Goal: Use online tool/utility: Use online tool/utility

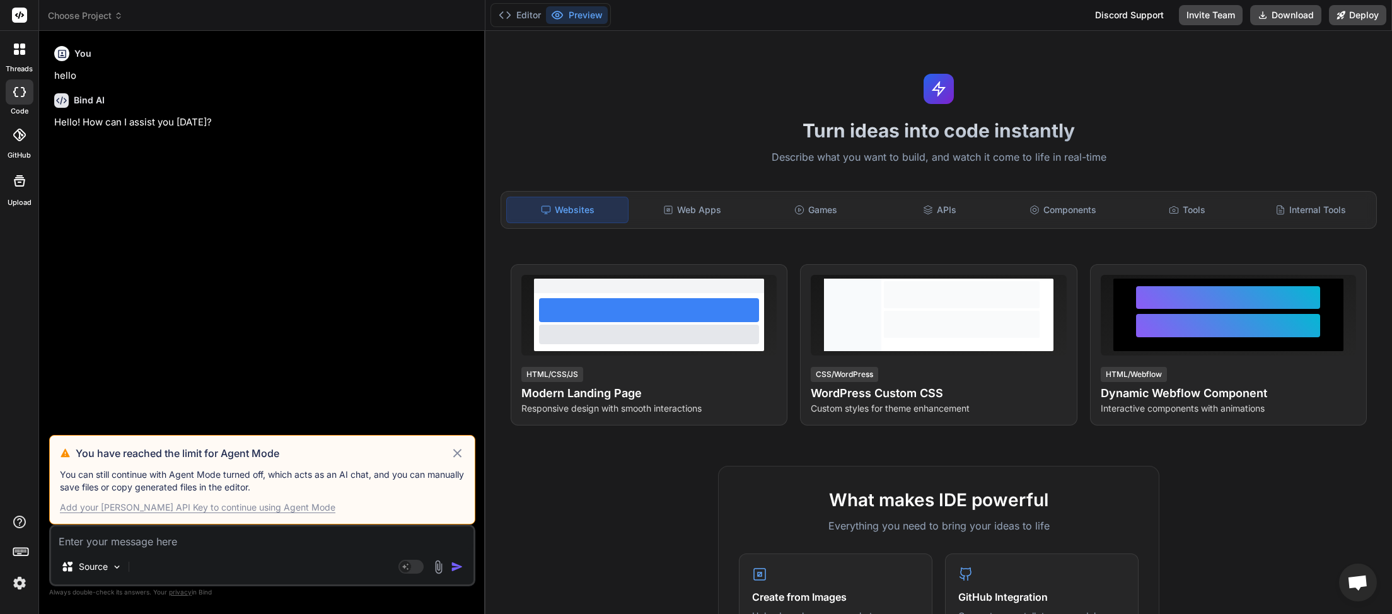
scroll to position [355, 0]
click at [451, 455] on icon at bounding box center [457, 453] width 15 height 15
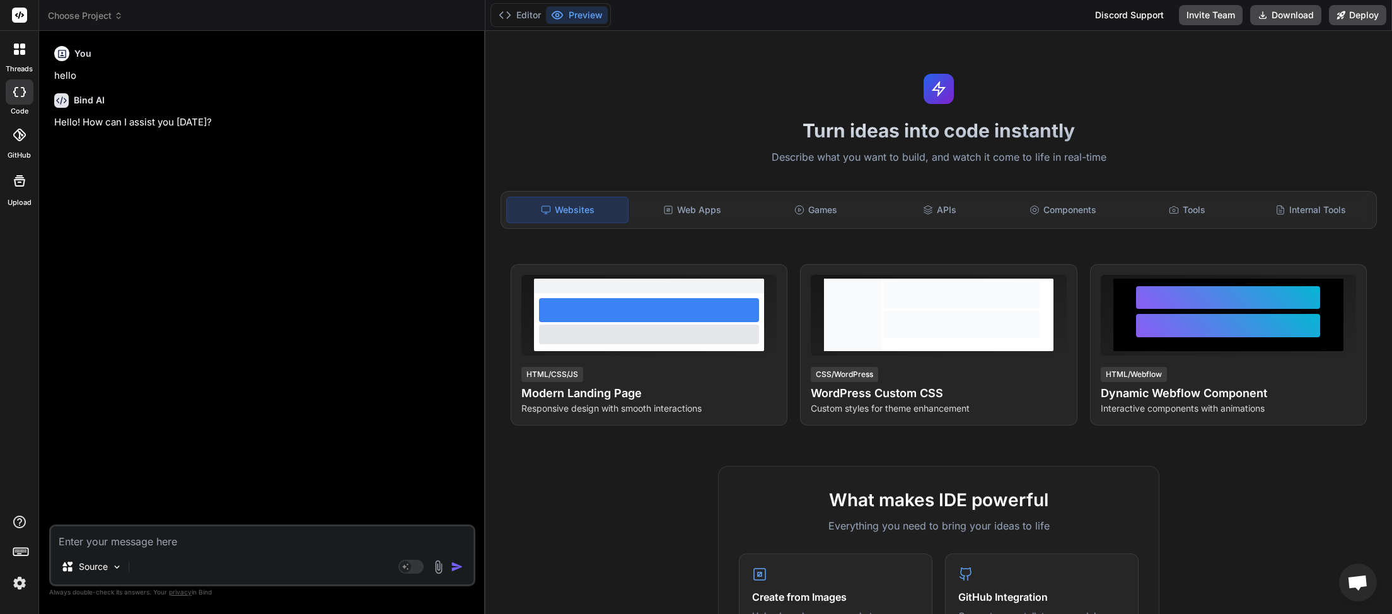
click at [118, 11] on icon at bounding box center [118, 15] width 9 height 9
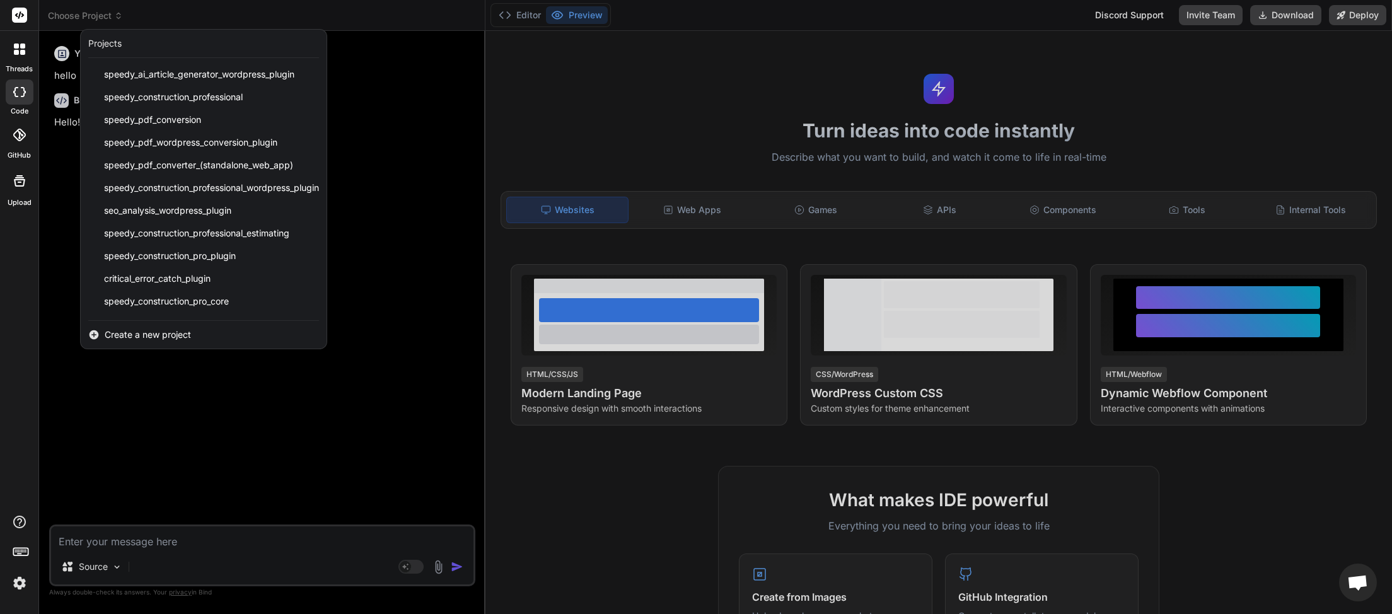
scroll to position [315, 0]
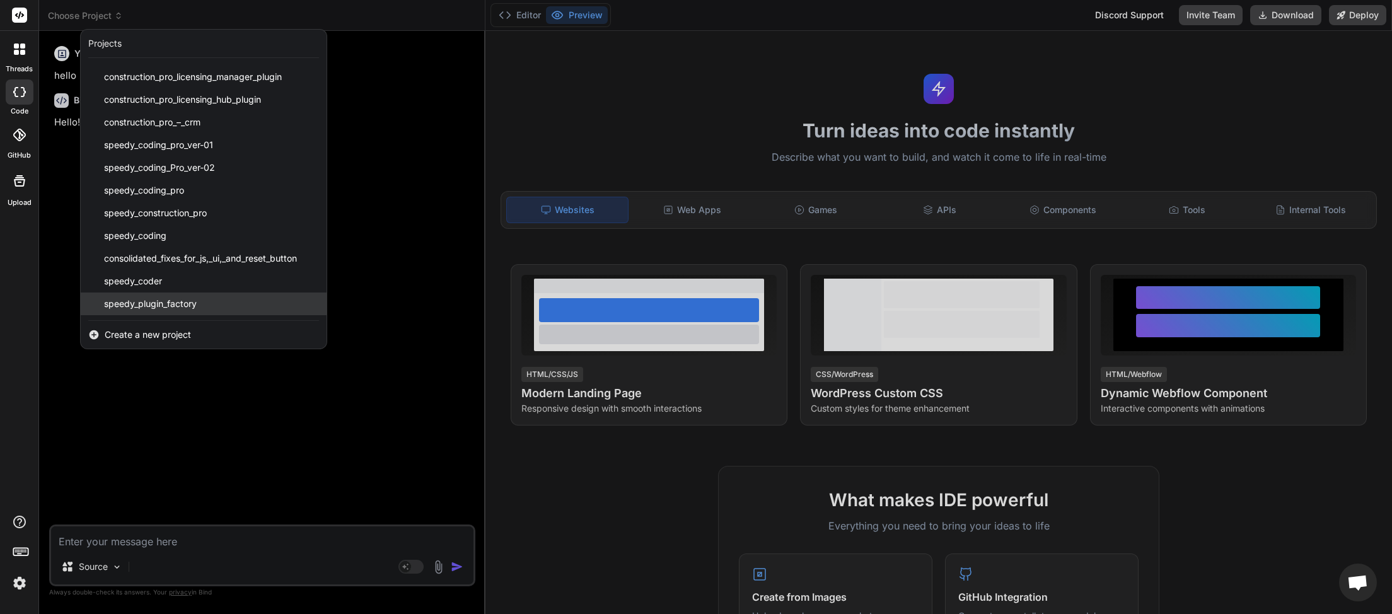
click at [180, 305] on span "speedy_plugin_factory" at bounding box center [150, 304] width 93 height 13
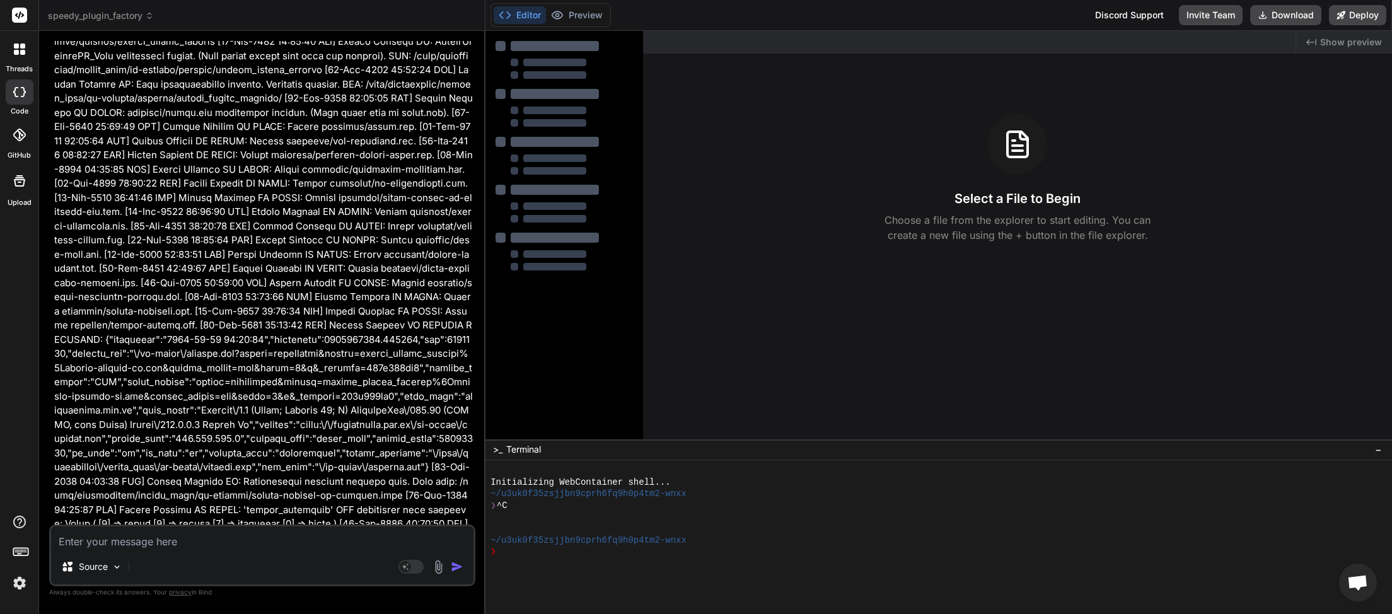
scroll to position [69579, 0]
type textarea "x"
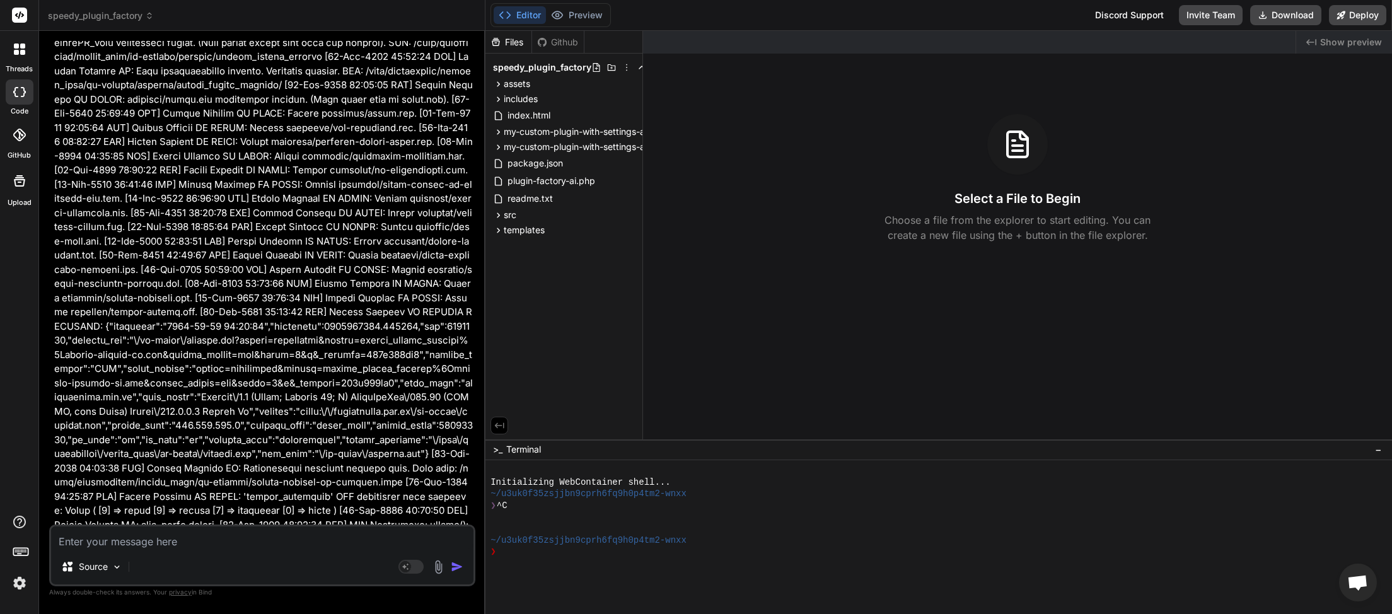
paste textarea "[[DATE] 11:42:12 UTC] Plugin Factory AI: Main plugin file processing started. (…"
type textarea "[[DATE] 11:42:12 UTC] Plugin Factory AI: Main plugin file processing started. (…"
type textarea "x"
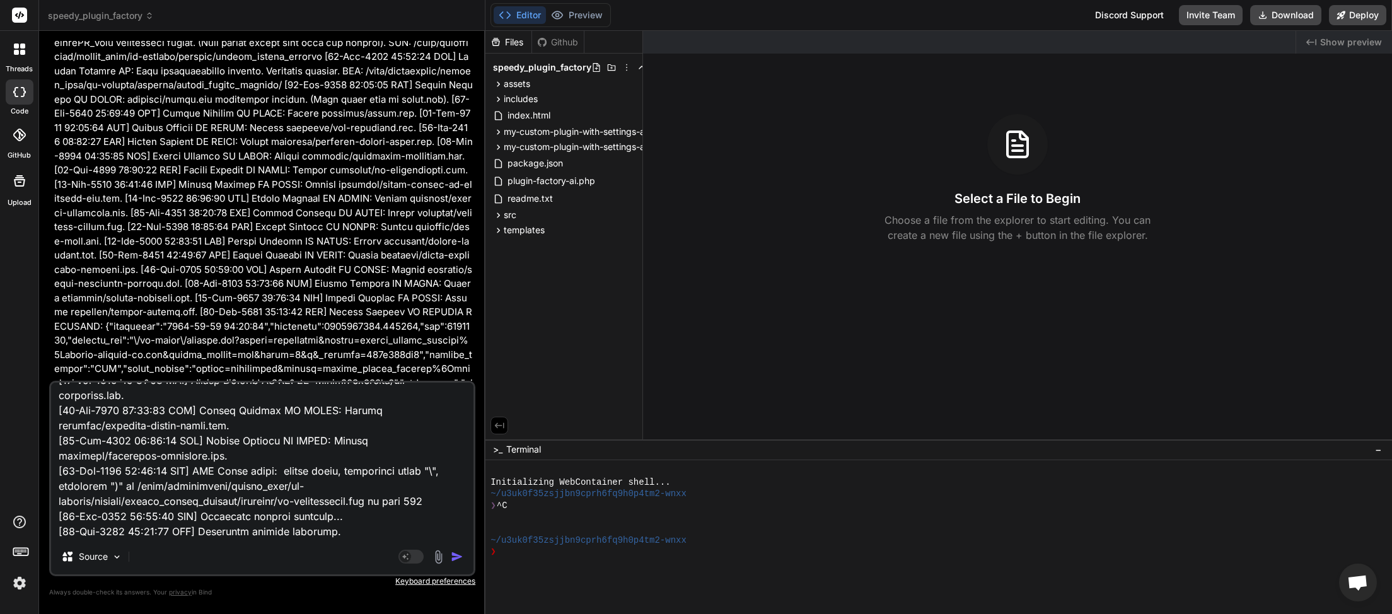
type textarea "[[DATE] 11:42:12 UTC] Plugin Factory AI: Main plugin file processing started. (…"
click at [460, 555] on img "button" at bounding box center [457, 556] width 13 height 13
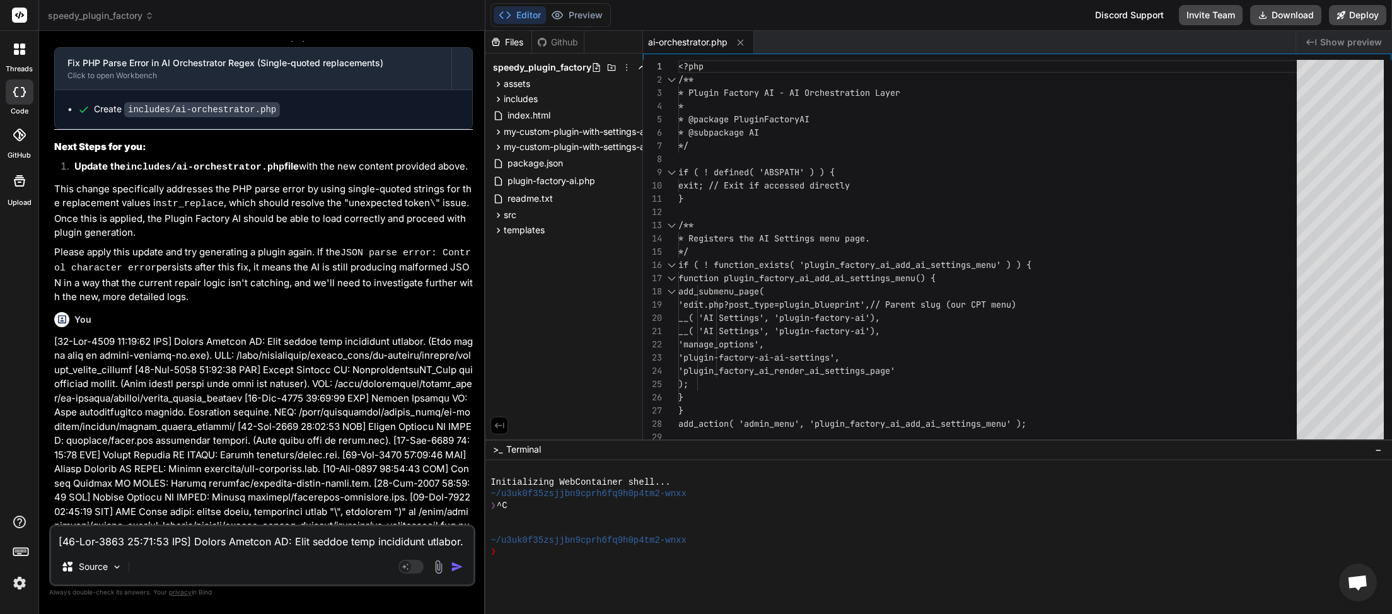
scroll to position [70797, 0]
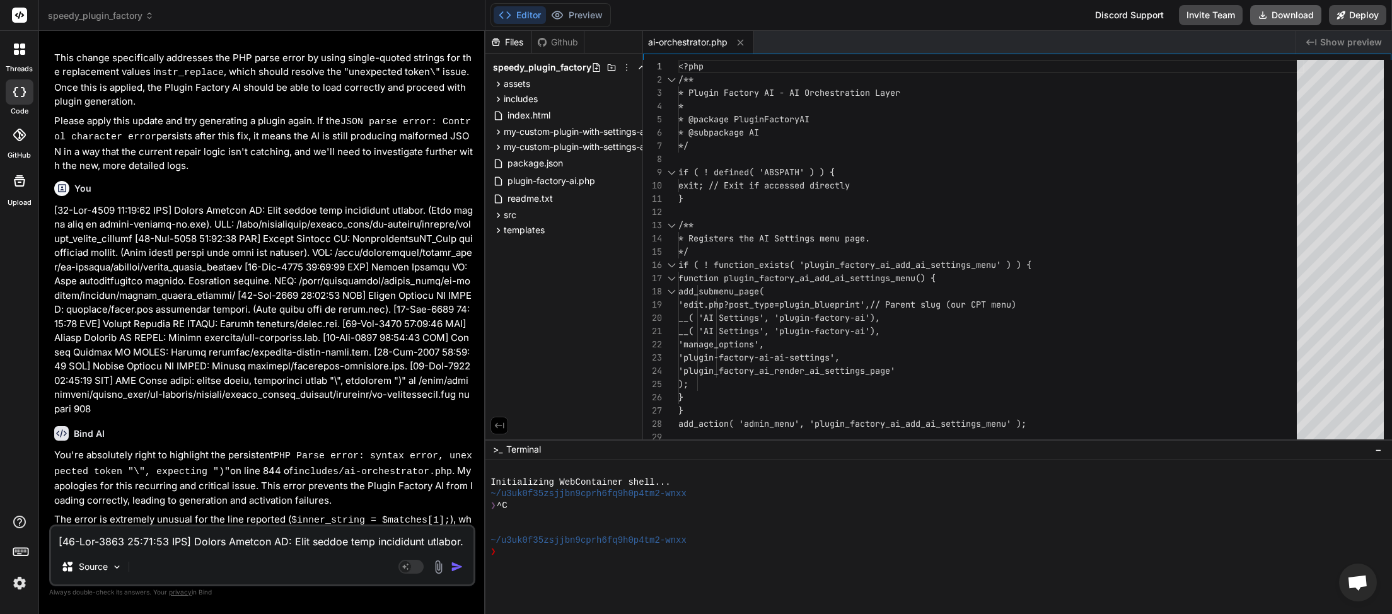
click at [1284, 11] on button "Download" at bounding box center [1285, 15] width 71 height 20
click at [150, 16] on icon at bounding box center [149, 15] width 9 height 9
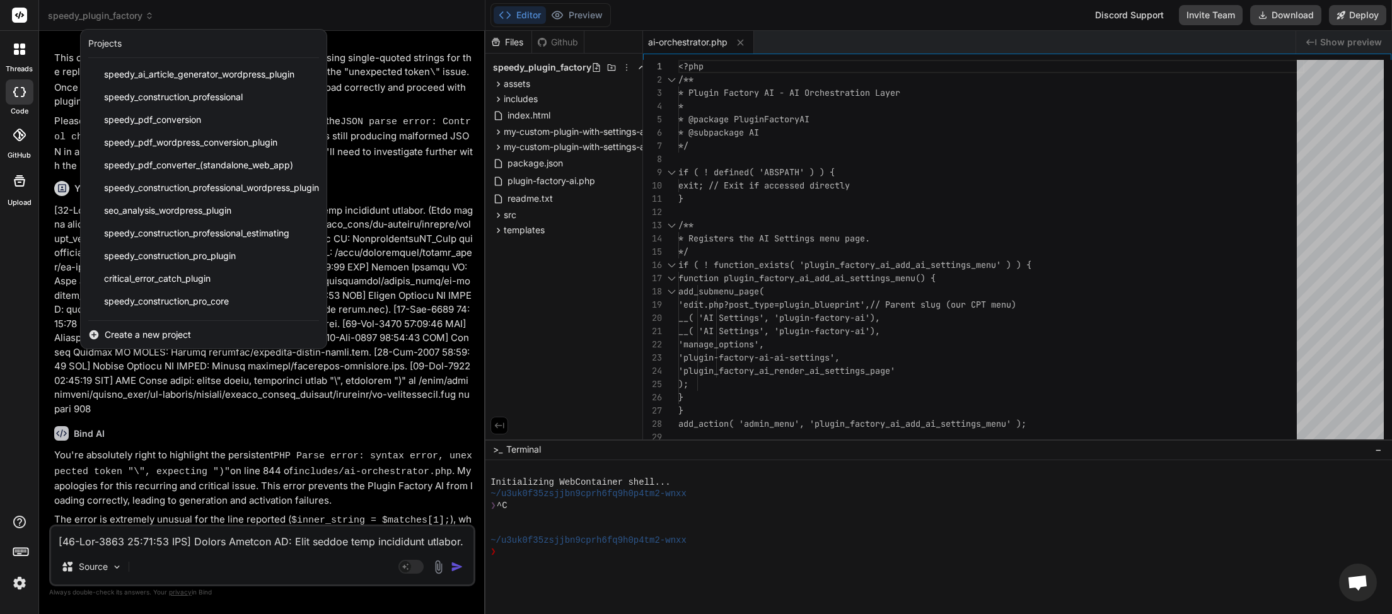
scroll to position [315, 0]
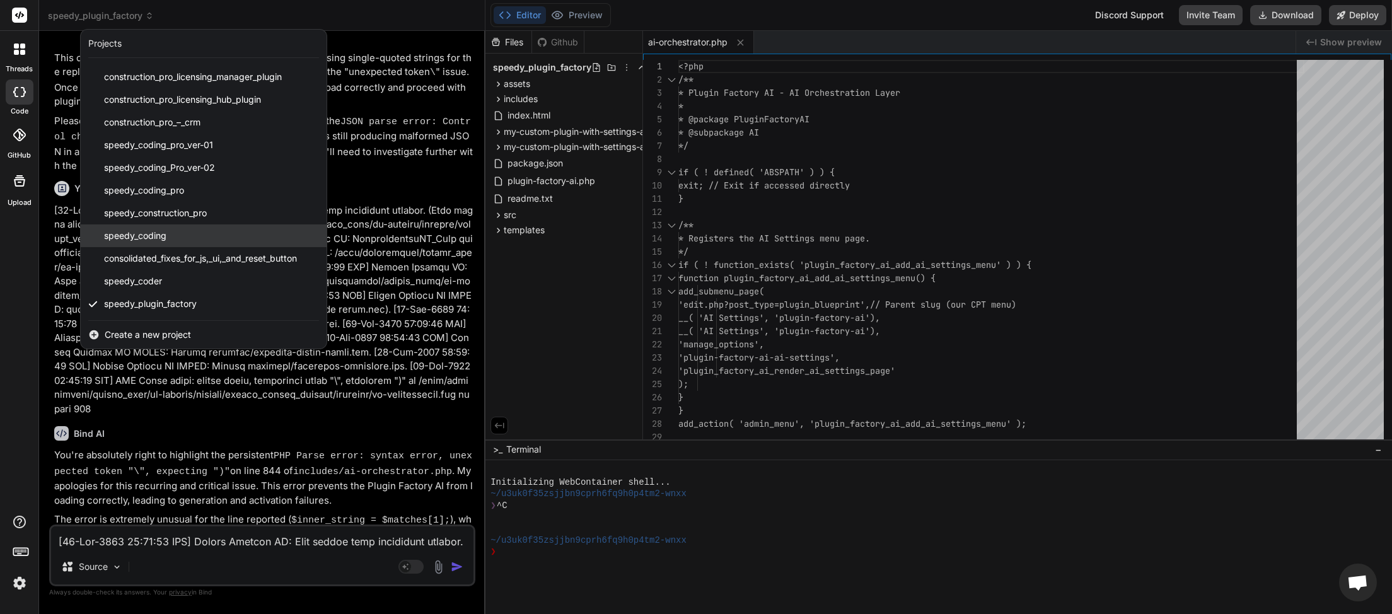
click at [178, 240] on div "speedy_coding" at bounding box center [204, 235] width 246 height 23
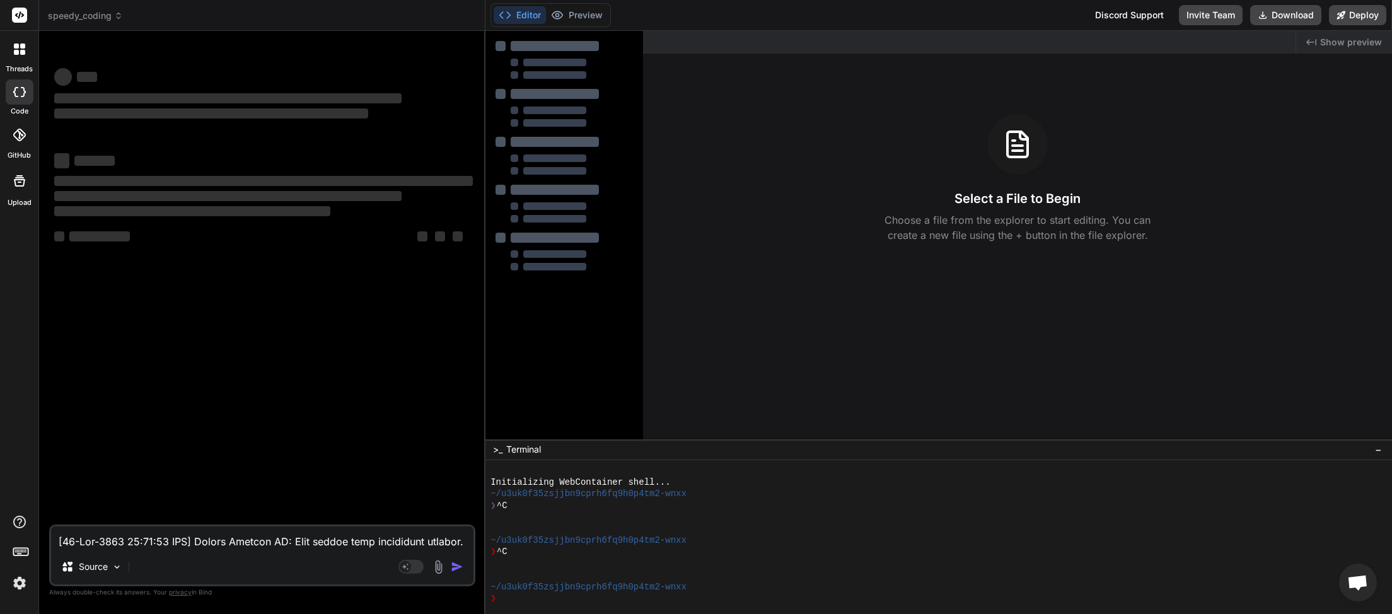
scroll to position [0, 0]
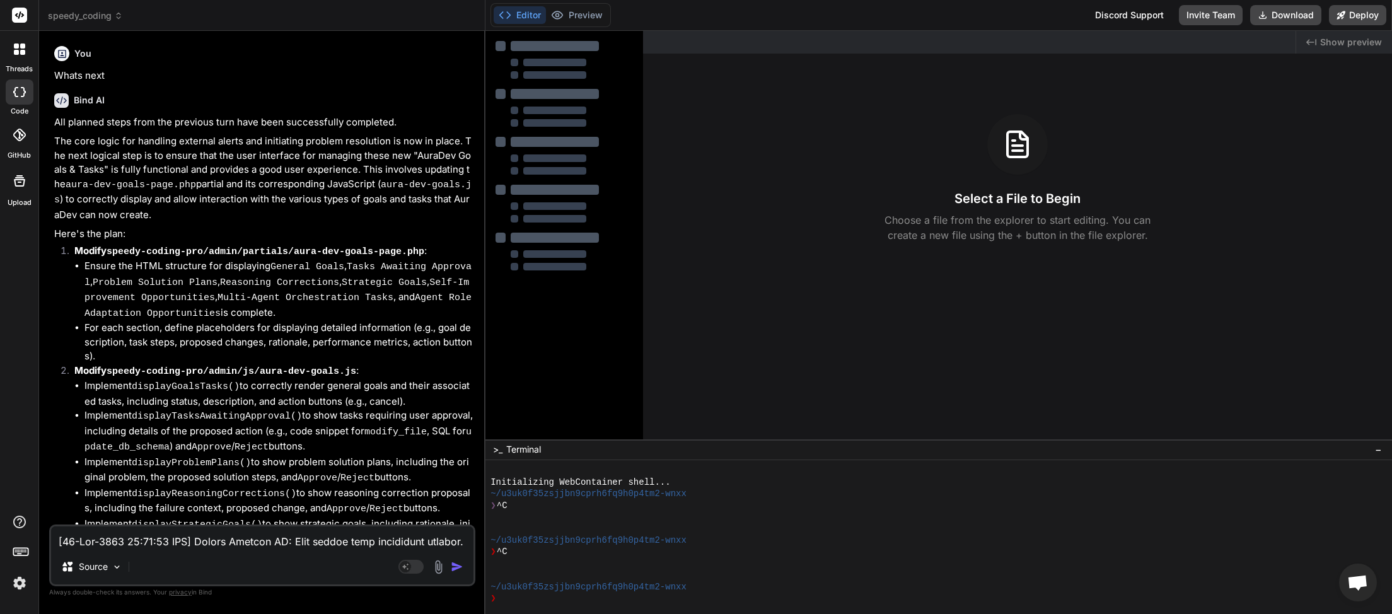
type textarea "x"
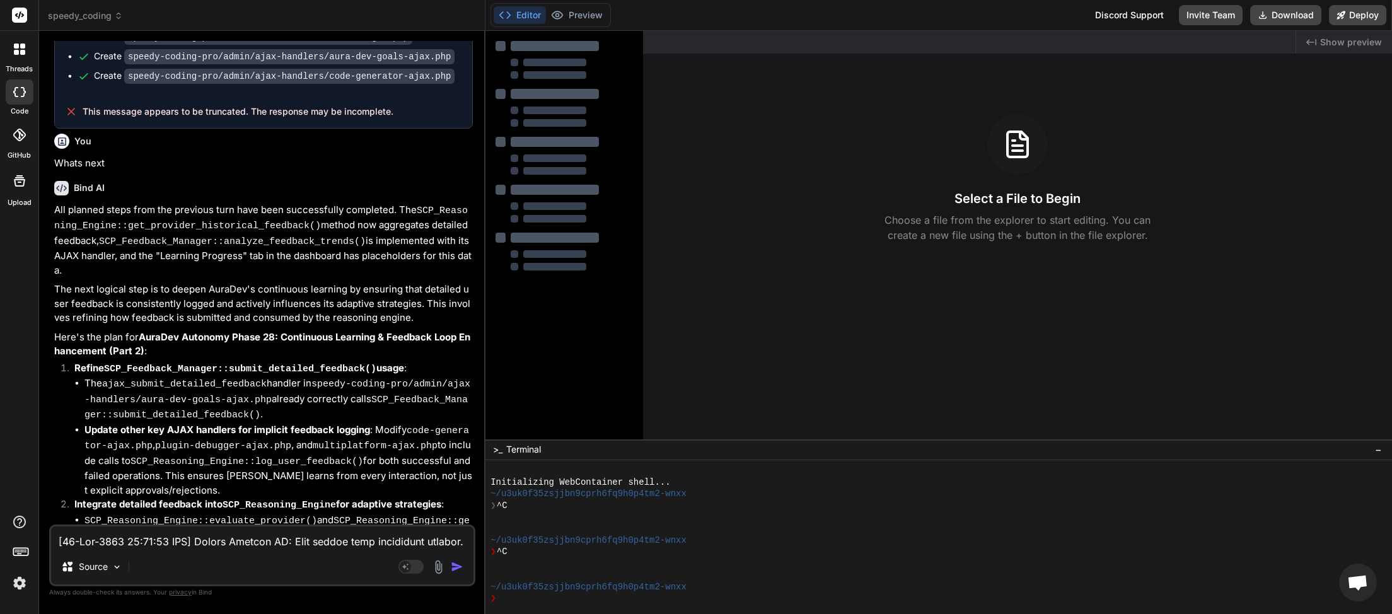
scroll to position [3360, 0]
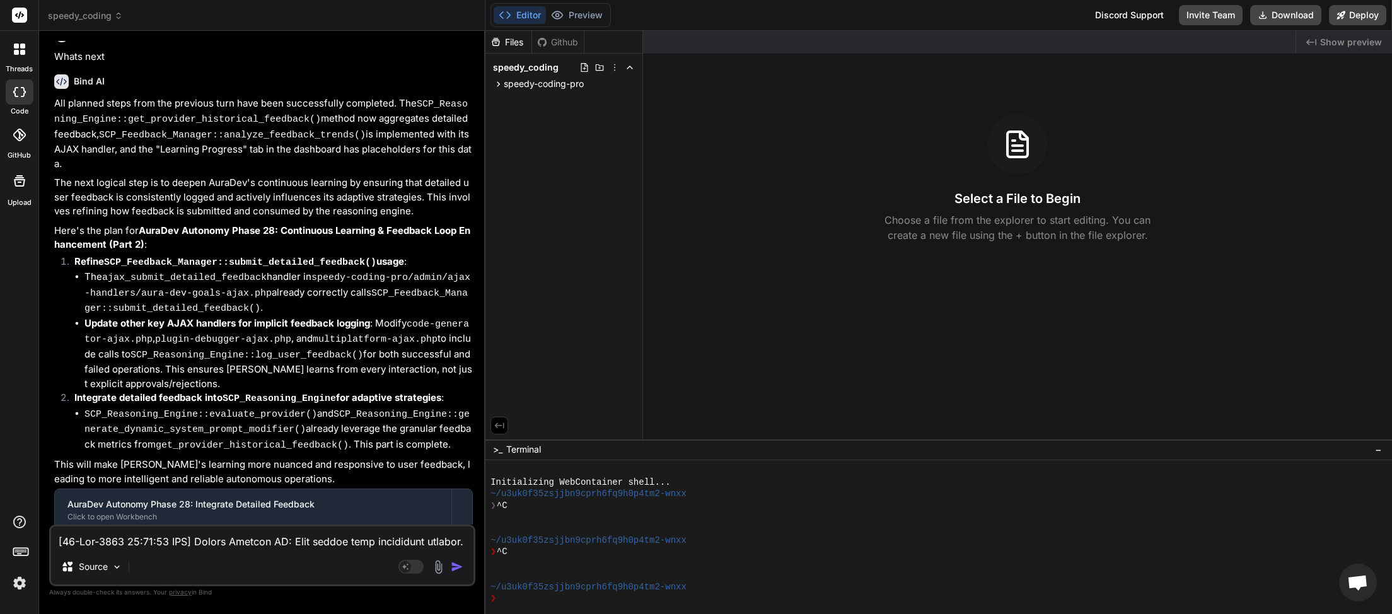
click at [183, 547] on textarea at bounding box center [262, 537] width 422 height 23
type textarea "a"
type textarea "x"
type textarea "ar"
type textarea "x"
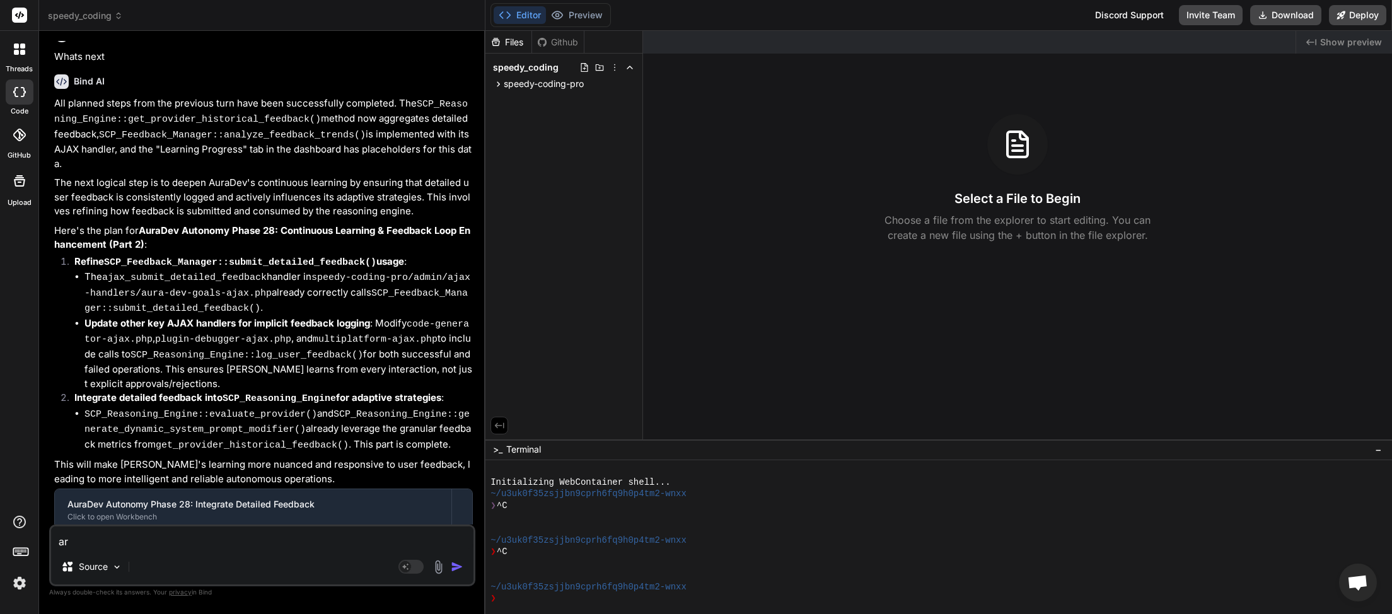
type textarea "are"
type textarea "x"
type textarea "are"
type textarea "x"
type textarea "are a"
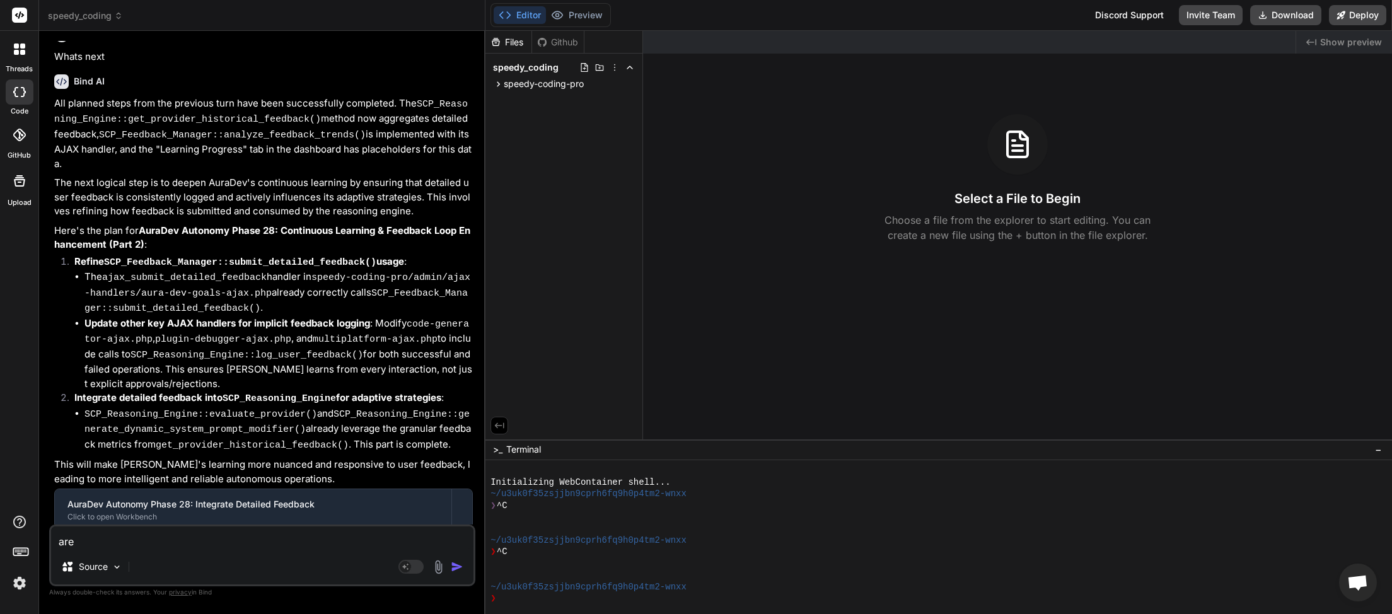
type textarea "x"
type textarea "are al"
type textarea "x"
type textarea "are all"
type textarea "x"
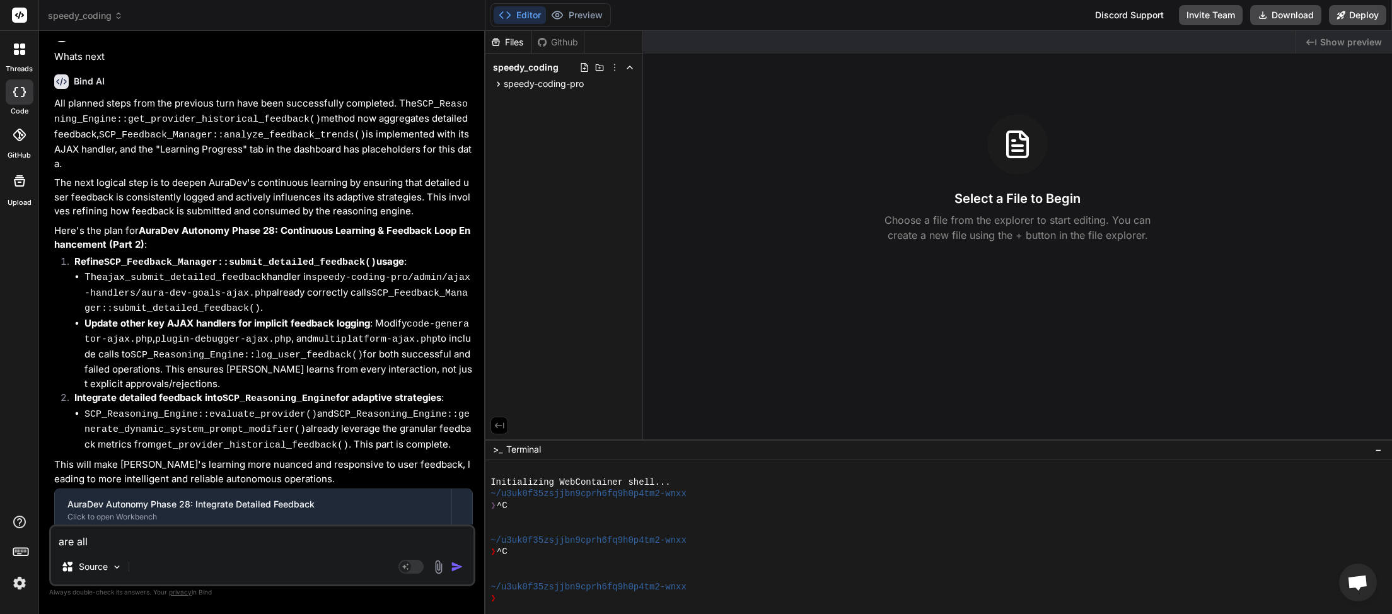
type textarea "are all"
type textarea "x"
type textarea "are all f"
type textarea "x"
type textarea "are all fi"
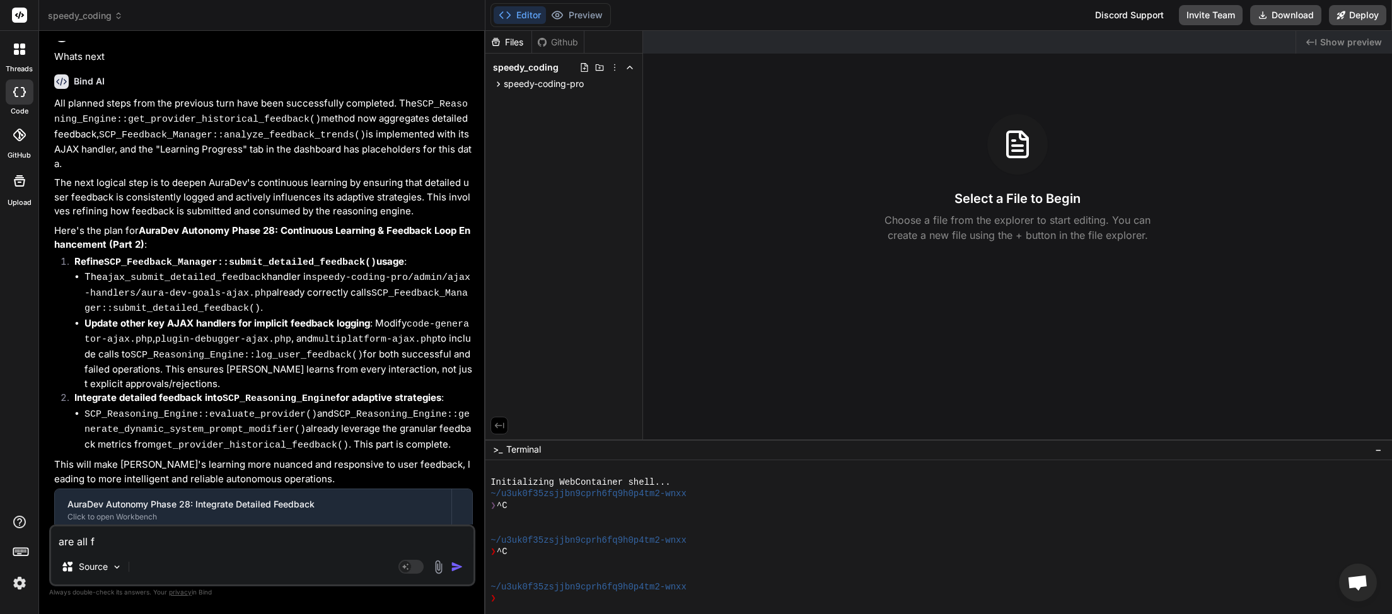
type textarea "x"
type textarea "are all fil"
type textarea "x"
type textarea "are all file"
type textarea "x"
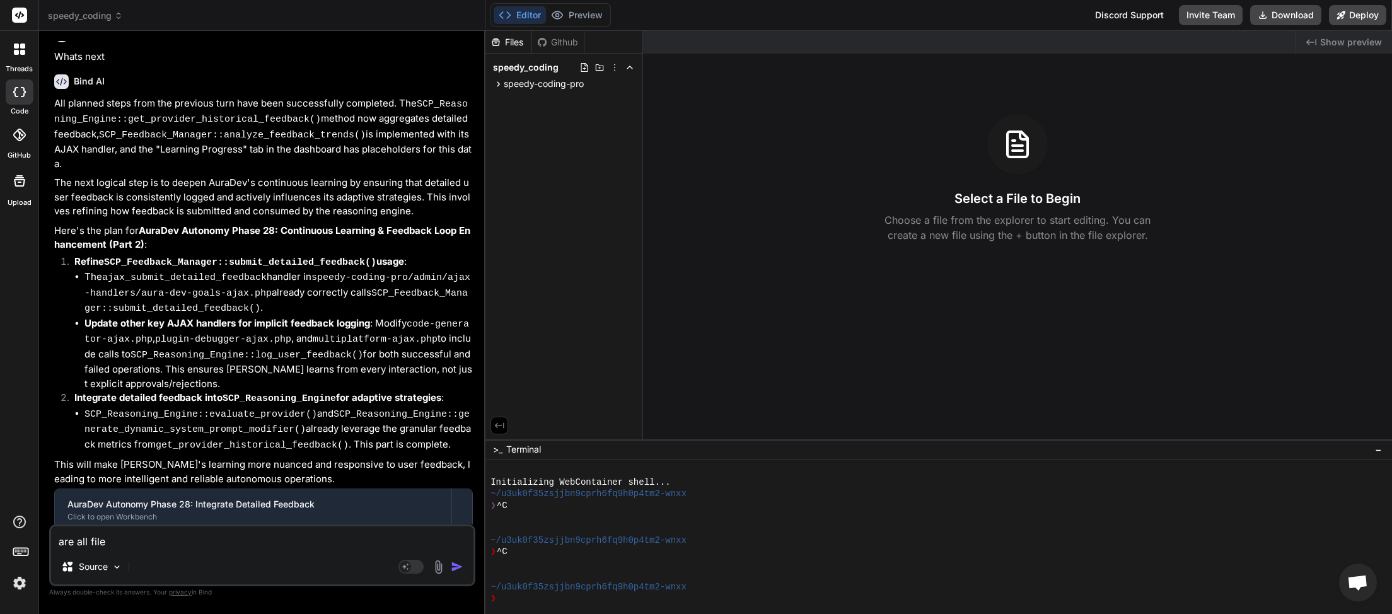
type textarea "are all files"
type textarea "x"
type textarea "are all files"
type textarea "x"
type textarea "are all files i"
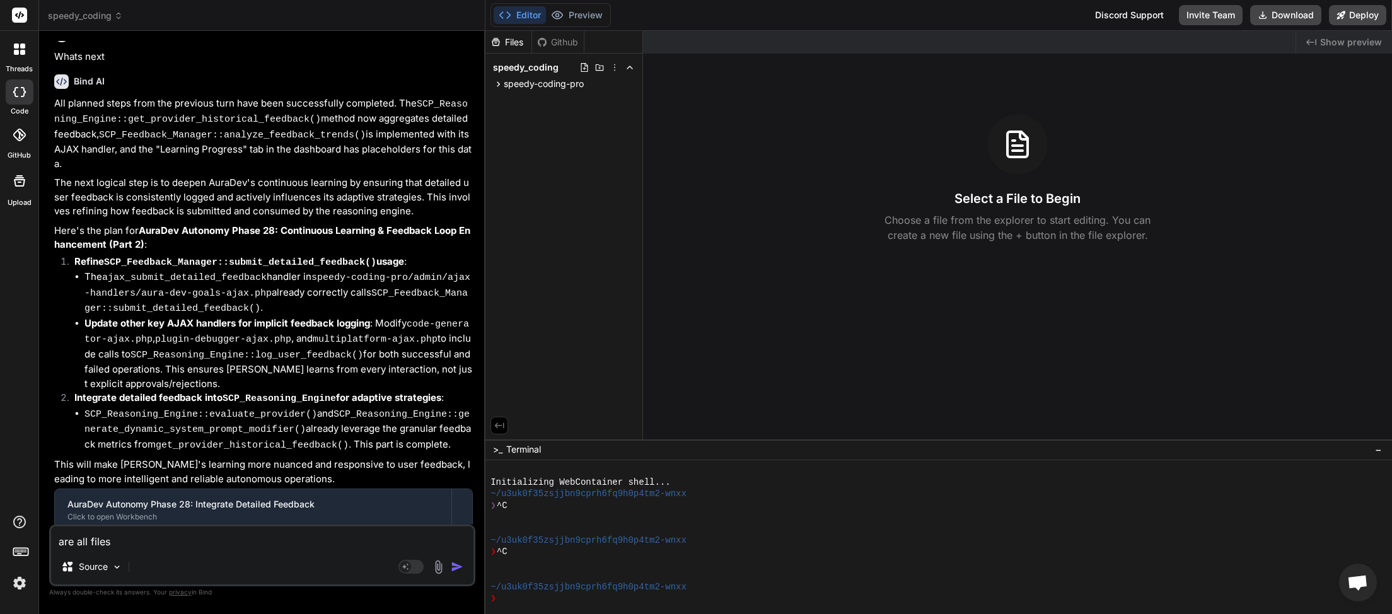
type textarea "x"
type textarea "are all files in"
type textarea "x"
type textarea "are all files in"
type textarea "x"
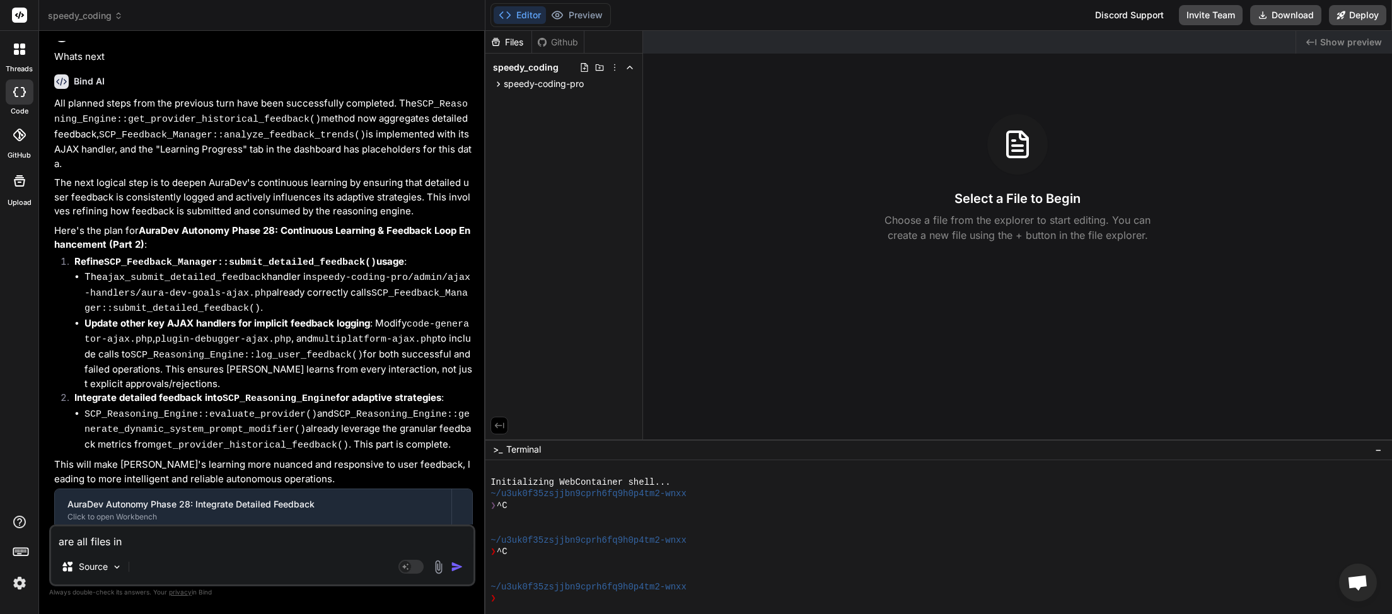
type textarea "are all files in p"
type textarea "x"
type textarea "are all files in pl"
type textarea "x"
type textarea "are all files in pla"
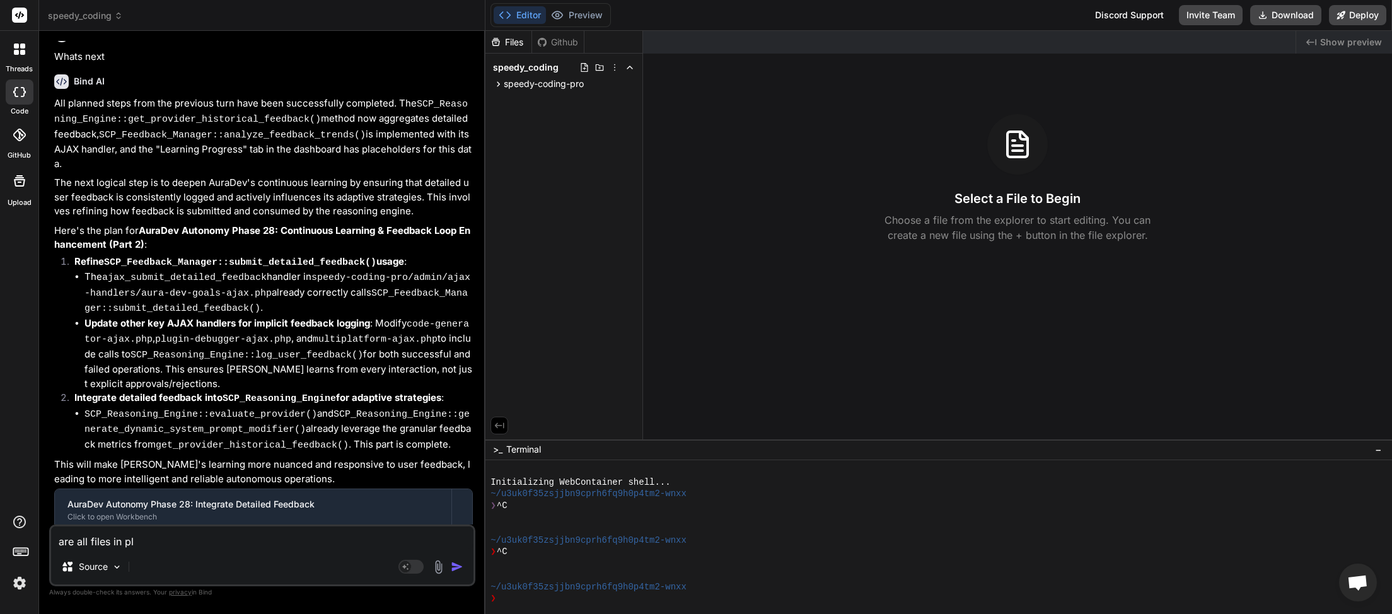
type textarea "x"
type textarea "are all files in plac"
type textarea "x"
type textarea "are all files in place"
type textarea "x"
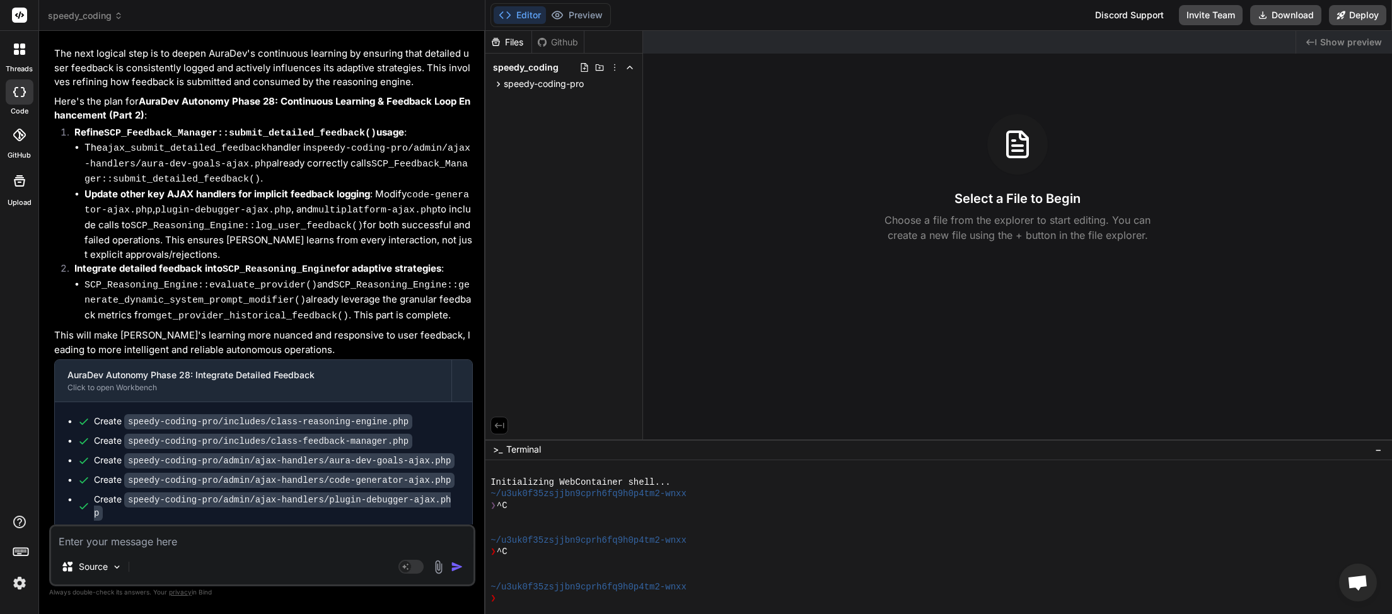
scroll to position [3490, 0]
type textarea "x"
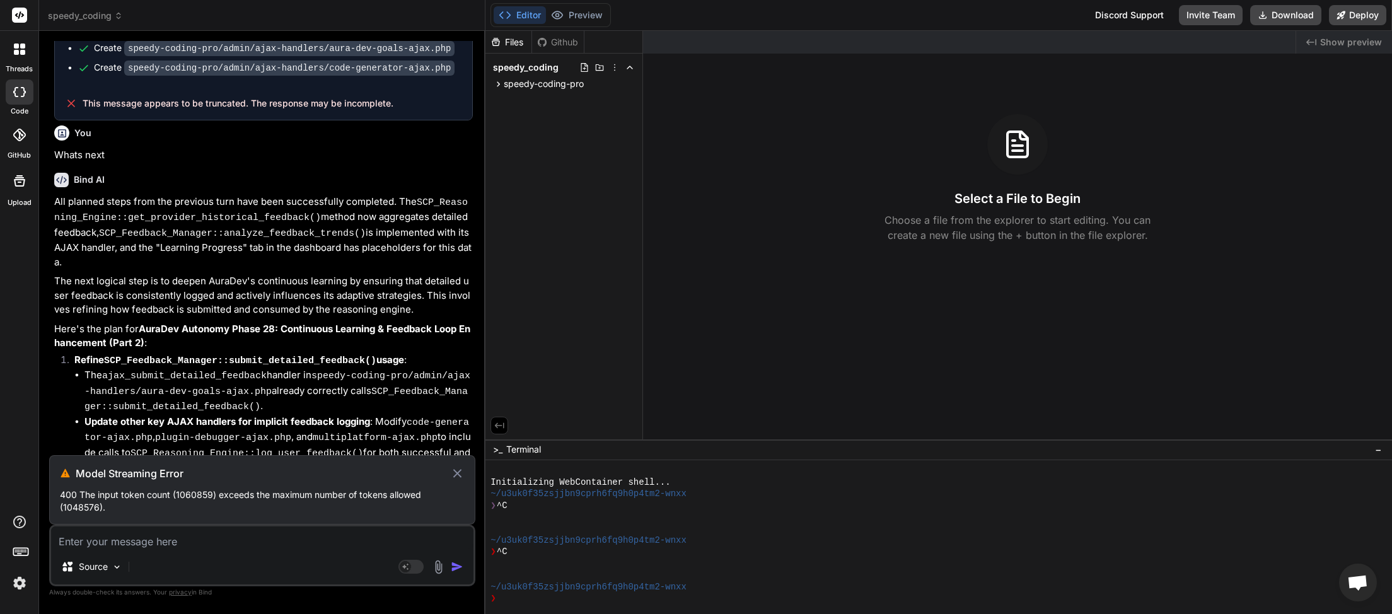
scroll to position [3254, 0]
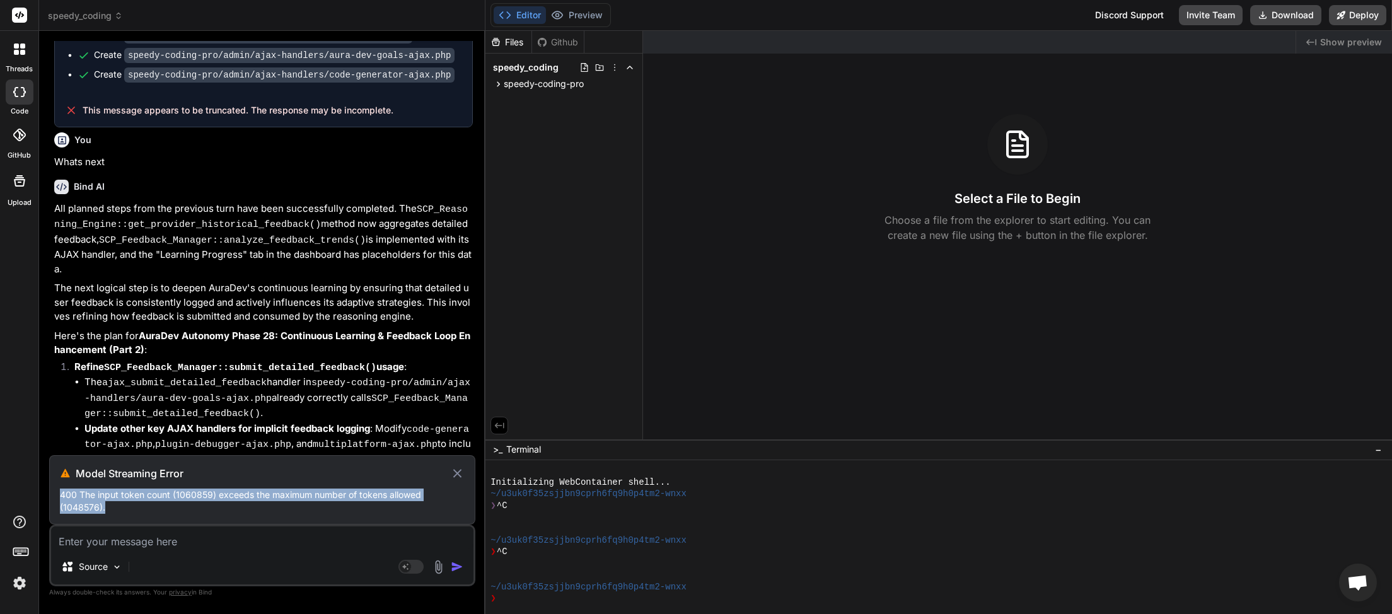
drag, startPoint x: 78, startPoint y: 473, endPoint x: 148, endPoint y: 511, distance: 79.8
click at [148, 511] on div "Model Streaming Error 400 The input token count (1060859) exceeds the maximum n…" at bounding box center [262, 489] width 426 height 69
copy p "400 The input token count (1060859) exceeds the maximum number of tokens allowe…"
click at [81, 541] on textarea at bounding box center [262, 537] width 422 height 23
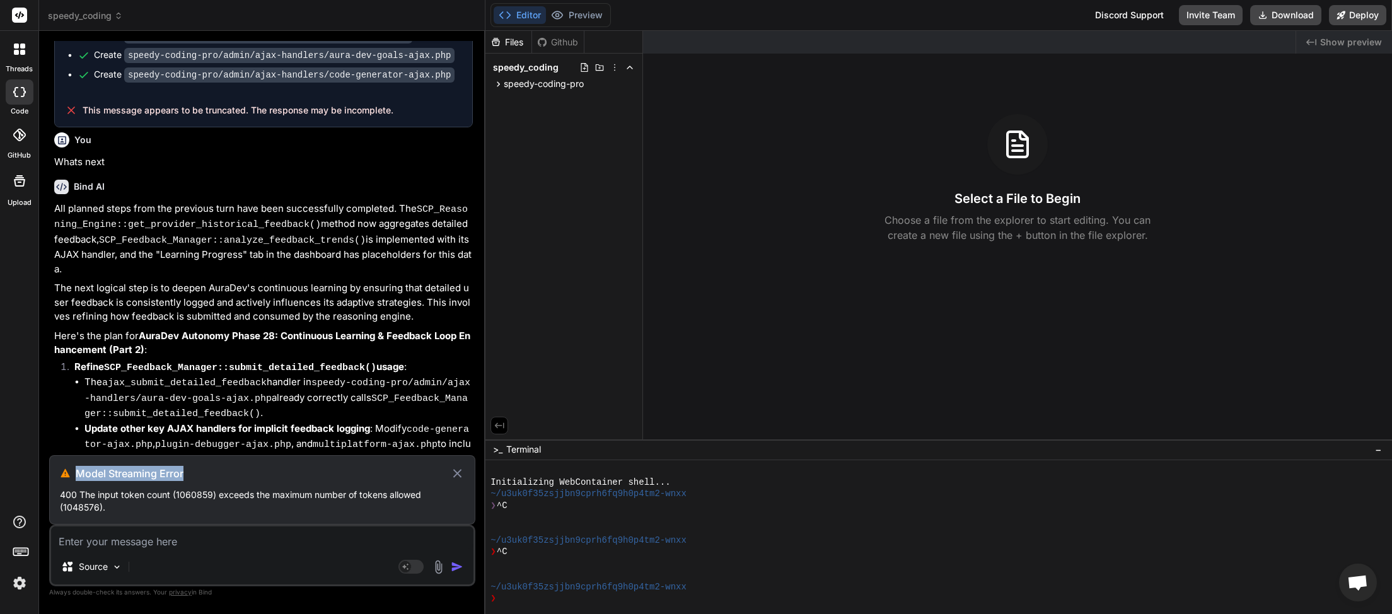
drag, startPoint x: 110, startPoint y: 512, endPoint x: 80, endPoint y: 475, distance: 47.5
click at [80, 475] on div "Model Streaming Error 400 The input token count (1060859) exceeds the maximum n…" at bounding box center [262, 489] width 426 height 69
copy h3 "Model Streaming Error"
paste textarea "Model Streaming Error 400 The input token count (1060859) exceeds the maximum n…"
type textarea "Model Streaming Error 400 The input token count (1060859) exceeds the maximum n…"
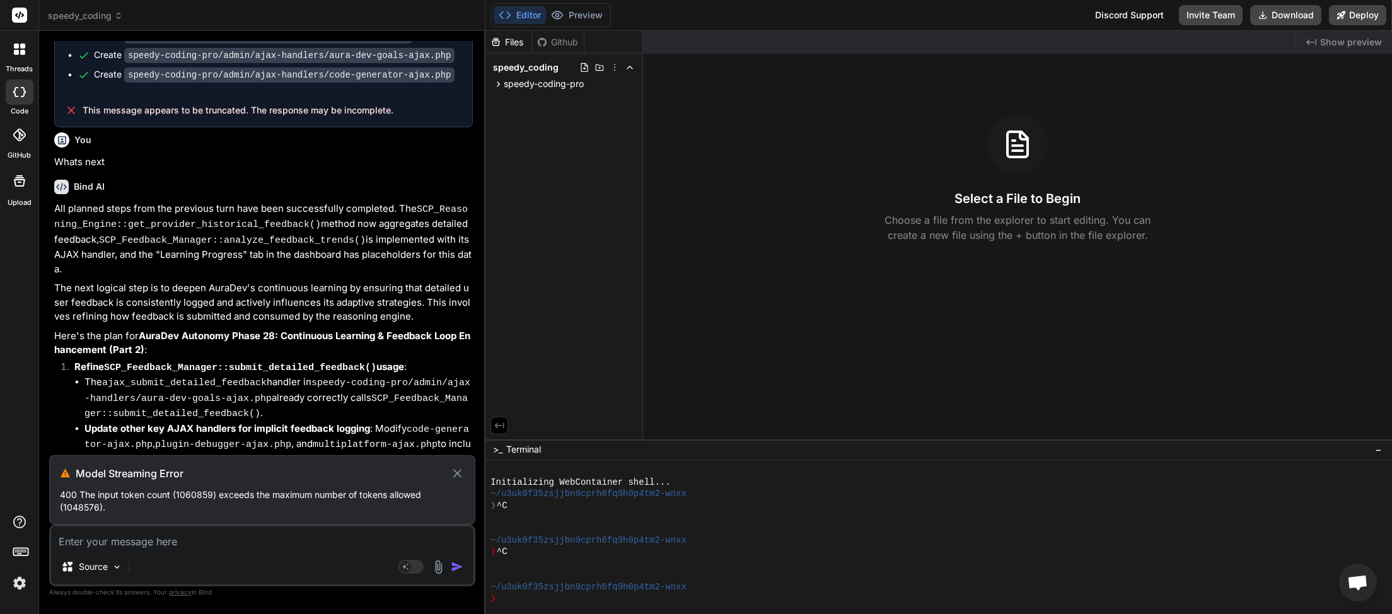
type textarea "x"
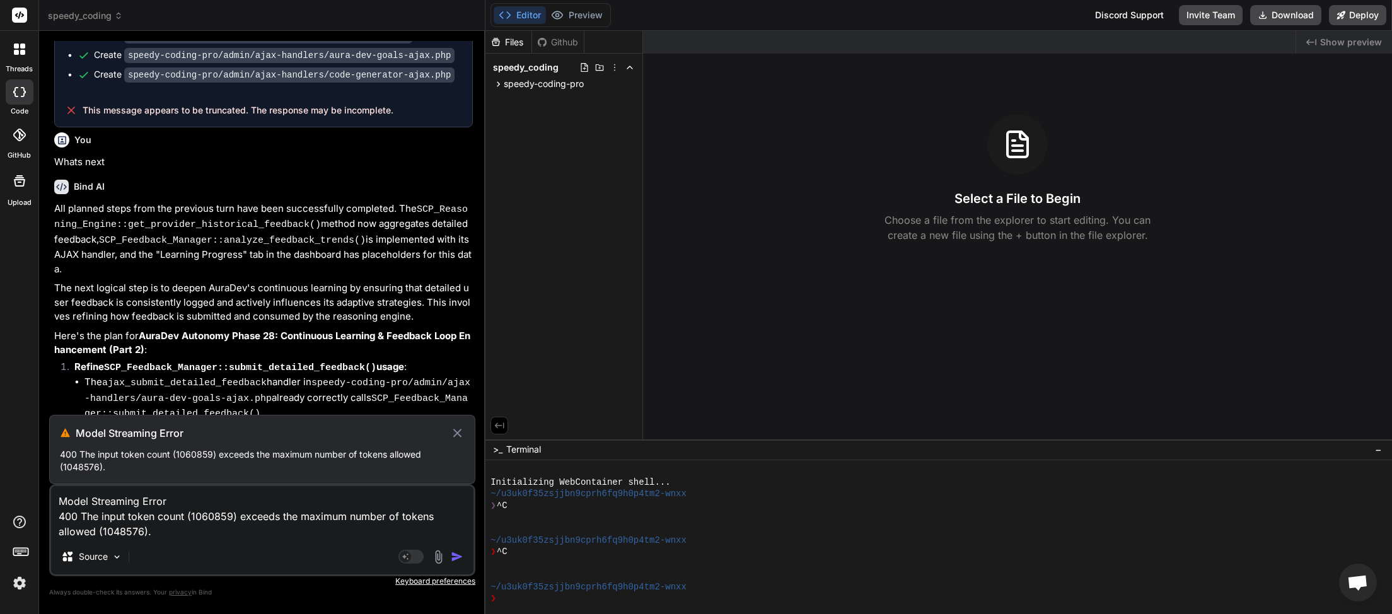
type textarea "Model Streaming Error 400 The input token count (1060859) exceeds the maximum n…"
click at [456, 549] on div "Source" at bounding box center [262, 559] width 422 height 30
click at [456, 431] on icon at bounding box center [457, 433] width 15 height 15
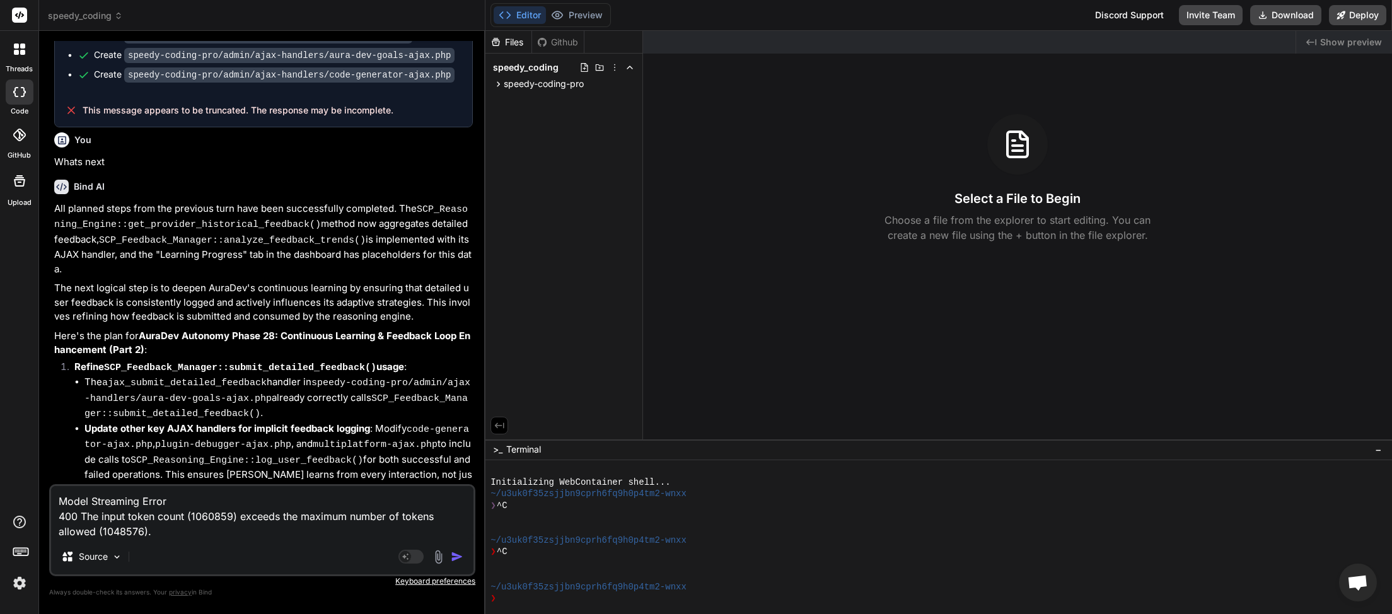
scroll to position [3442, 0]
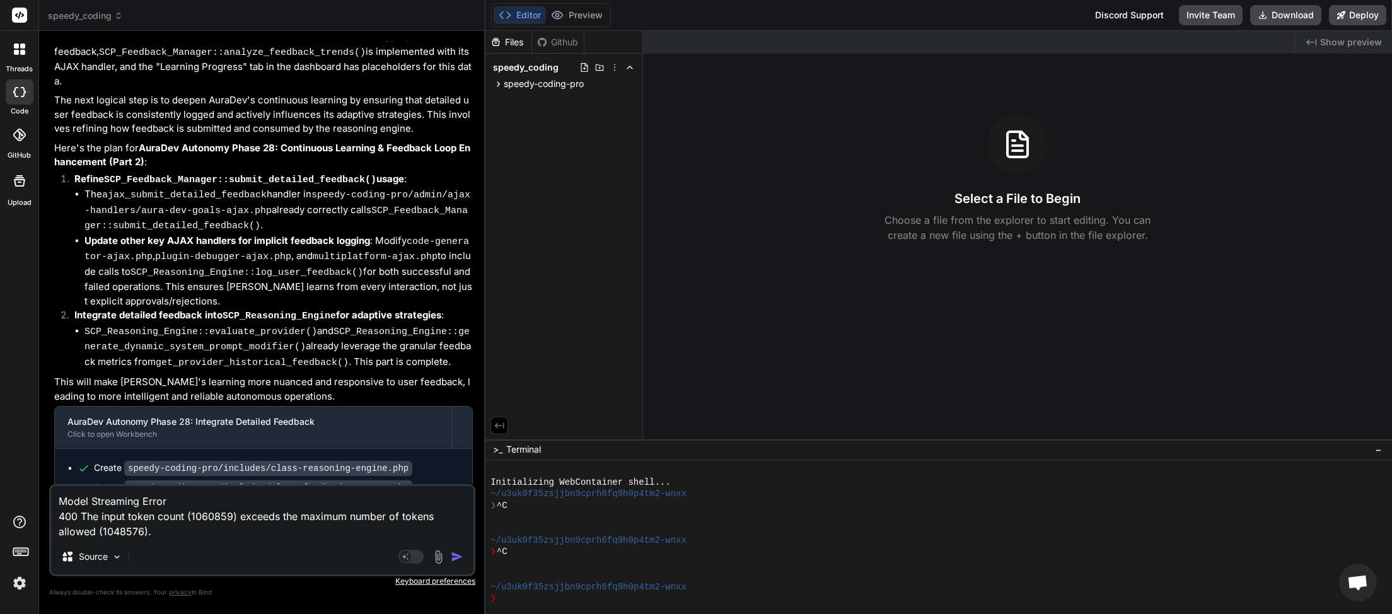
click at [102, 20] on span "speedy_coding" at bounding box center [85, 15] width 75 height 13
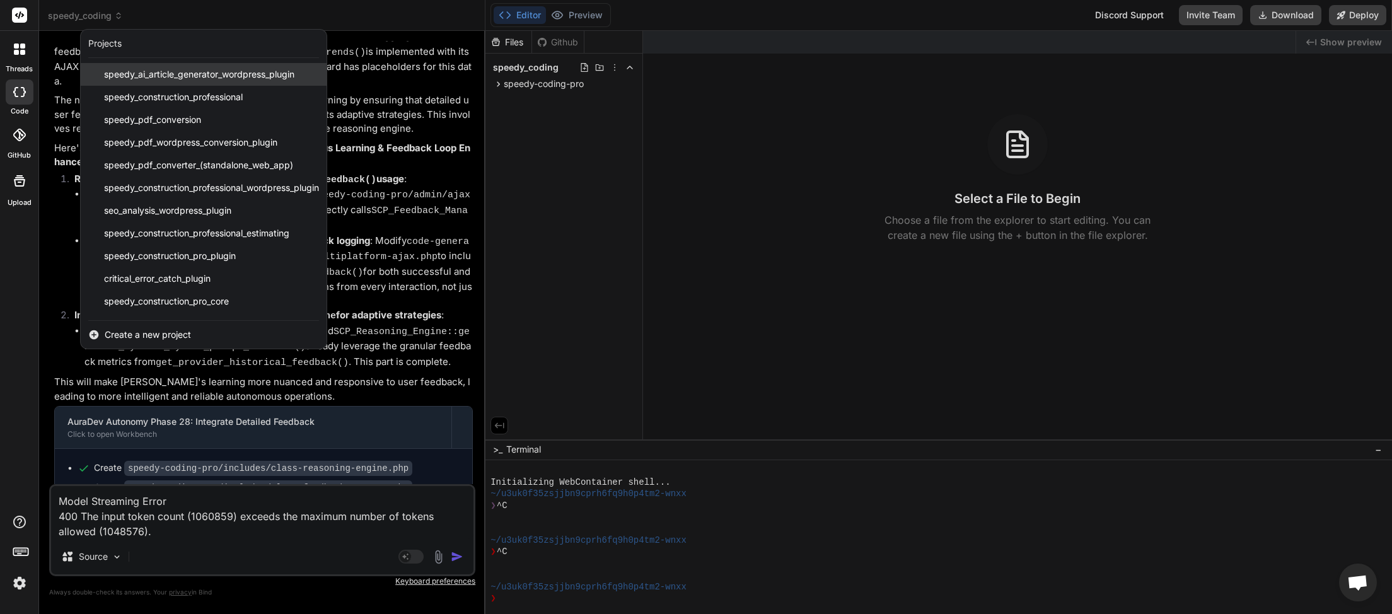
click at [158, 81] on span "speedy_ai_article_generator_wordpress_plugin" at bounding box center [199, 74] width 190 height 13
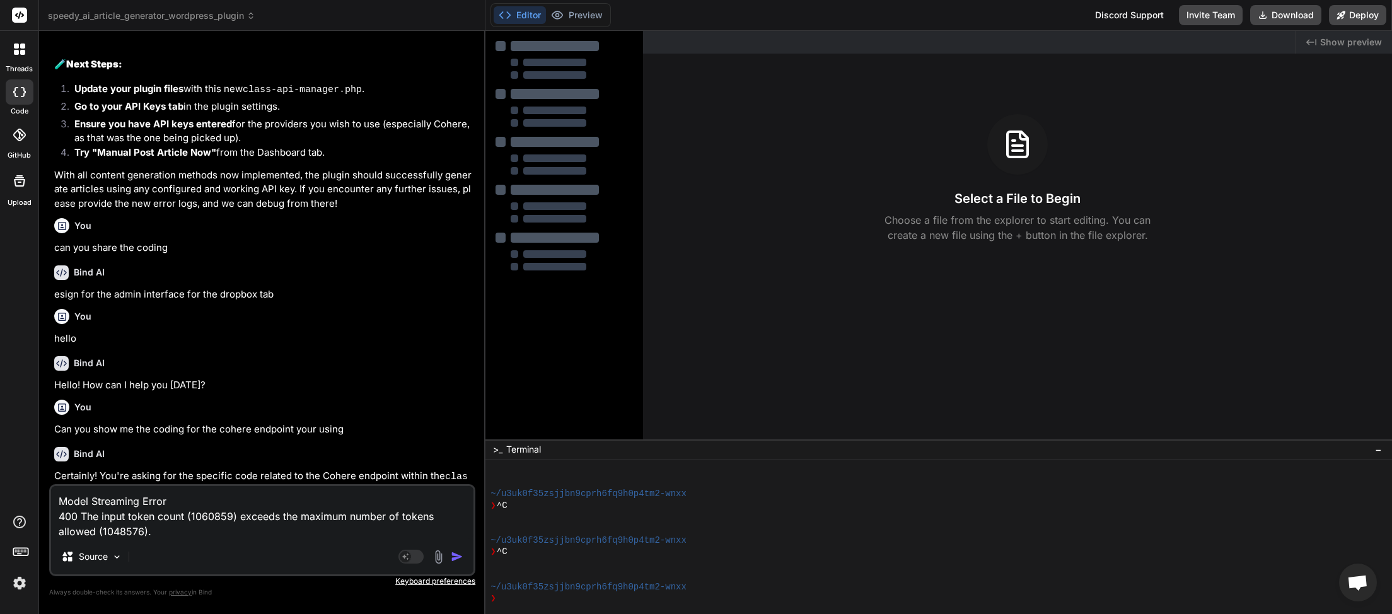
scroll to position [3797, 0]
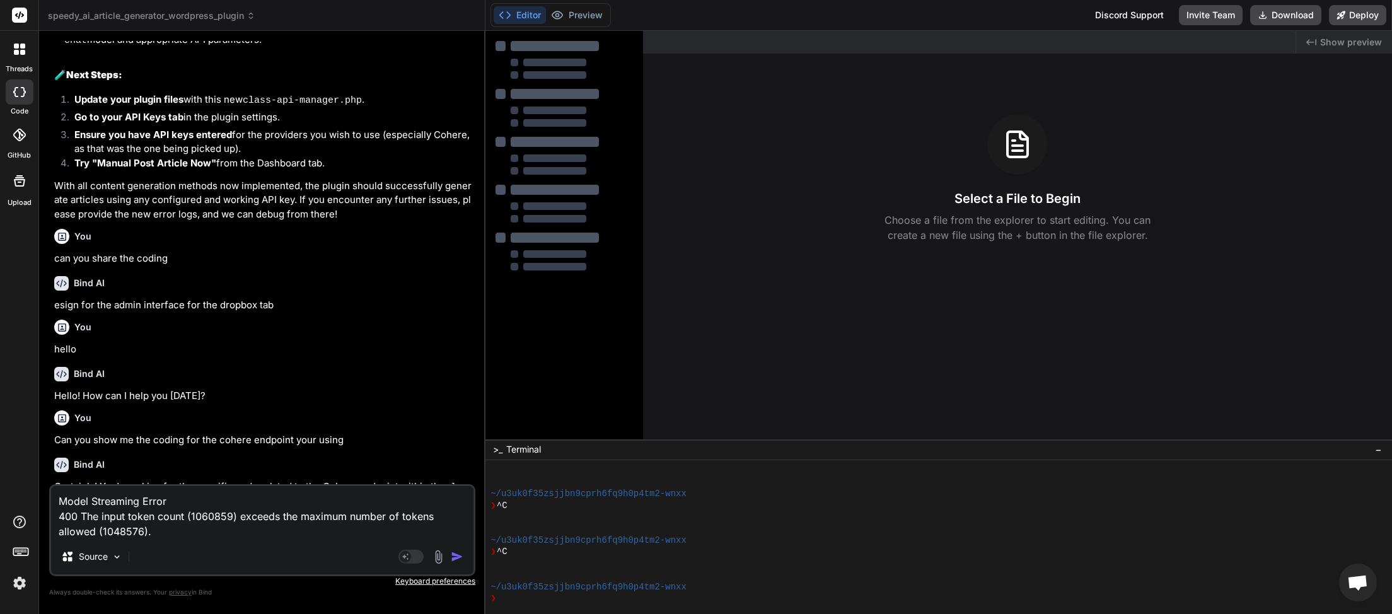
click at [247, 21] on span "speedy_ai_article_generator_wordpress_plugin" at bounding box center [151, 15] width 207 height 13
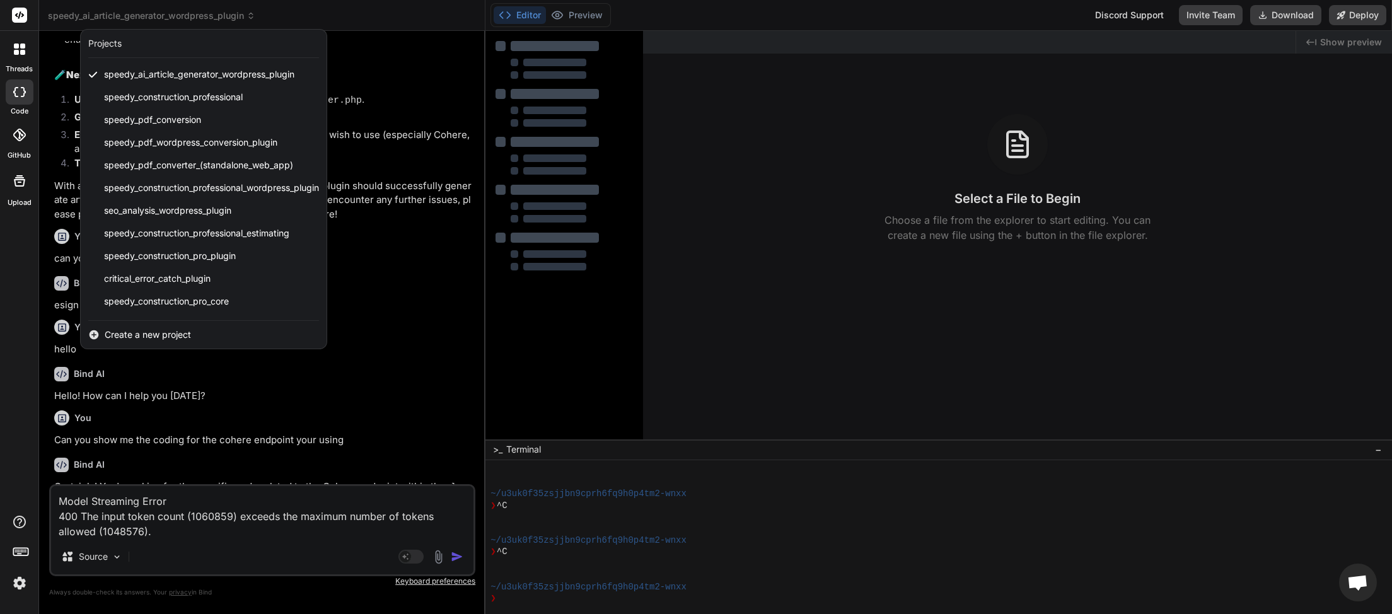
scroll to position [315, 0]
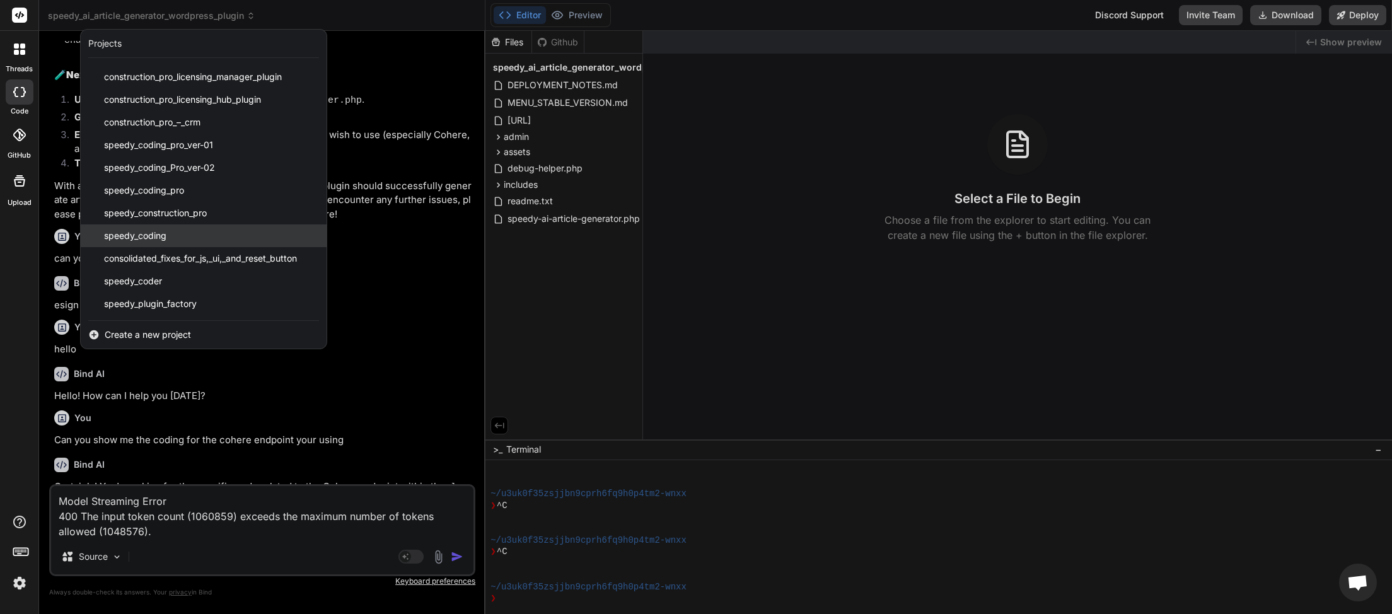
click at [187, 236] on div "speedy_coding" at bounding box center [204, 235] width 246 height 23
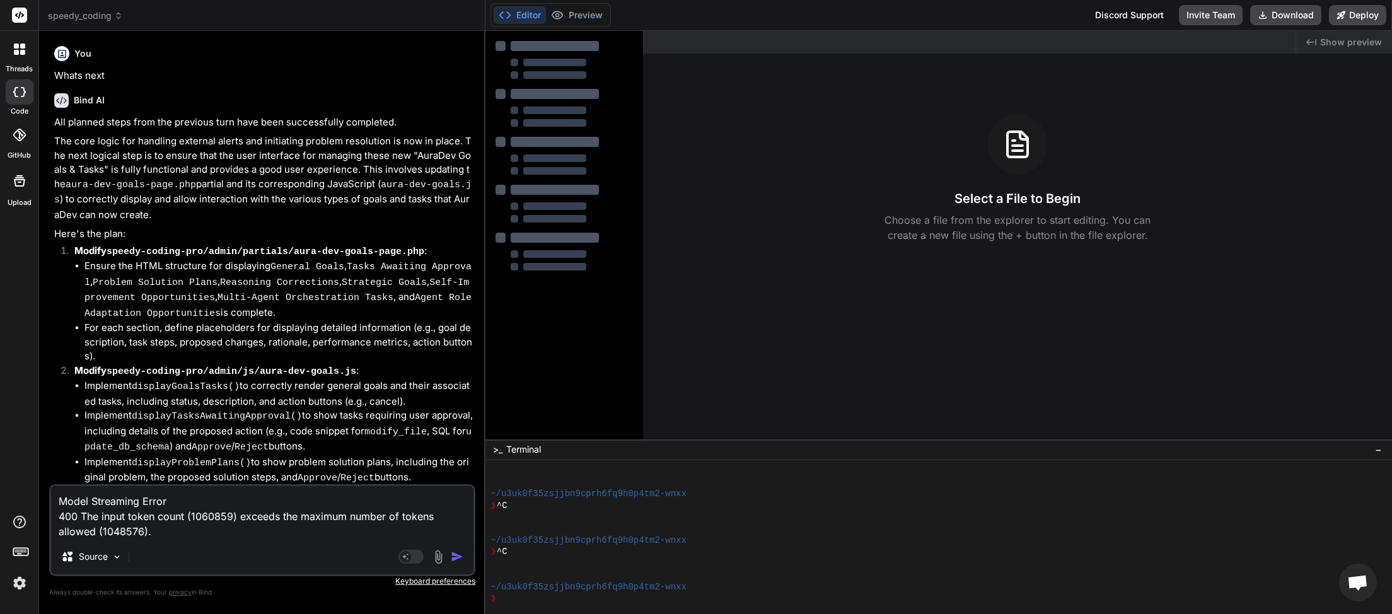
click at [454, 561] on img "button" at bounding box center [457, 556] width 13 height 13
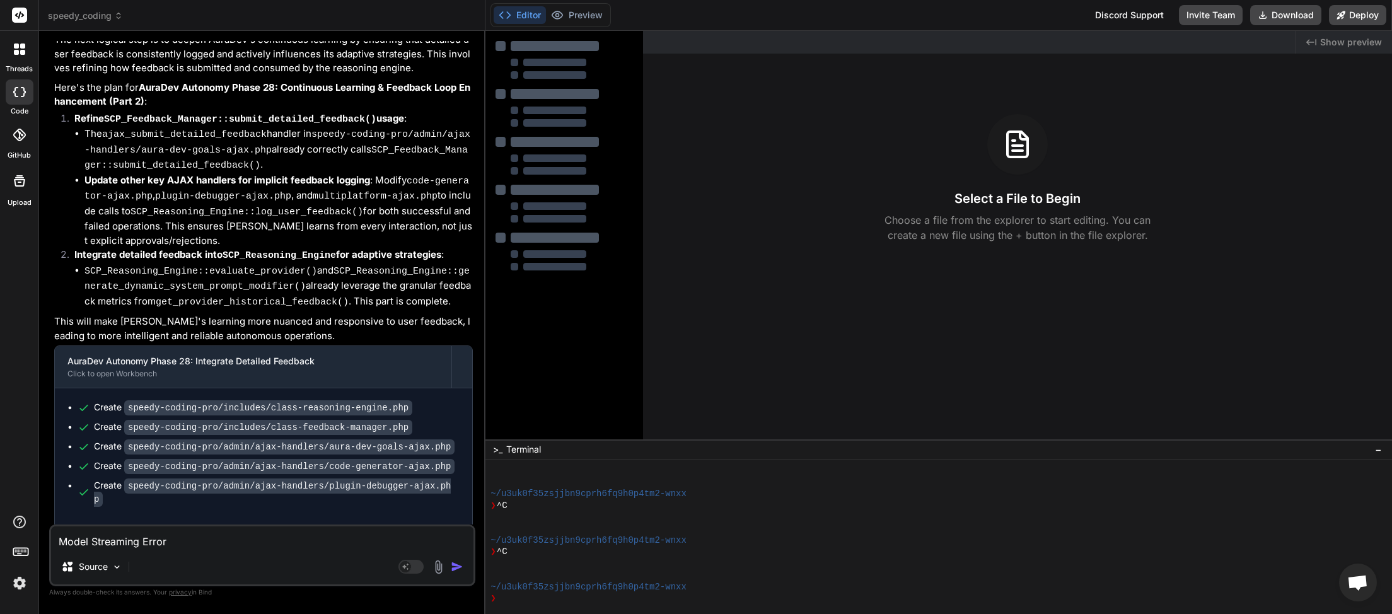
scroll to position [3505, 0]
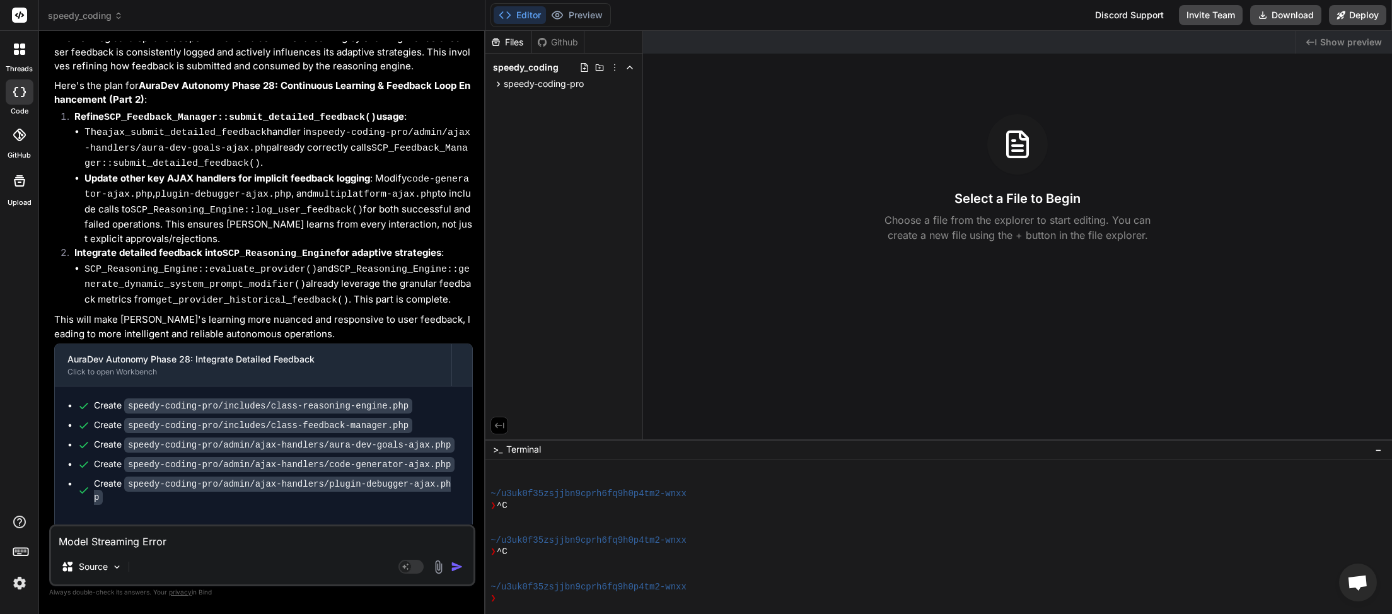
type textarea "x"
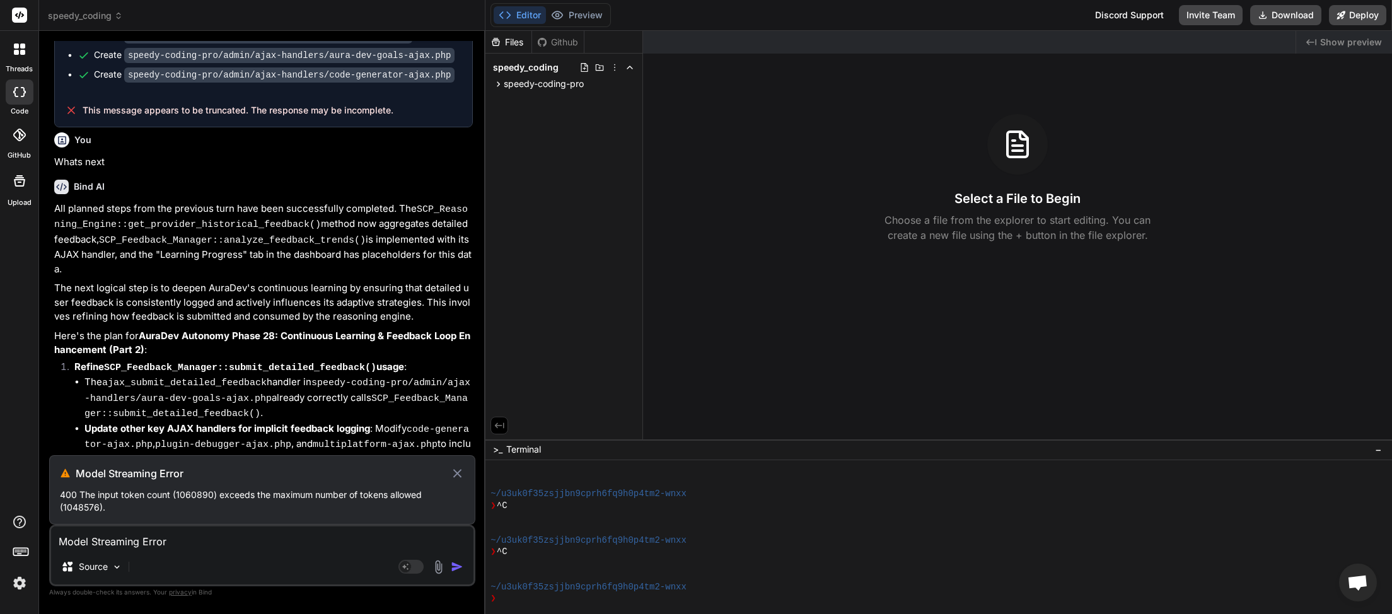
scroll to position [3485, 0]
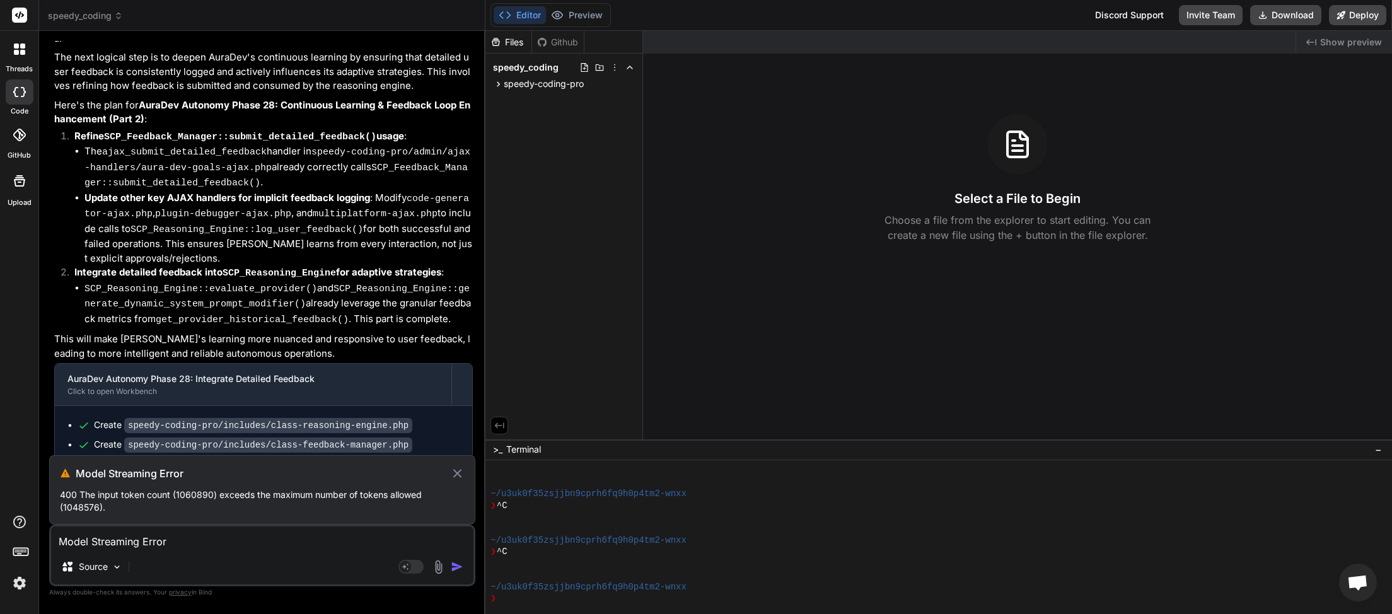
click at [109, 18] on span "speedy_coding" at bounding box center [85, 15] width 75 height 13
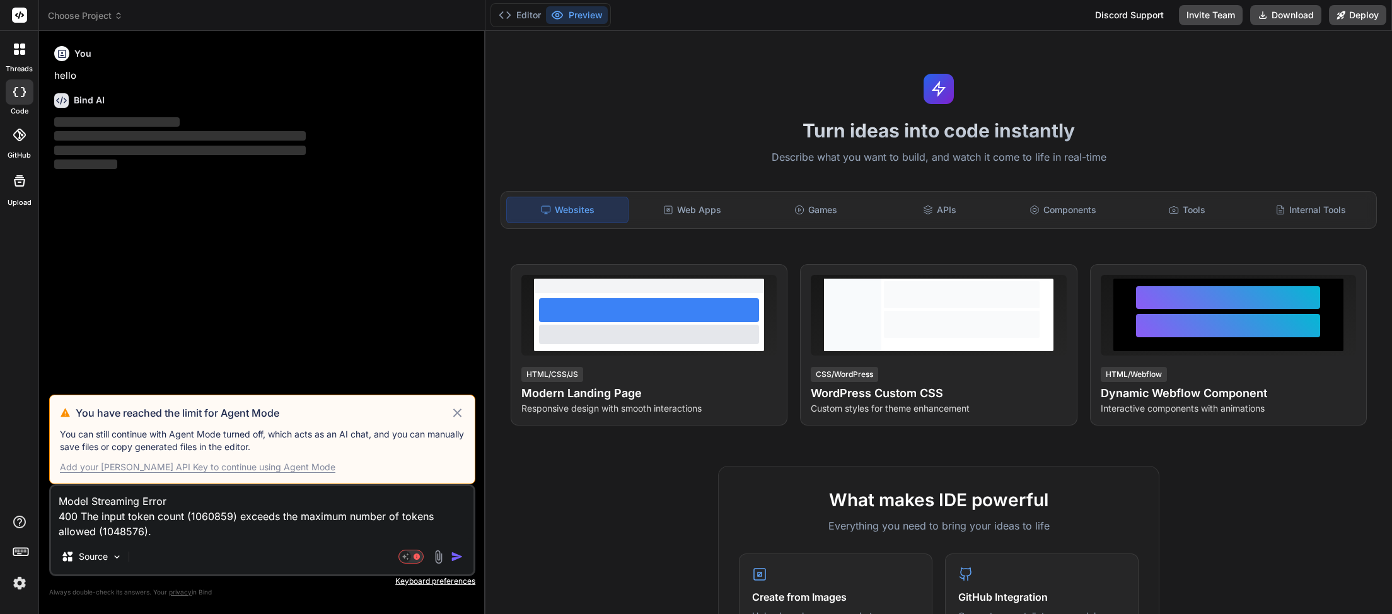
click at [459, 419] on icon at bounding box center [457, 412] width 15 height 15
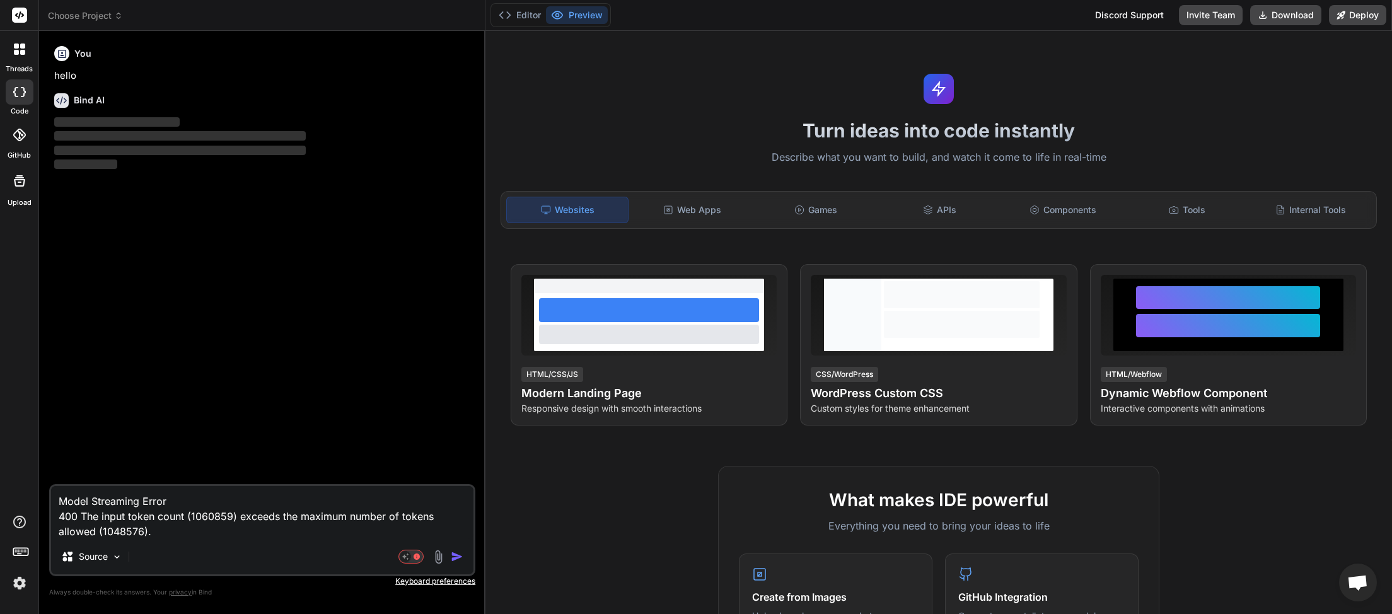
scroll to position [355, 0]
click at [458, 559] on img "button" at bounding box center [457, 556] width 13 height 13
click at [202, 531] on textarea "Model Streaming Error 400 The input token count (1060859) exceeds the maximum n…" at bounding box center [262, 512] width 422 height 53
type textarea "x"
type textarea "Model Streaming Error 400 The input token count (1060859) exceeds the maximum n…"
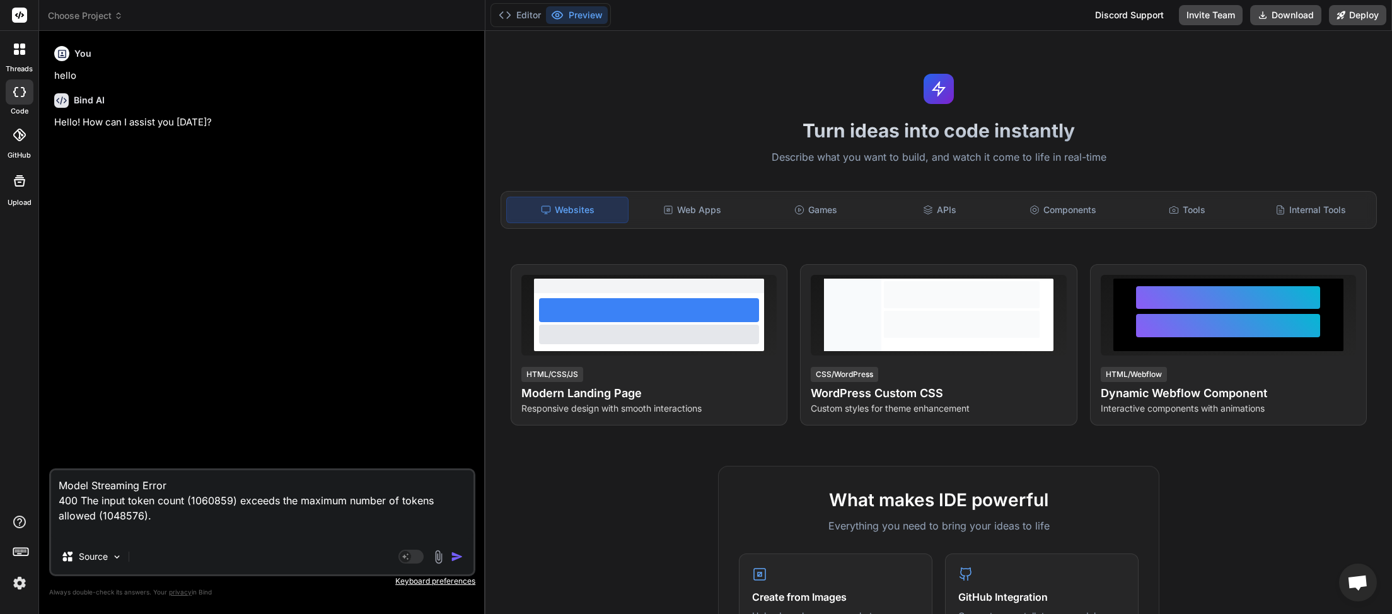
type textarea "x"
type textarea "Model Streaming Error 400 The input token count (1060859) exceeds the maximum n…"
click at [455, 560] on img "button" at bounding box center [457, 556] width 13 height 13
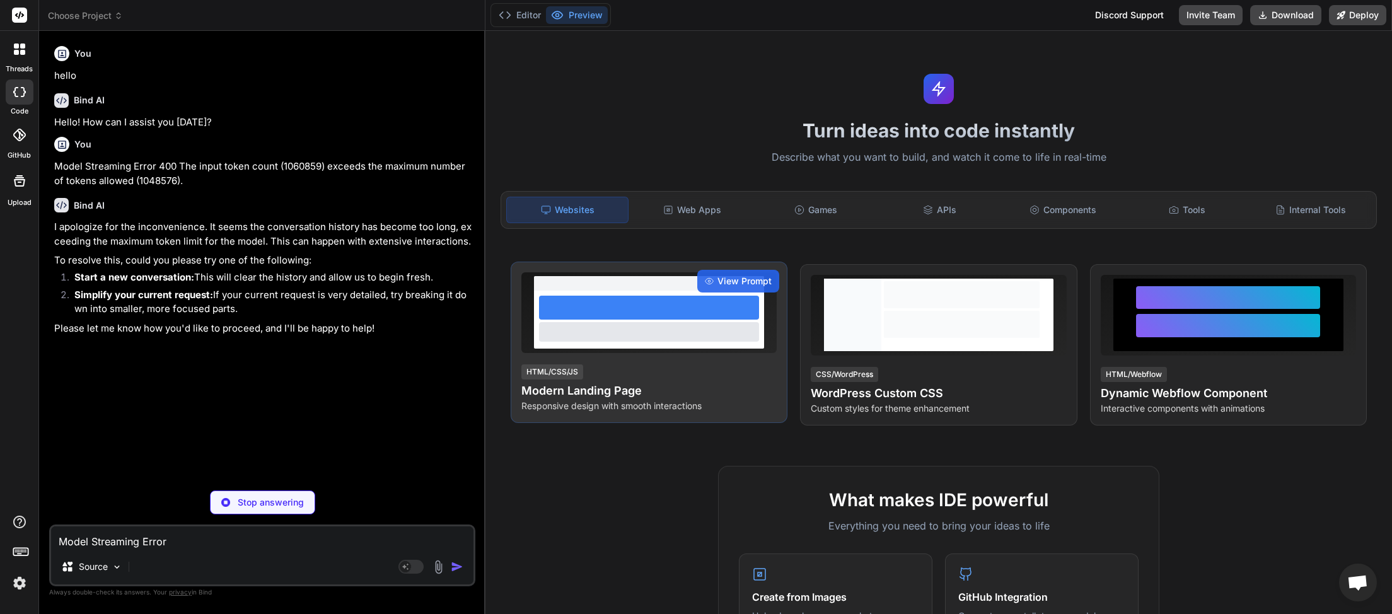
type textarea "x"
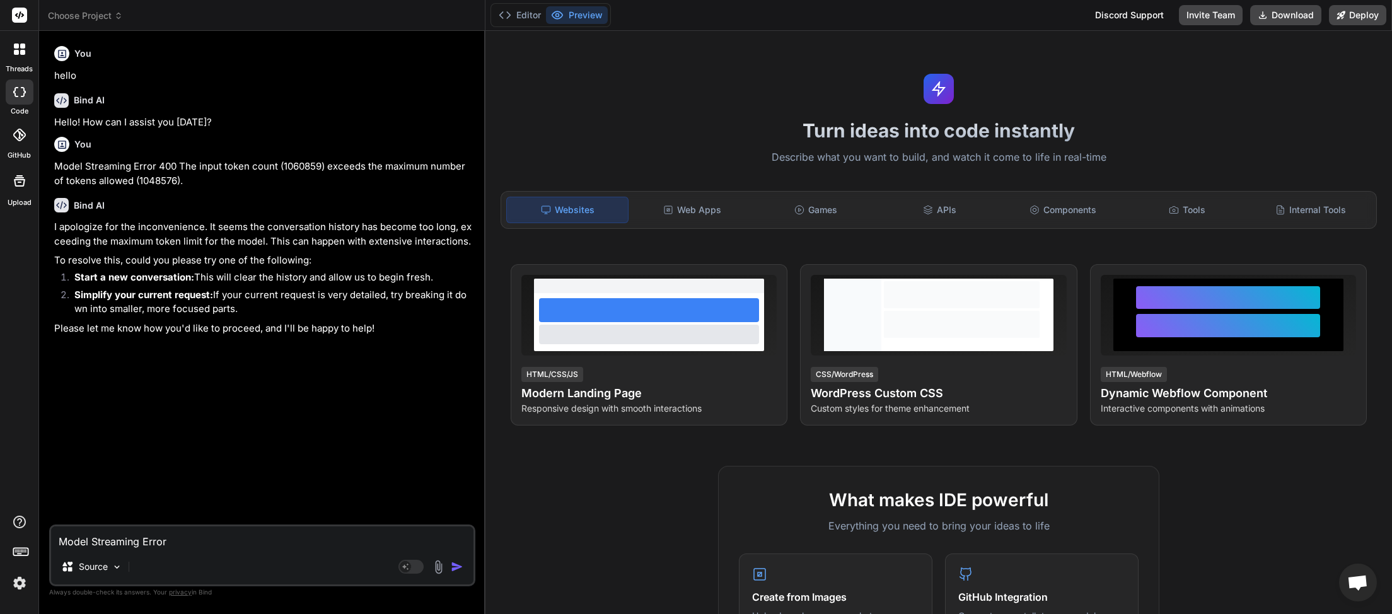
click at [153, 542] on textarea "Model Streaming Error 400 The input token count (1060859) exceeds the maximum n…" at bounding box center [262, 537] width 422 height 23
type textarea "h"
type textarea "x"
type textarea "ho"
type textarea "x"
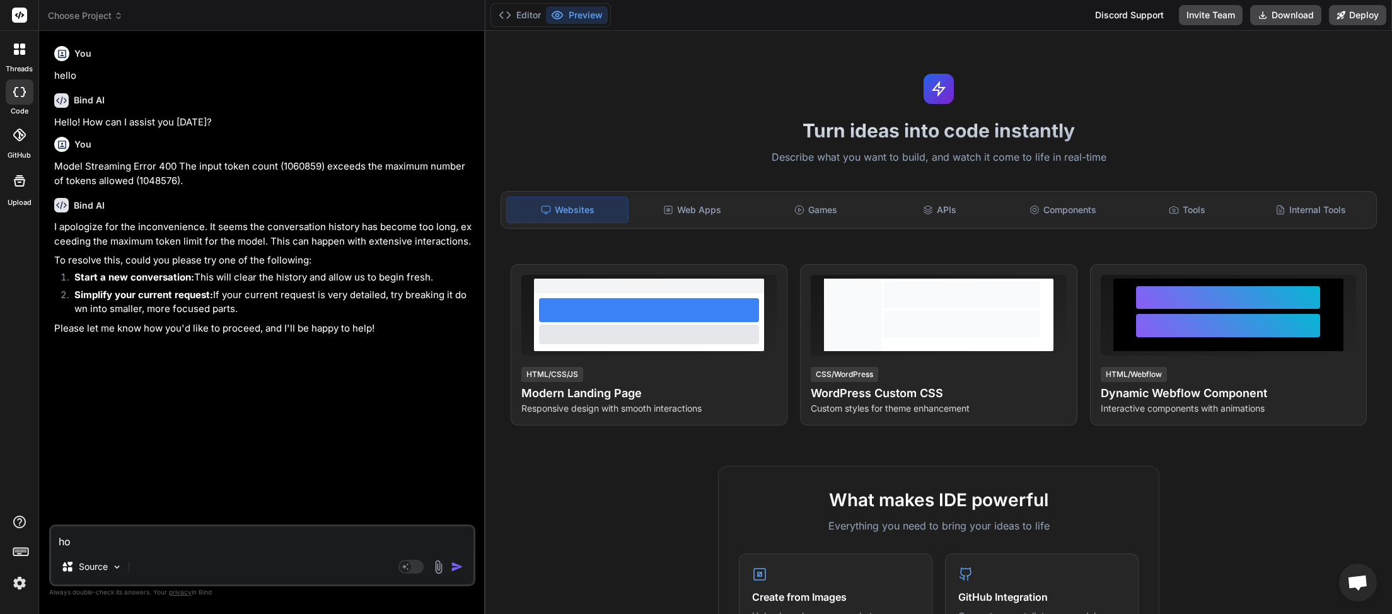
type textarea "how"
type textarea "x"
type textarea "how"
type textarea "x"
type textarea "how"
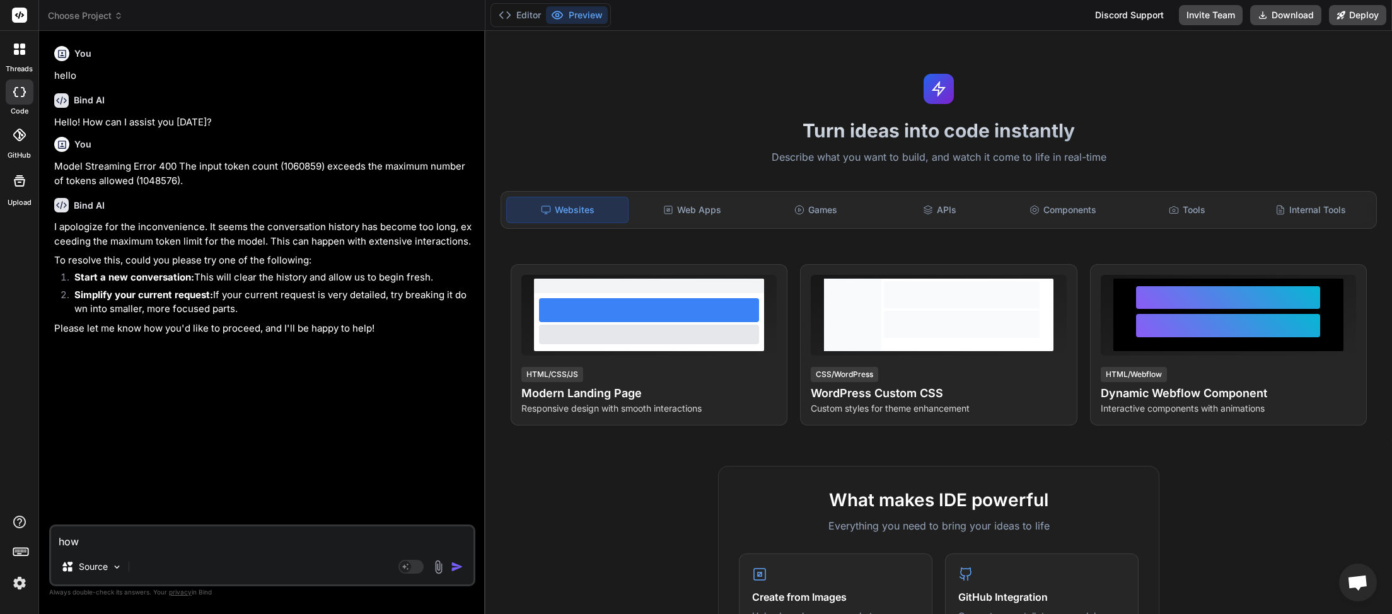
type textarea "x"
type textarea "ho"
type textarea "x"
type textarea "h"
type textarea "x"
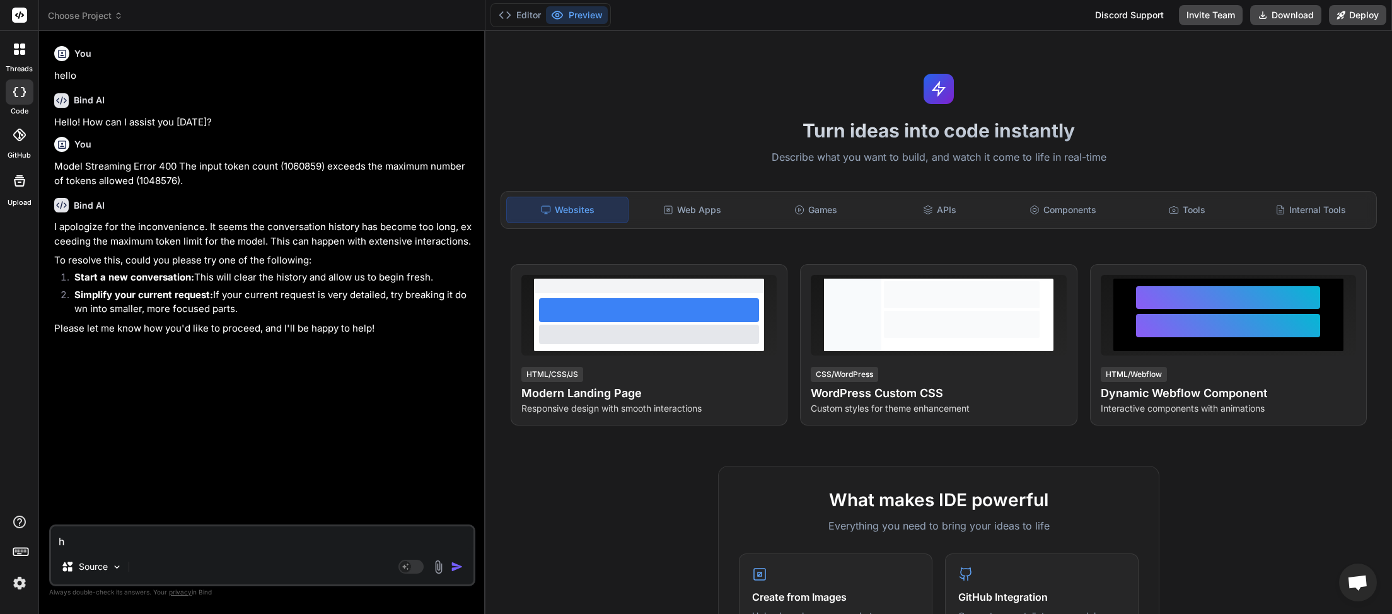
type textarea "x"
type textarea "h"
type textarea "x"
type textarea "ho"
type textarea "x"
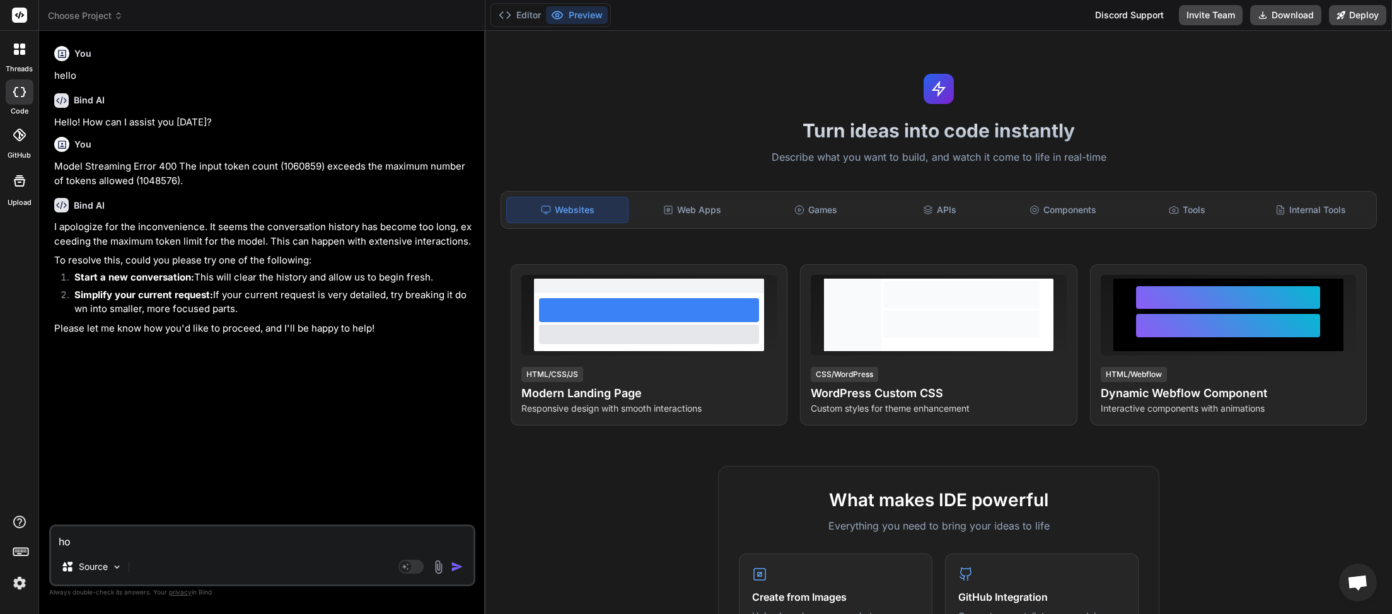
type textarea "how"
type textarea "x"
type textarea "how"
type textarea "x"
type textarea "how c"
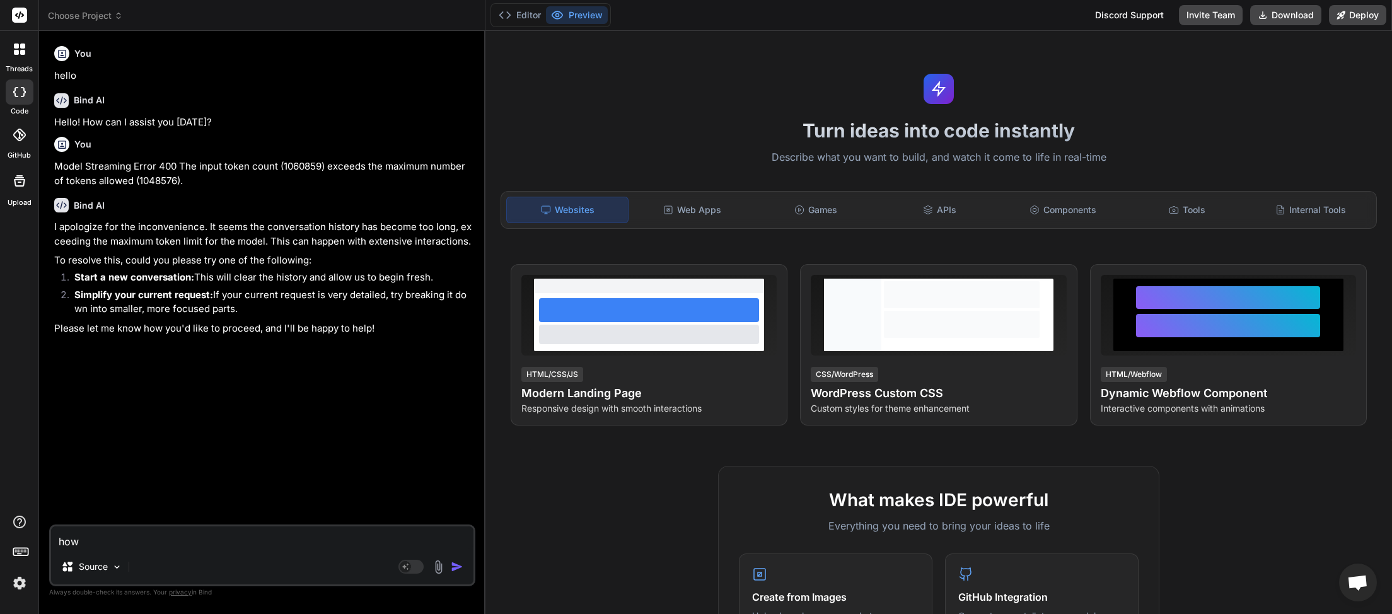
type textarea "x"
type textarea "how ca"
type textarea "x"
type textarea "how can"
type textarea "x"
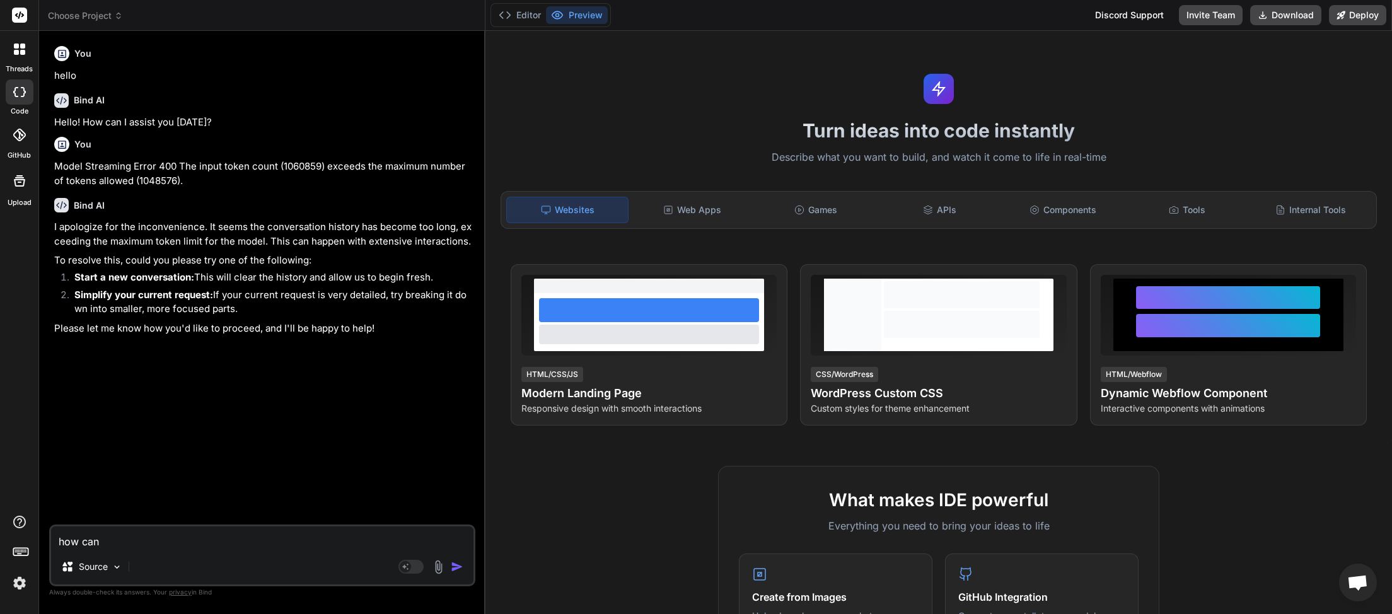
type textarea "how can"
type textarea "x"
type textarea "how can i"
type textarea "x"
type textarea "how can i"
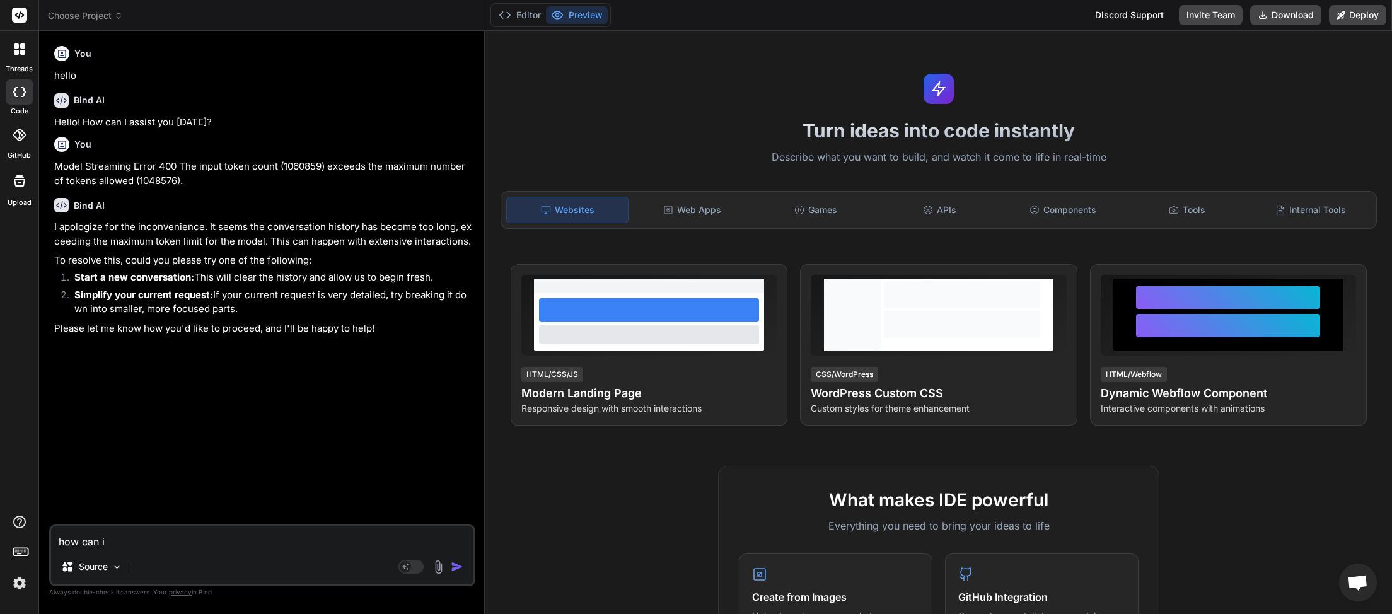
type textarea "x"
type textarea "how can i c"
type textarea "x"
type textarea "how can i cl"
type textarea "x"
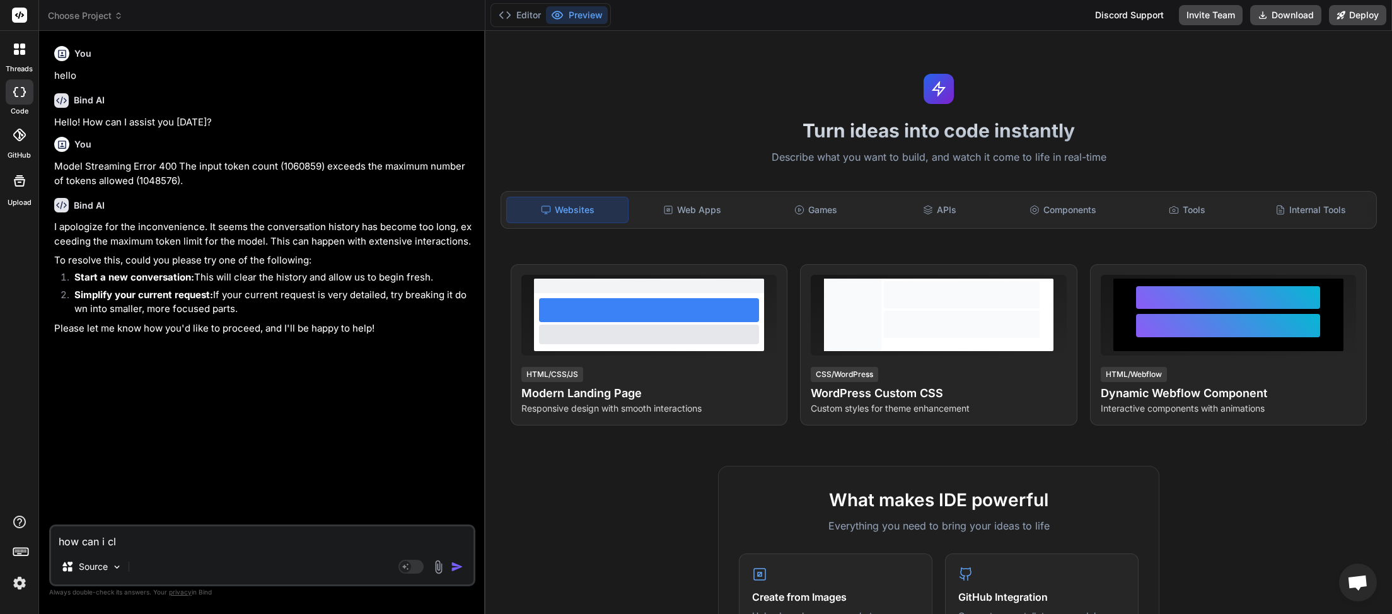
type textarea "how can i cle"
type textarea "x"
type textarea "how can i clea"
type textarea "x"
type textarea "how can i clear"
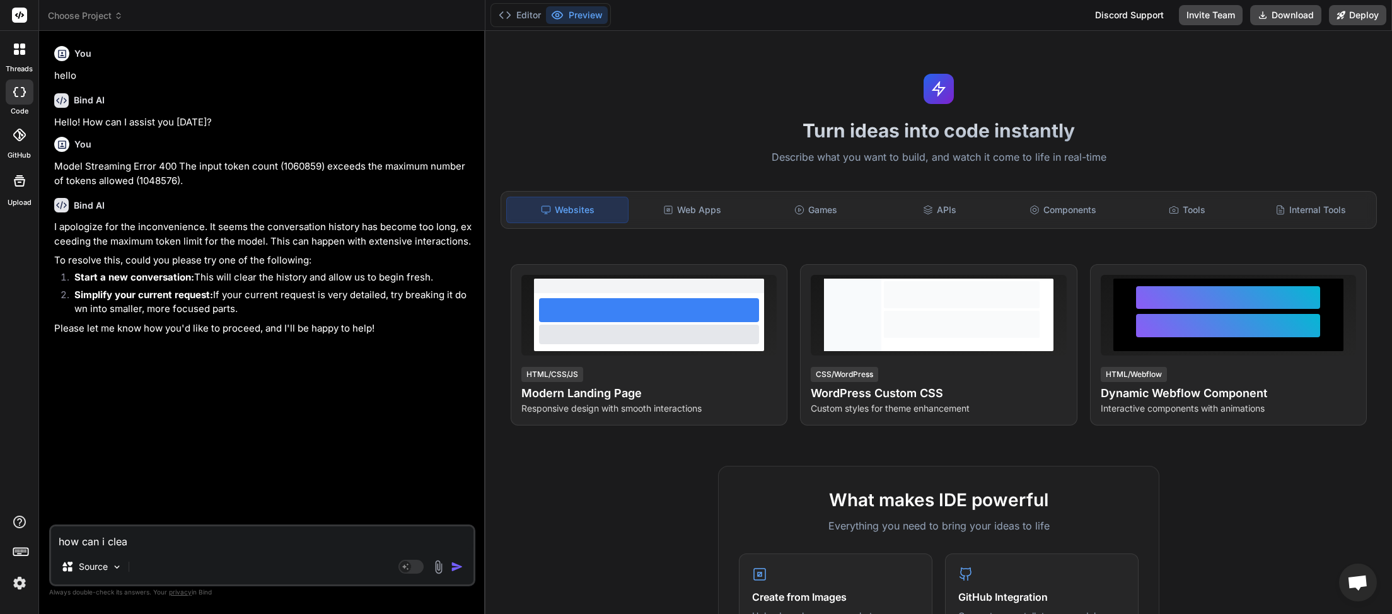
type textarea "x"
type textarea "how can i clear"
type textarea "x"
type textarea "how can i clear t"
type textarea "x"
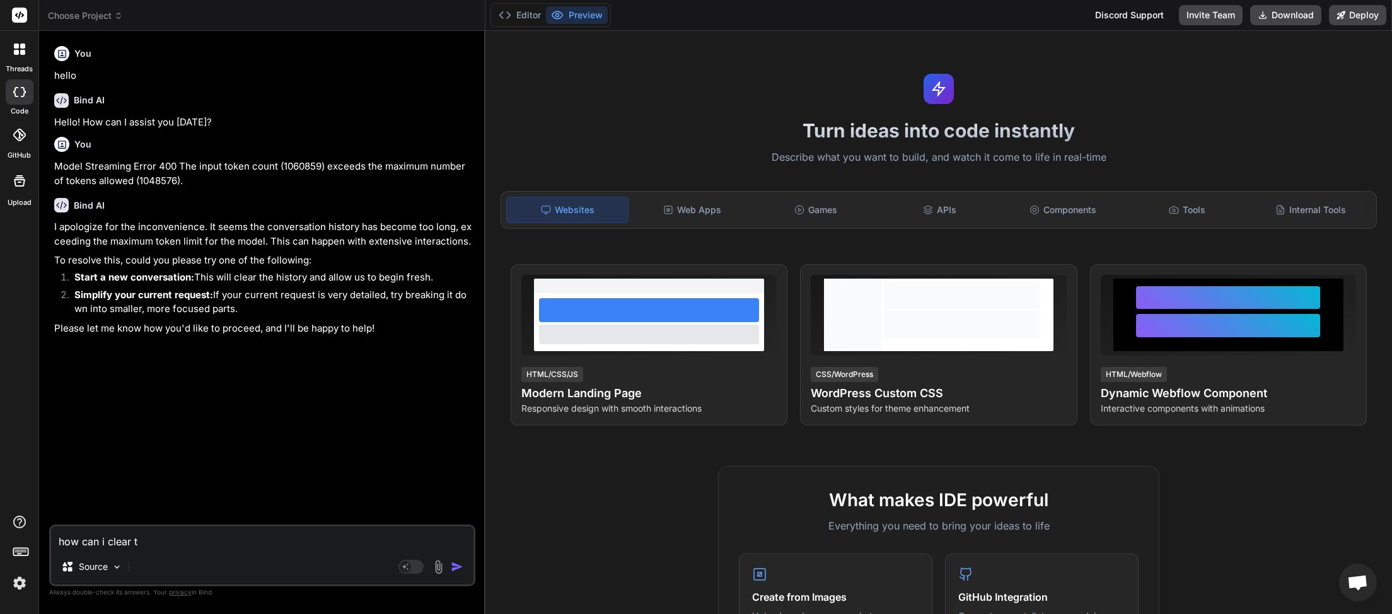
type textarea "how can i clear th"
type textarea "x"
type textarea "how can i clear the"
type textarea "x"
type textarea "how can i clear the"
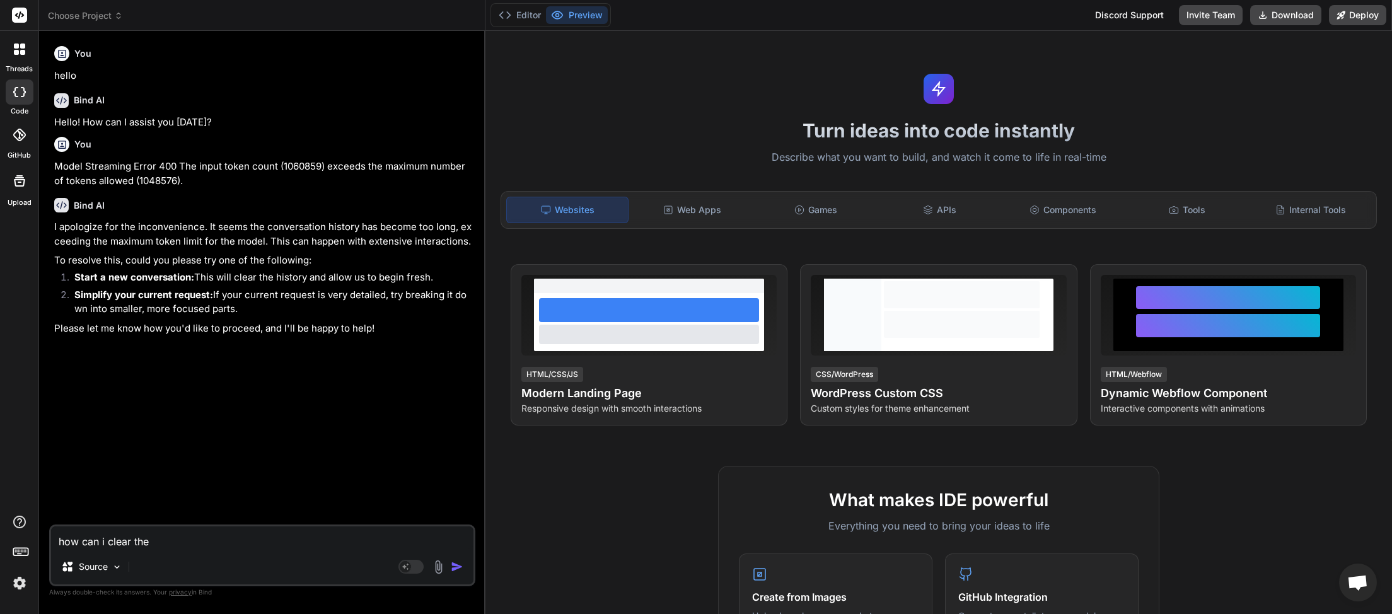
type textarea "x"
type textarea "how can i clear the h"
type textarea "x"
type textarea "how can i clear the hi"
type textarea "x"
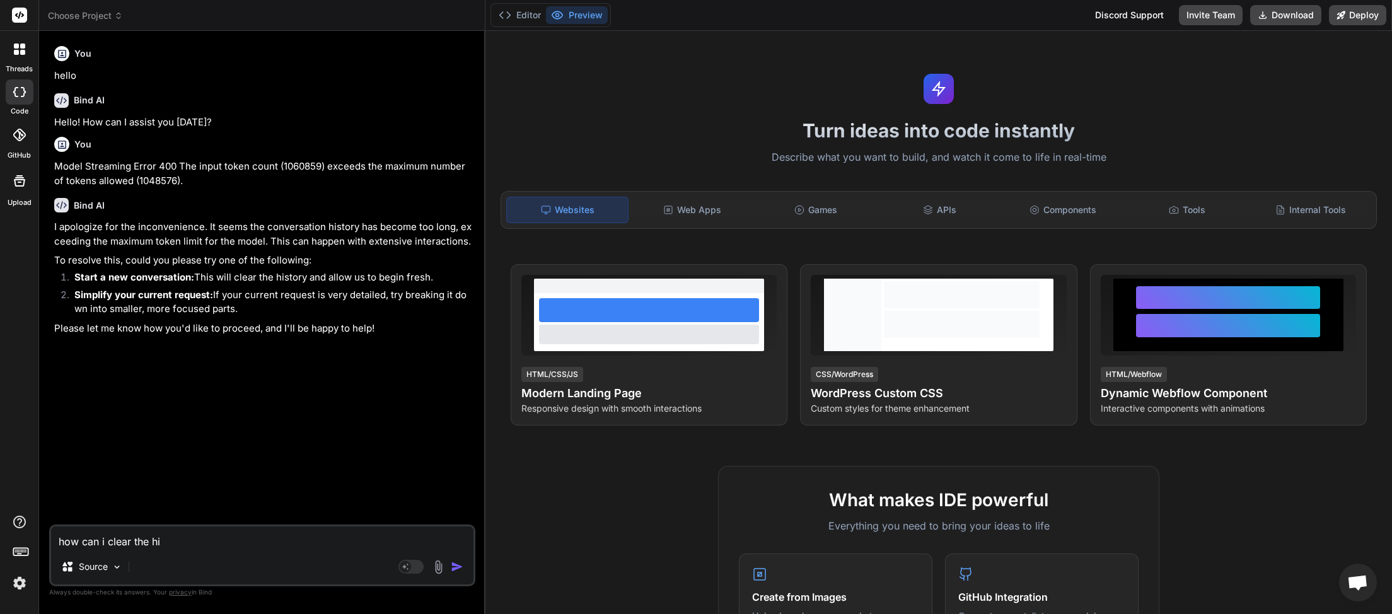
type textarea "how can i clear the his"
type textarea "x"
type textarea "how can i clear the hist"
type textarea "x"
type textarea "how can i clear the histo"
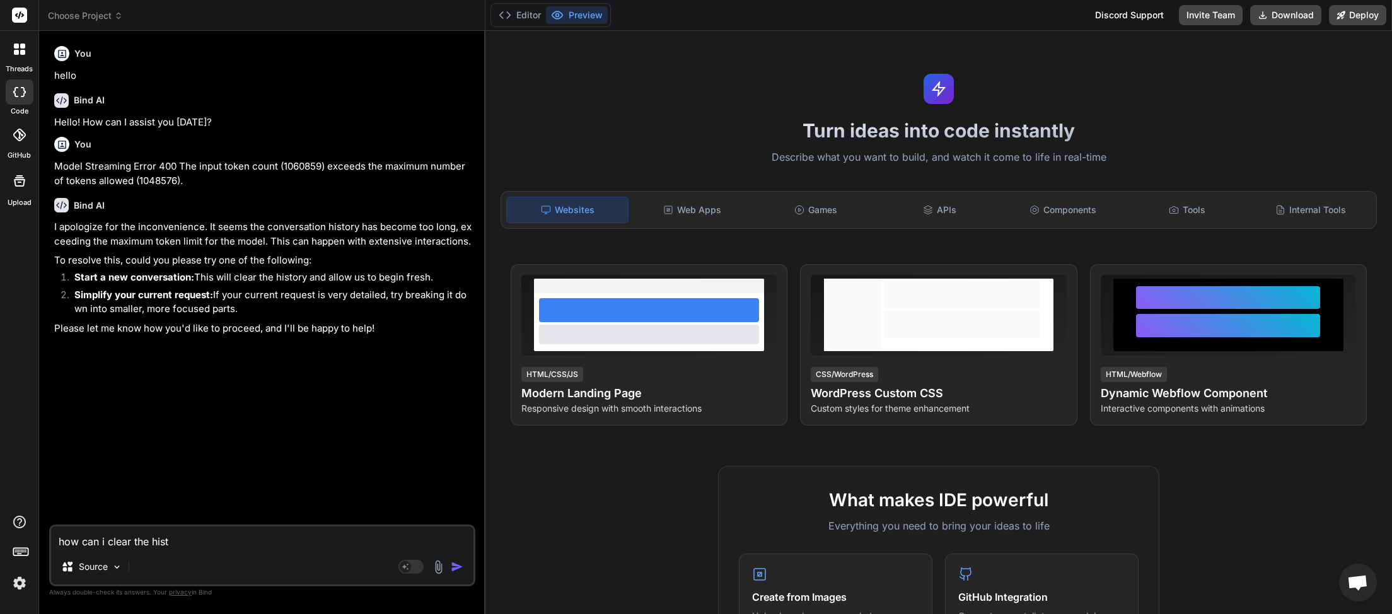
type textarea "x"
type textarea "how can i clear the histor"
type textarea "x"
type textarea "how can i clear the history"
type textarea "x"
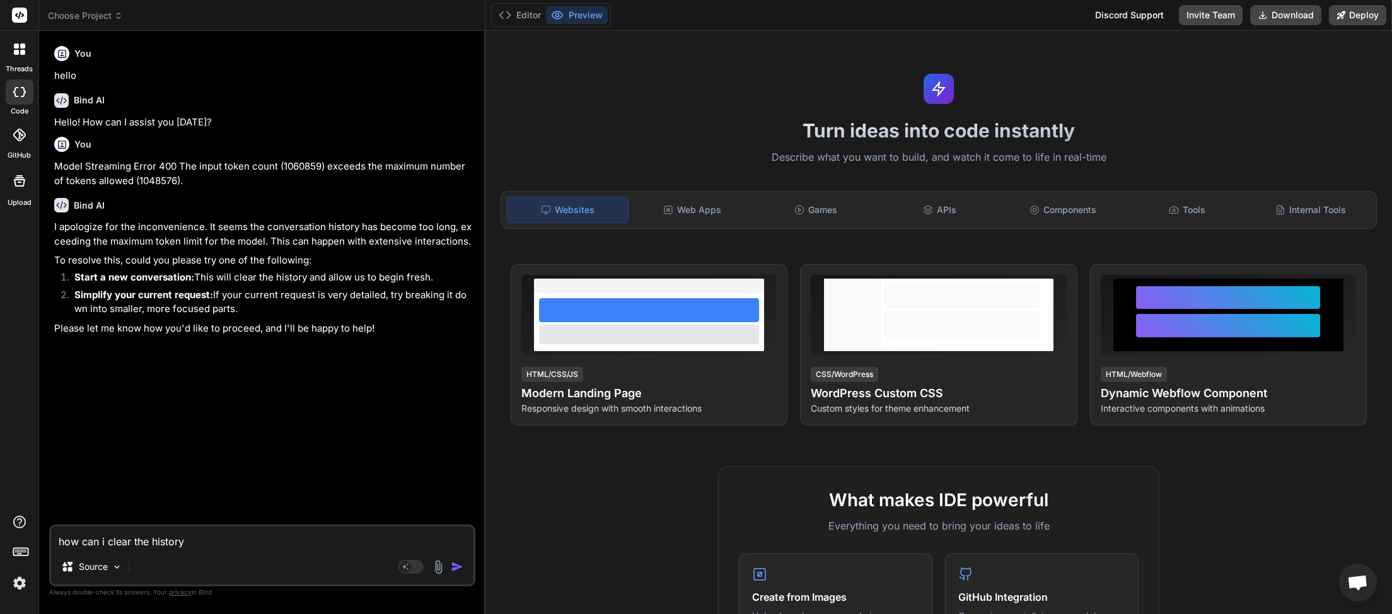
type textarea "how can i clear the history"
type textarea "x"
type textarea "how can i clear the history o"
type textarea "x"
type textarea "how can i clear the history on"
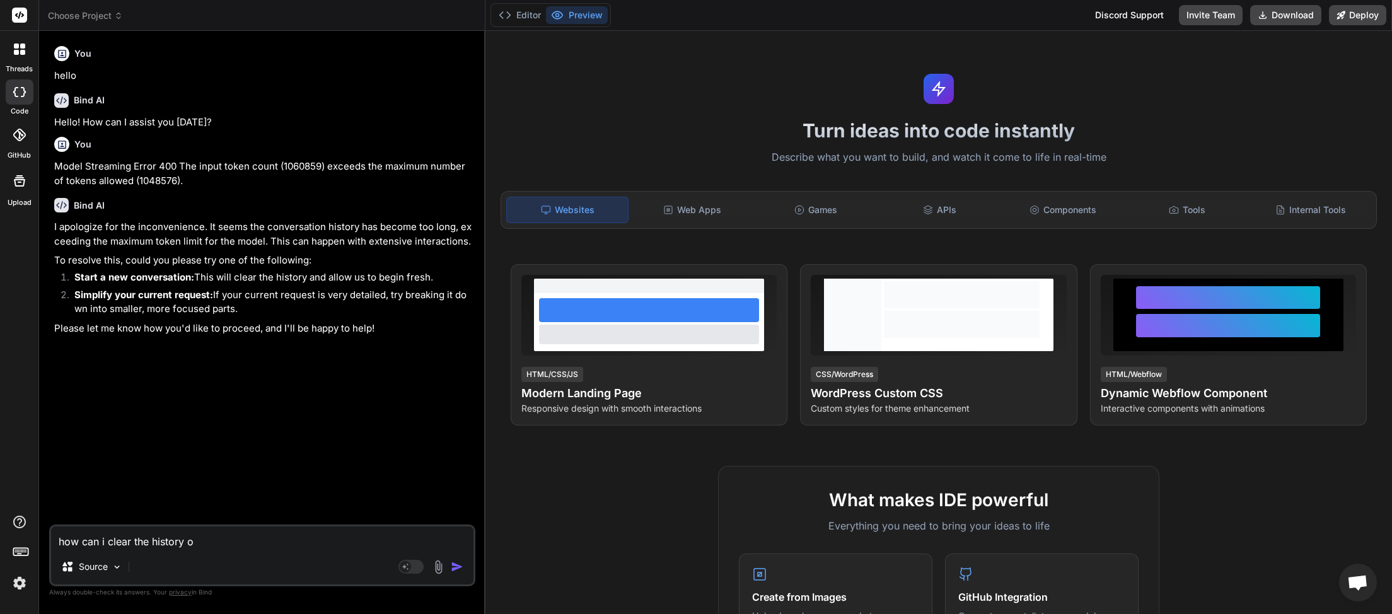
type textarea "x"
type textarea "how can i clear the history on"
type textarea "x"
type textarea "how can i clear the history on a"
type textarea "x"
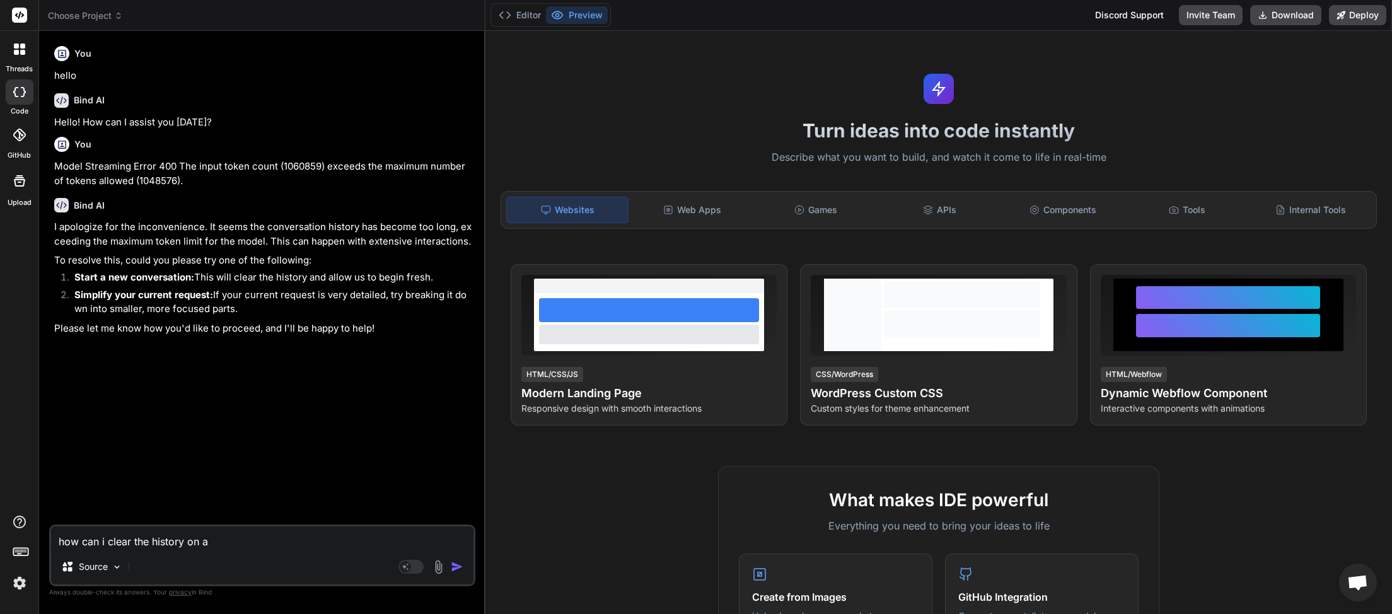
type textarea "how can i clear the history on a"
type textarea "x"
type textarea "how can i clear the history on a p"
type textarea "x"
type textarea "how can i clear the history on a pr"
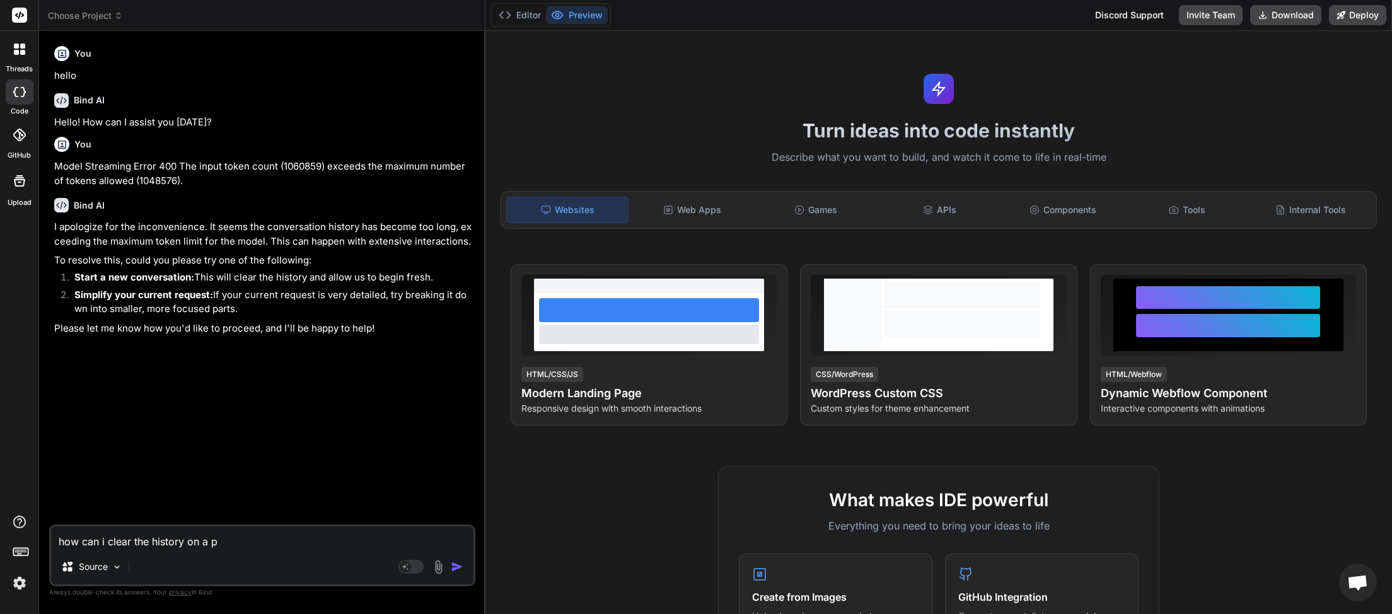
type textarea "x"
type textarea "how can i clear the history on a pro"
type textarea "x"
type textarea "how can i clear the history on a proj"
type textarea "x"
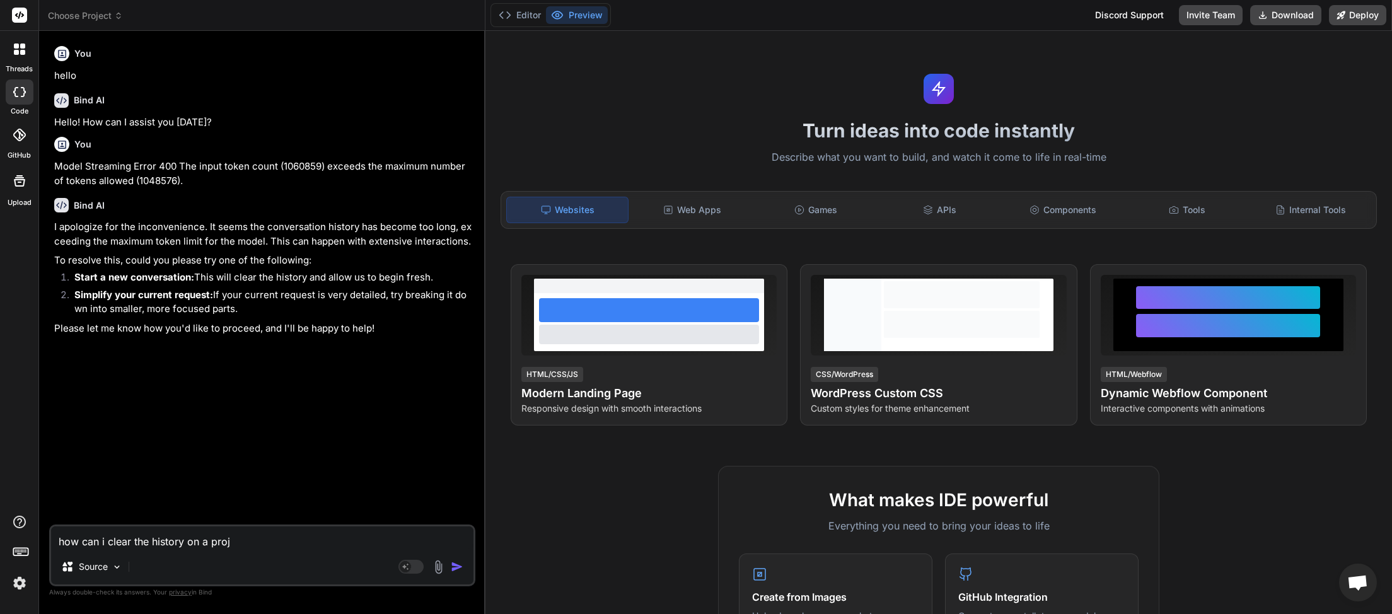
type textarea "how can i clear the history on a proje"
type textarea "x"
type textarea "how can i clear the history on a projec"
type textarea "x"
type textarea "how can i clear the history on a project"
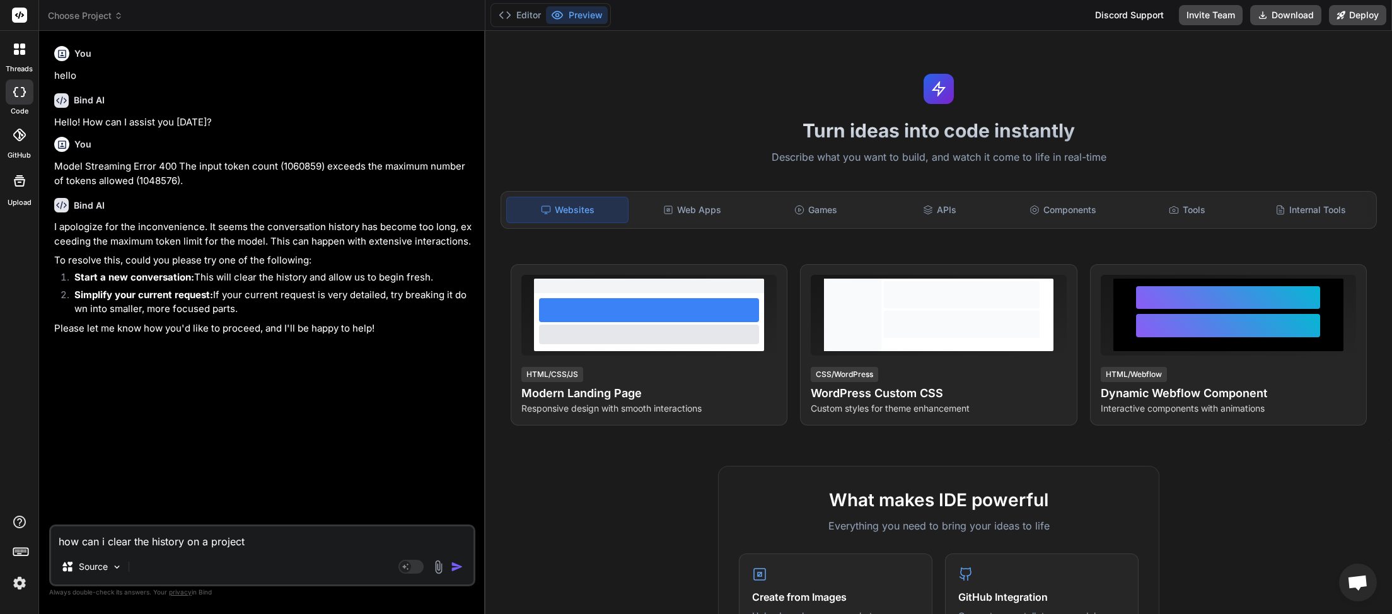
type textarea "x"
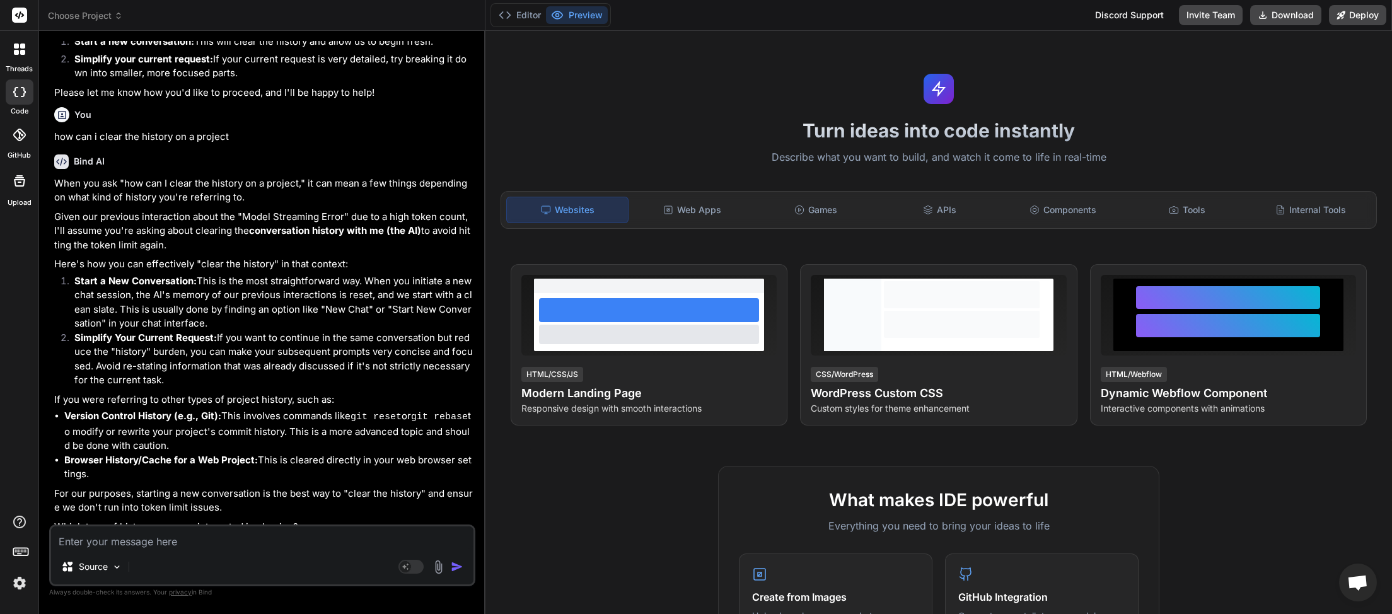
scroll to position [245, 0]
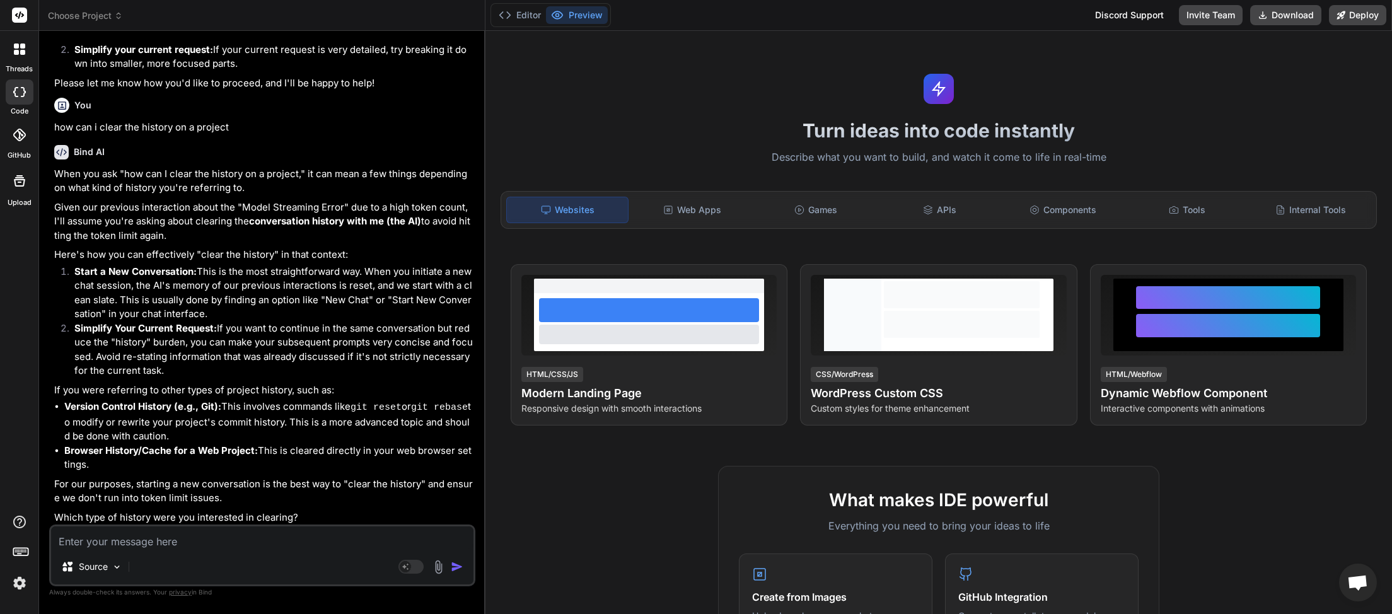
click at [117, 16] on icon at bounding box center [118, 15] width 9 height 9
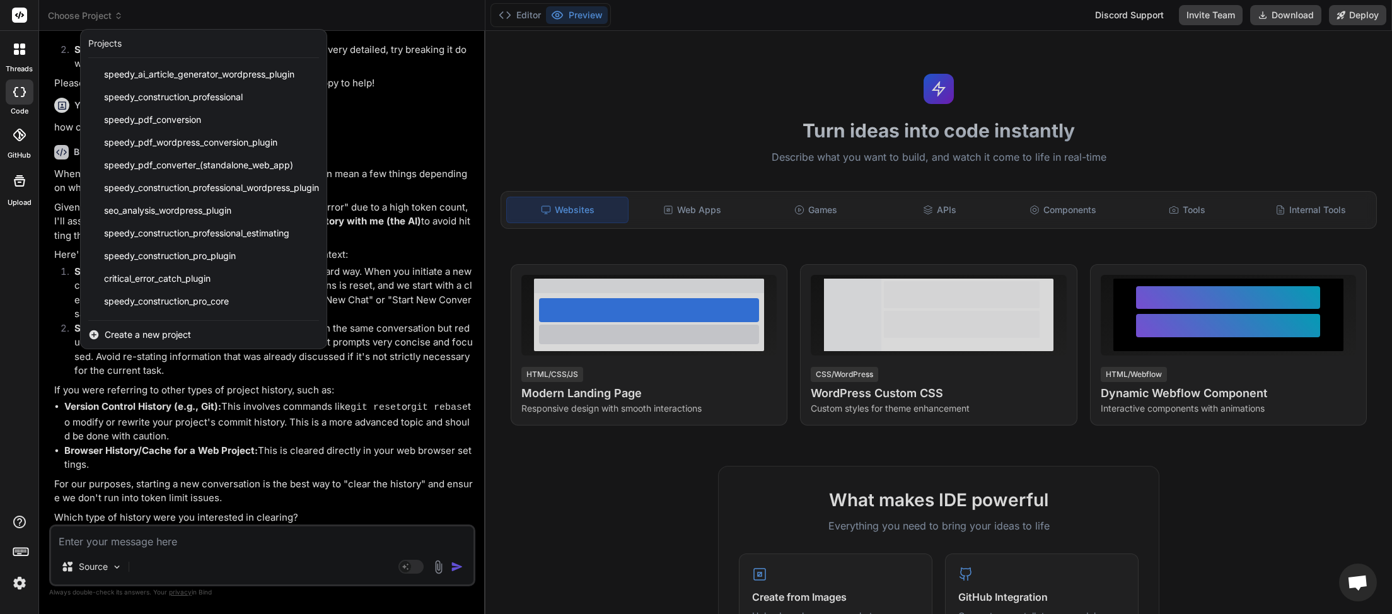
scroll to position [315, 0]
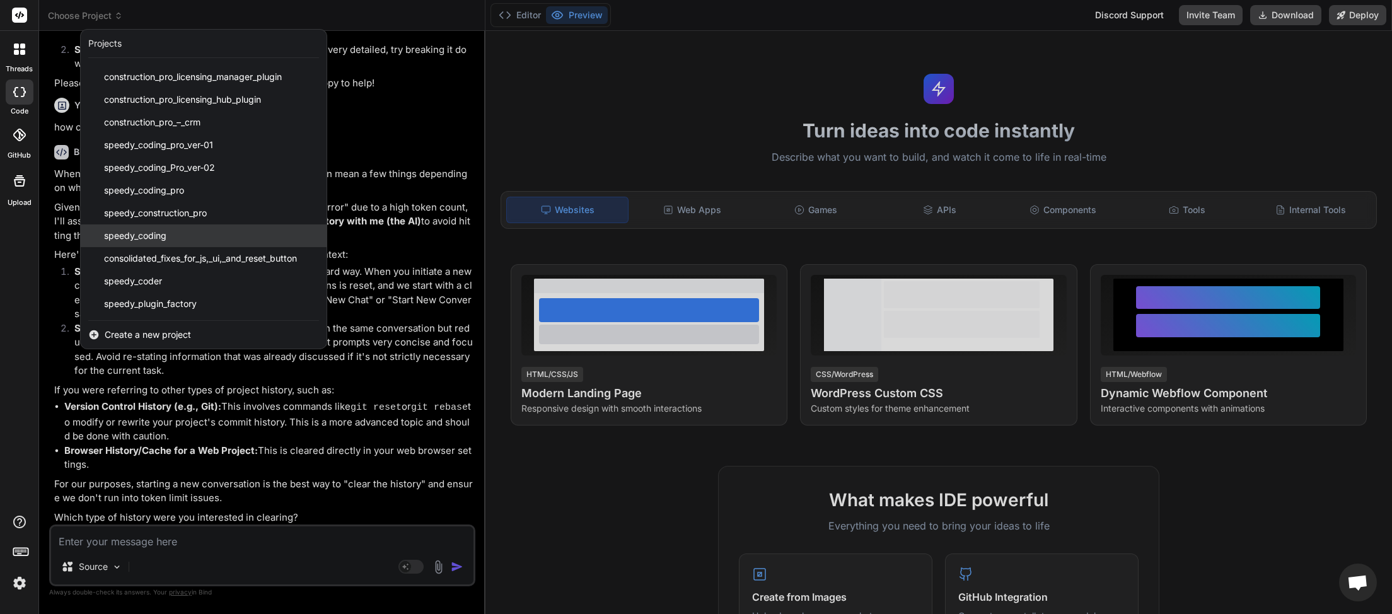
click at [163, 230] on span "speedy_coding" at bounding box center [135, 235] width 62 height 13
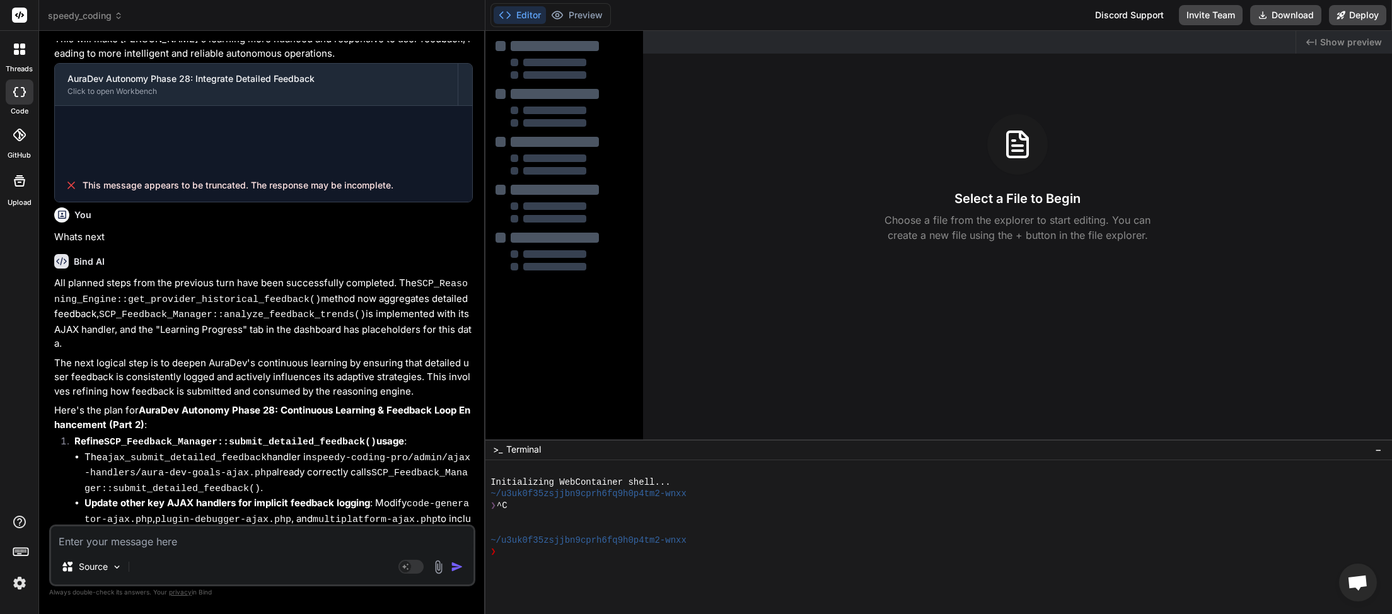
scroll to position [3360, 0]
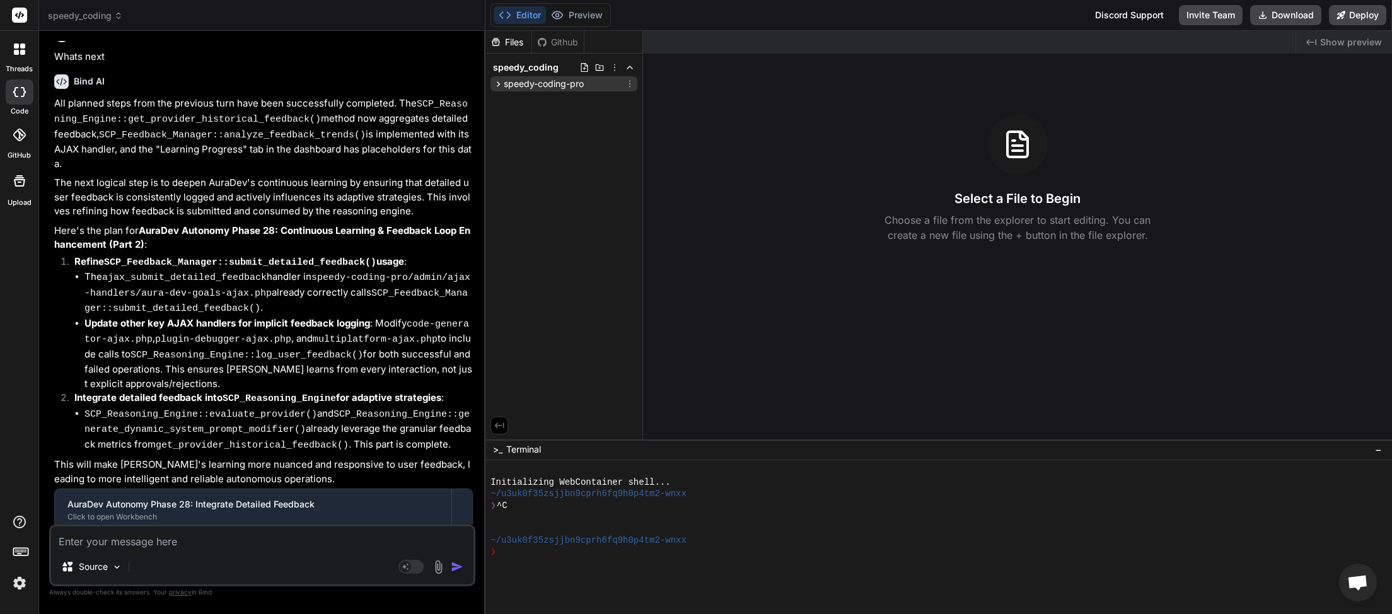
click at [555, 82] on span "speedy-coding-pro" at bounding box center [544, 84] width 80 height 13
click at [538, 206] on span "speedy-coding-pro.php" at bounding box center [568, 209] width 102 height 15
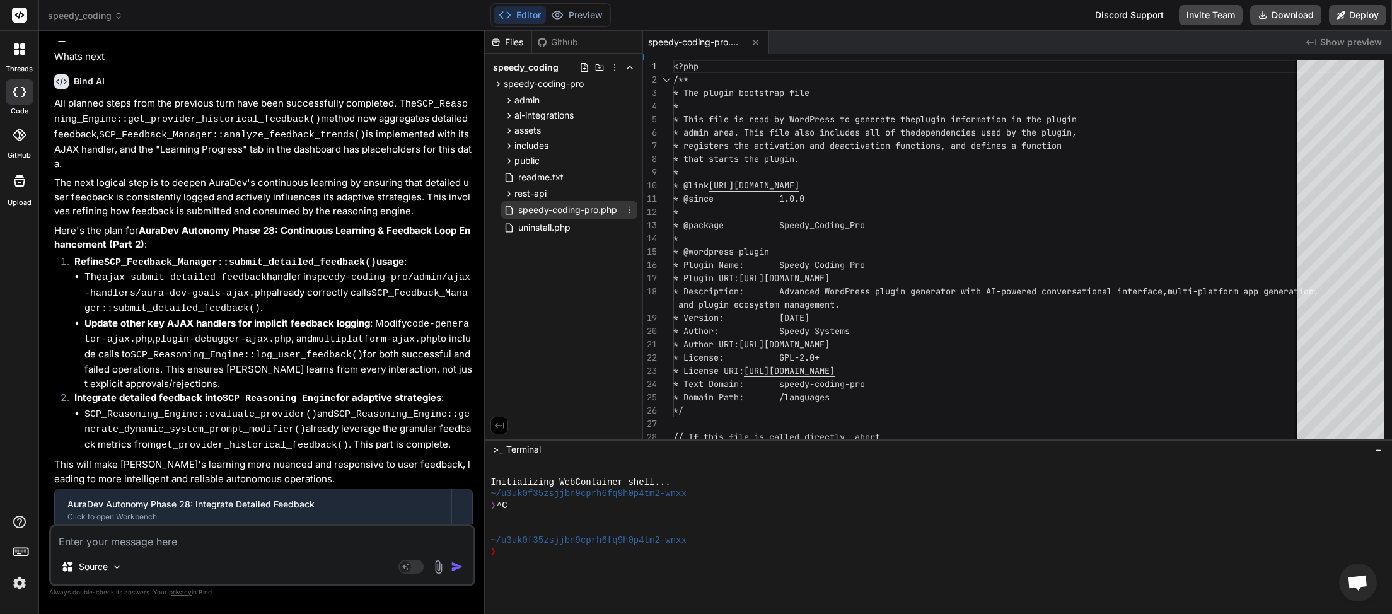
click at [630, 211] on icon at bounding box center [629, 210] width 1 height 7
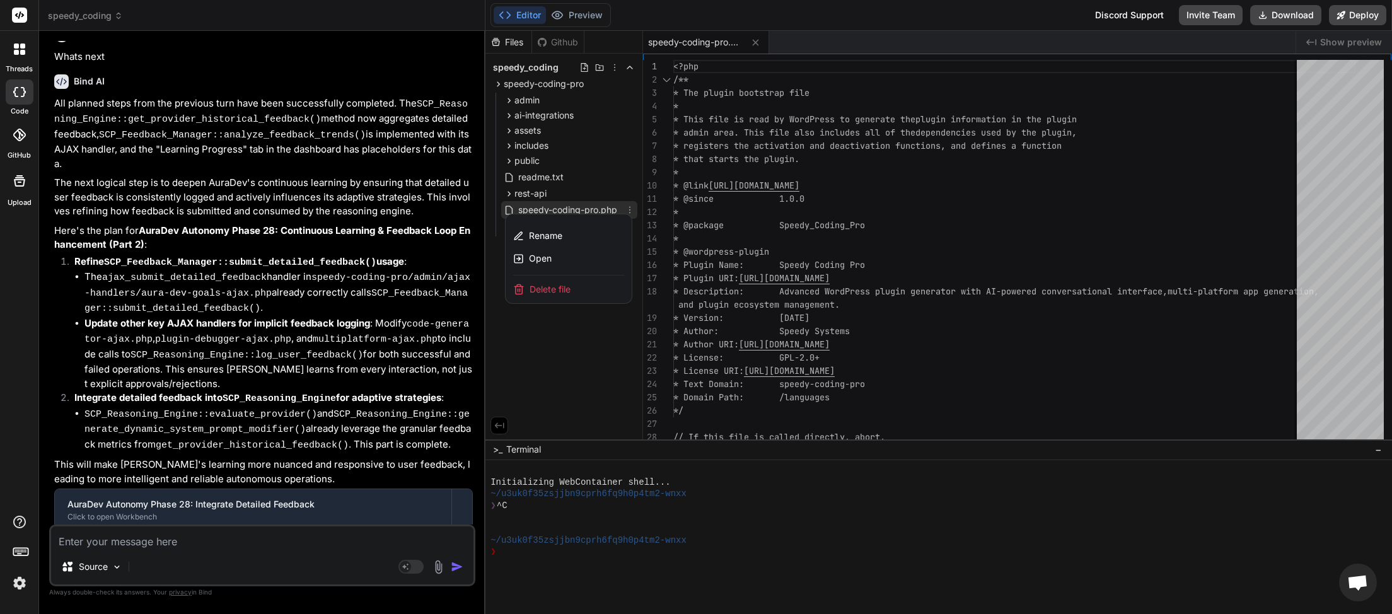
click at [581, 289] on div "Delete file" at bounding box center [569, 290] width 126 height 28
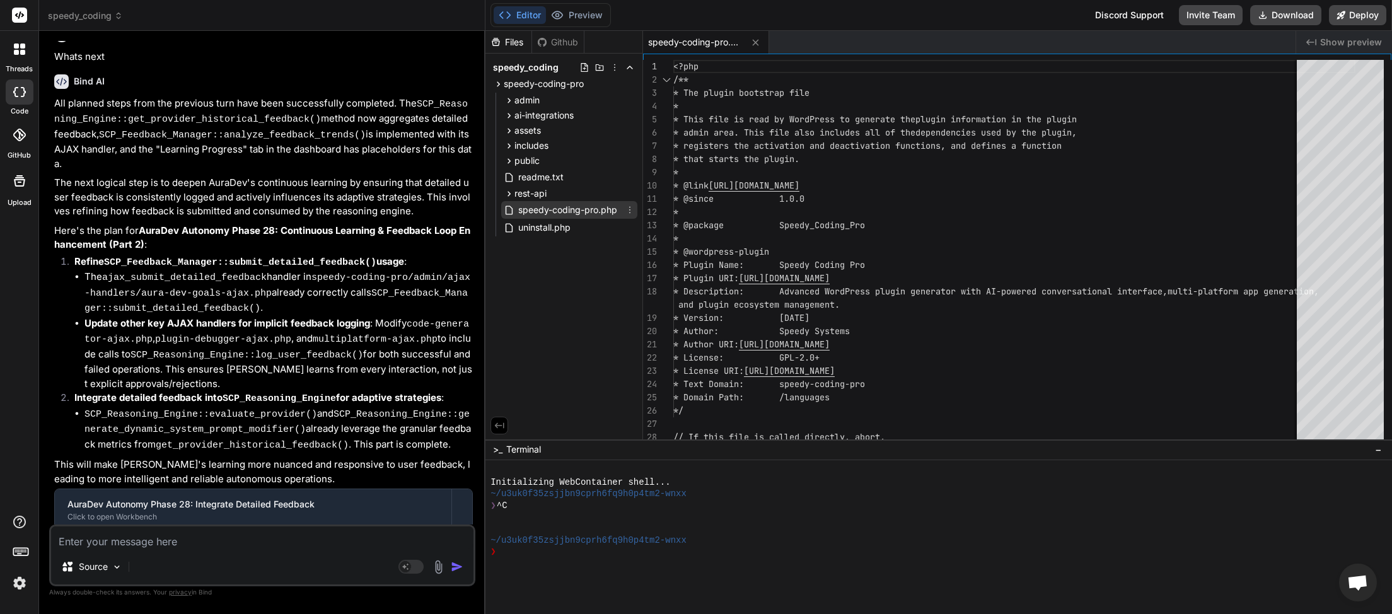
click at [633, 212] on icon at bounding box center [630, 210] width 10 height 10
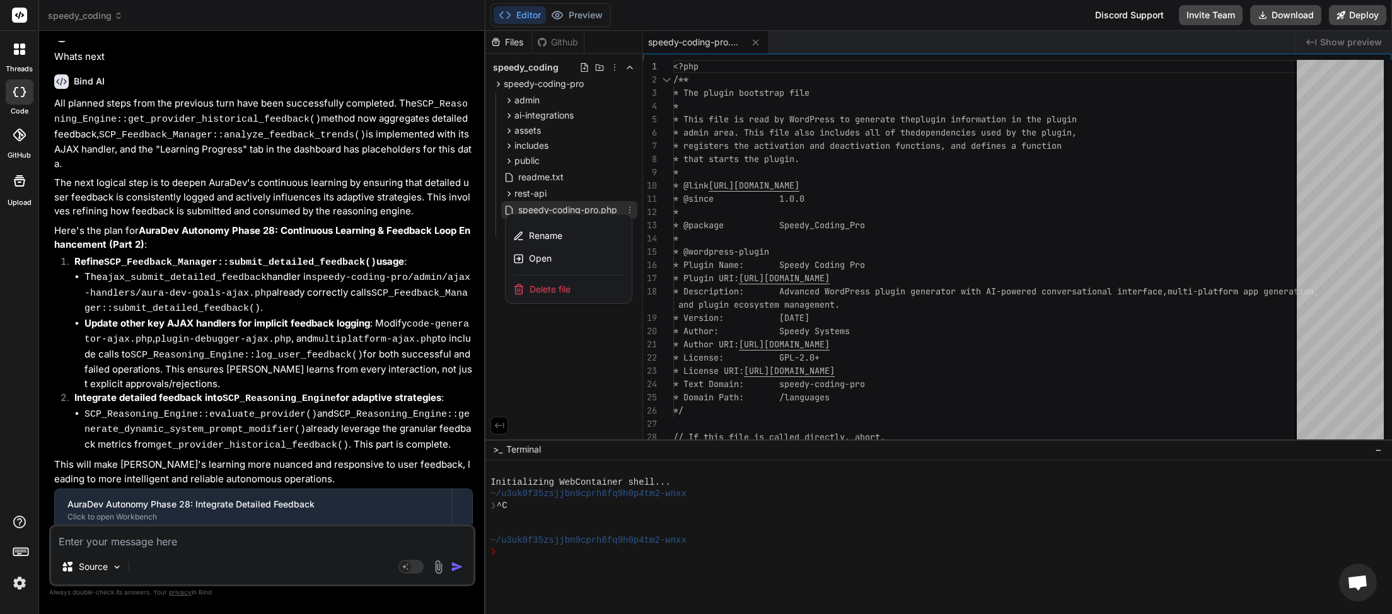
click at [584, 206] on div at bounding box center [938, 322] width 907 height 583
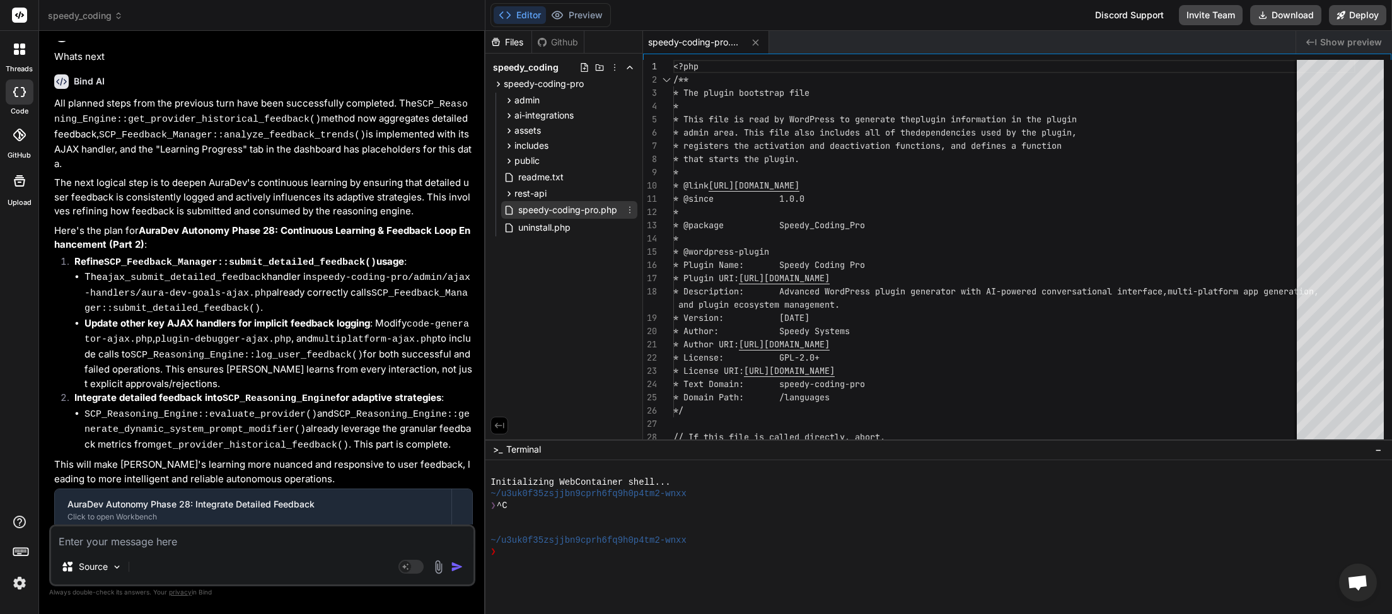
click at [554, 213] on span "speedy-coding-pro.php" at bounding box center [568, 209] width 102 height 15
click at [509, 214] on icon at bounding box center [509, 210] width 11 height 11
click at [532, 232] on span "uninstall.php" at bounding box center [544, 227] width 55 height 15
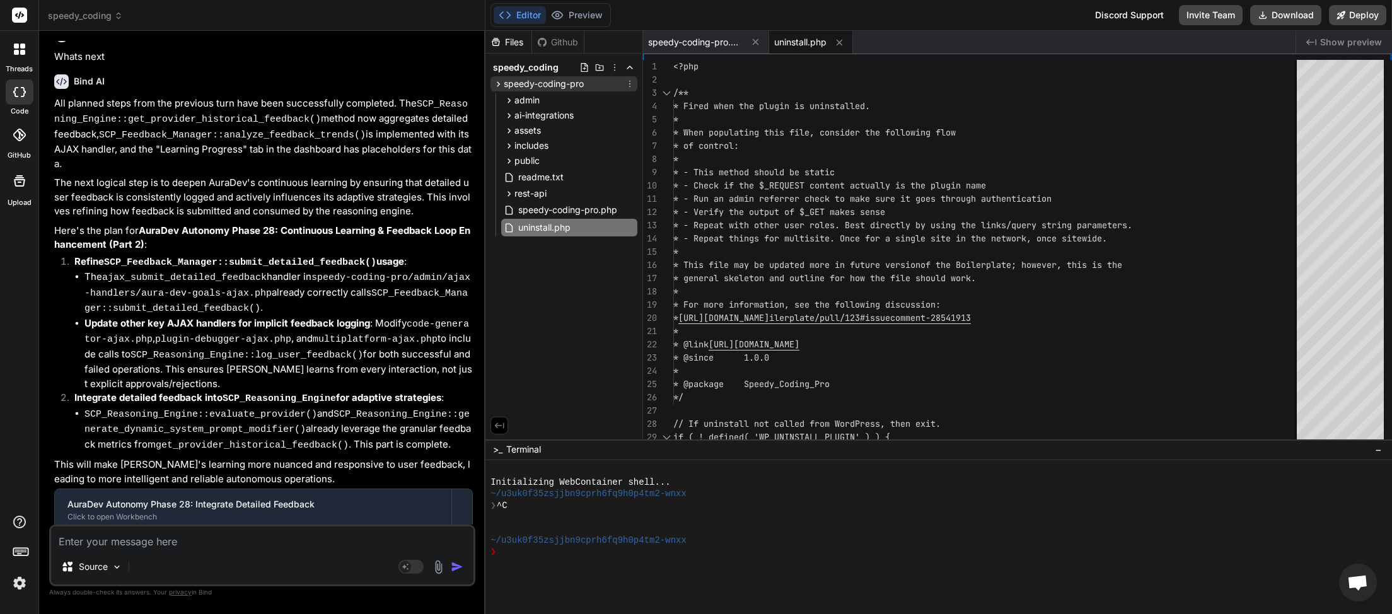
click at [497, 85] on icon at bounding box center [498, 84] width 11 height 11
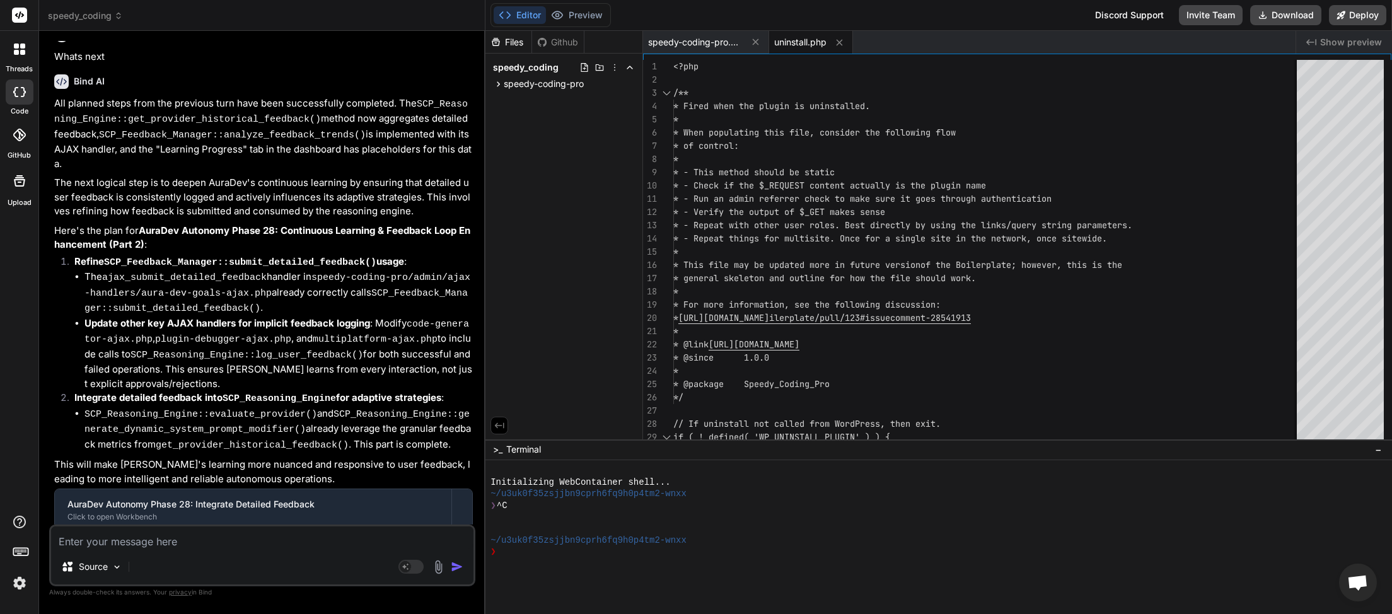
click at [118, 18] on icon at bounding box center [118, 15] width 9 height 9
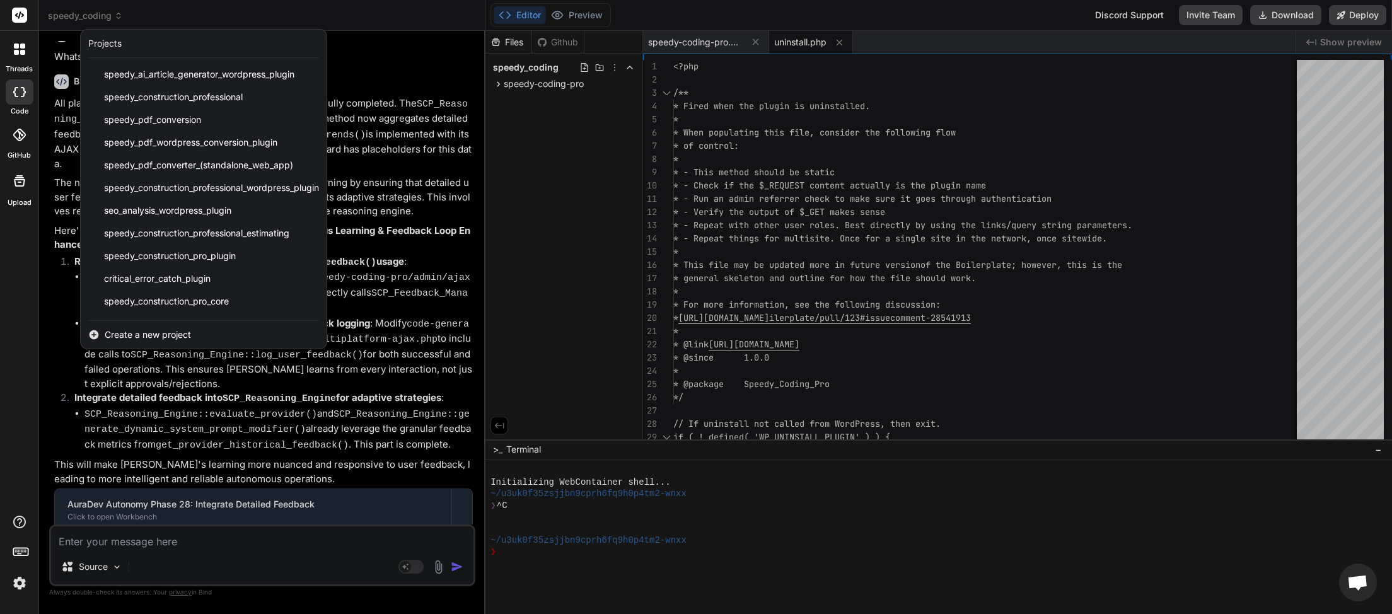
scroll to position [315, 0]
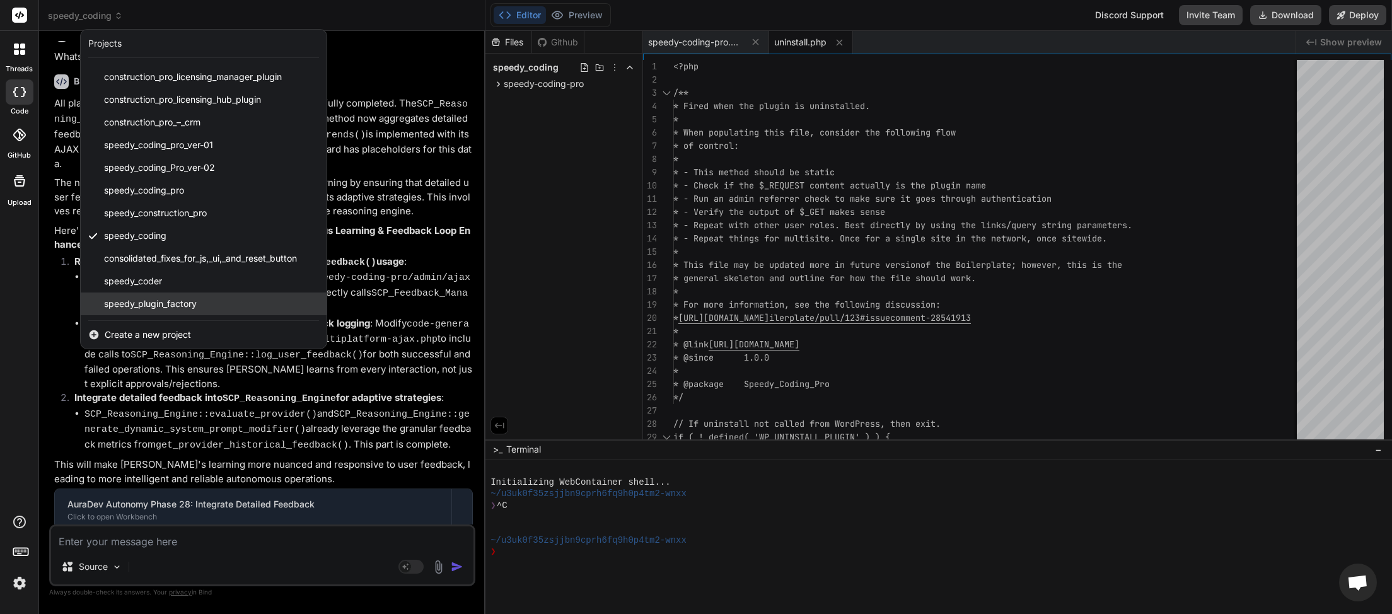
click at [149, 305] on span "speedy_plugin_factory" at bounding box center [150, 304] width 93 height 13
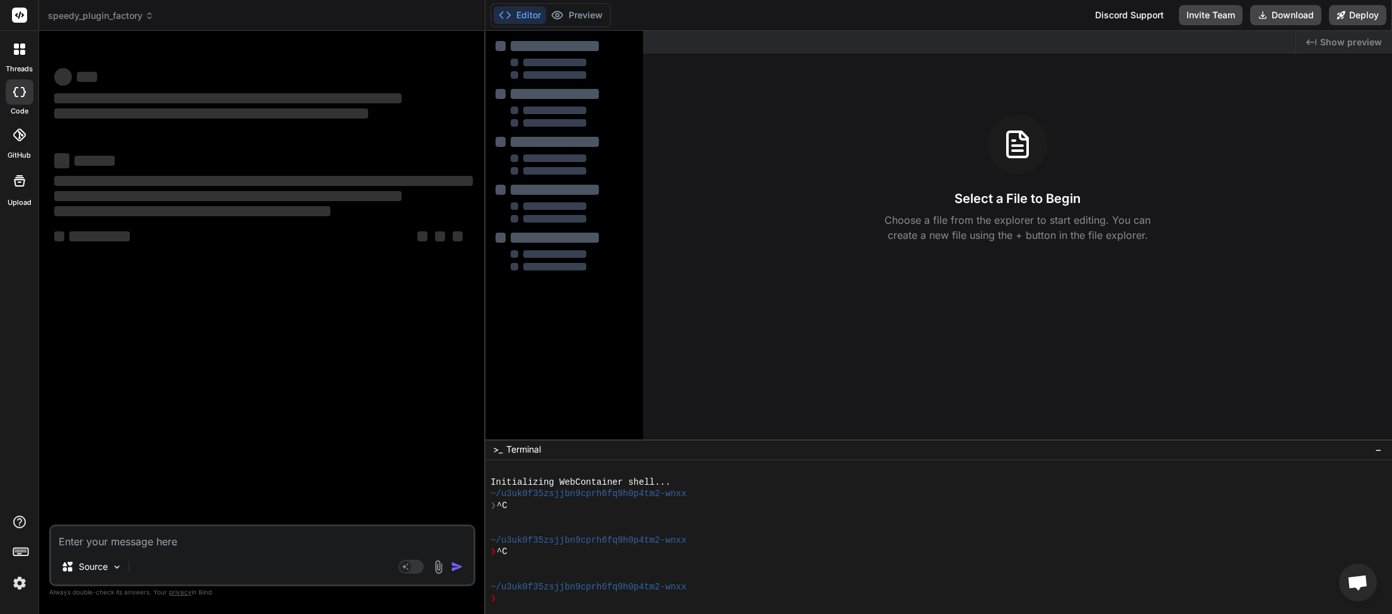
scroll to position [0, 0]
type textarea "x"
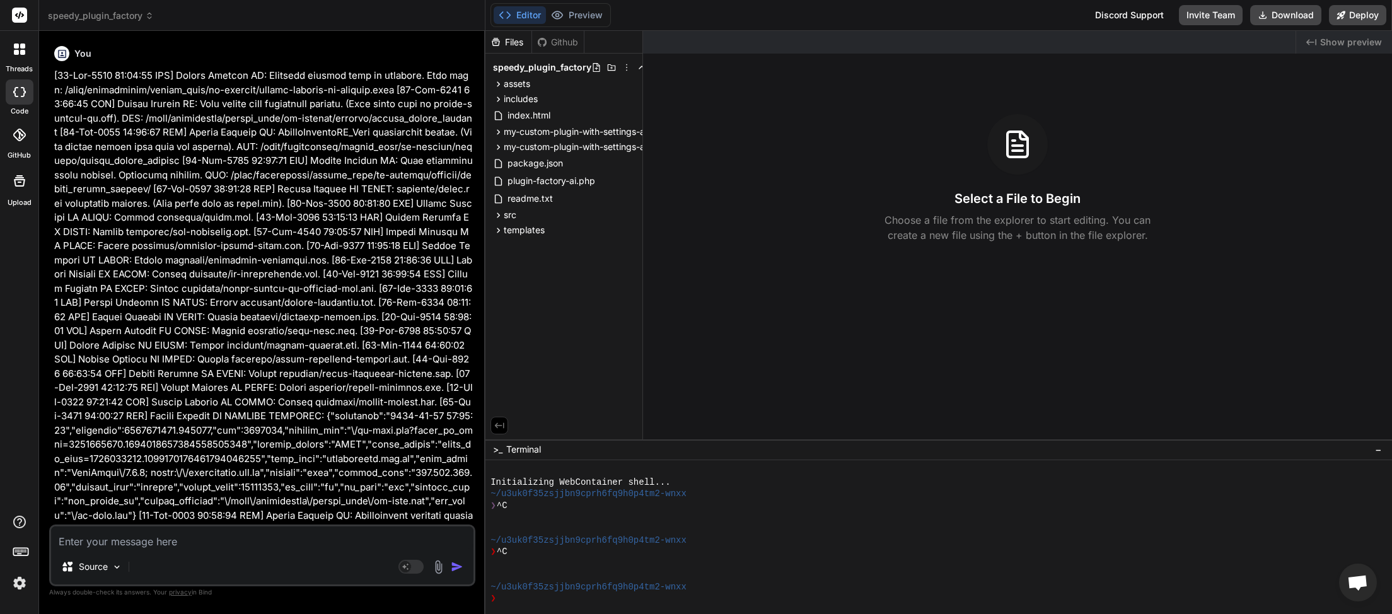
click at [137, 15] on span "speedy_plugin_factory" at bounding box center [101, 15] width 106 height 13
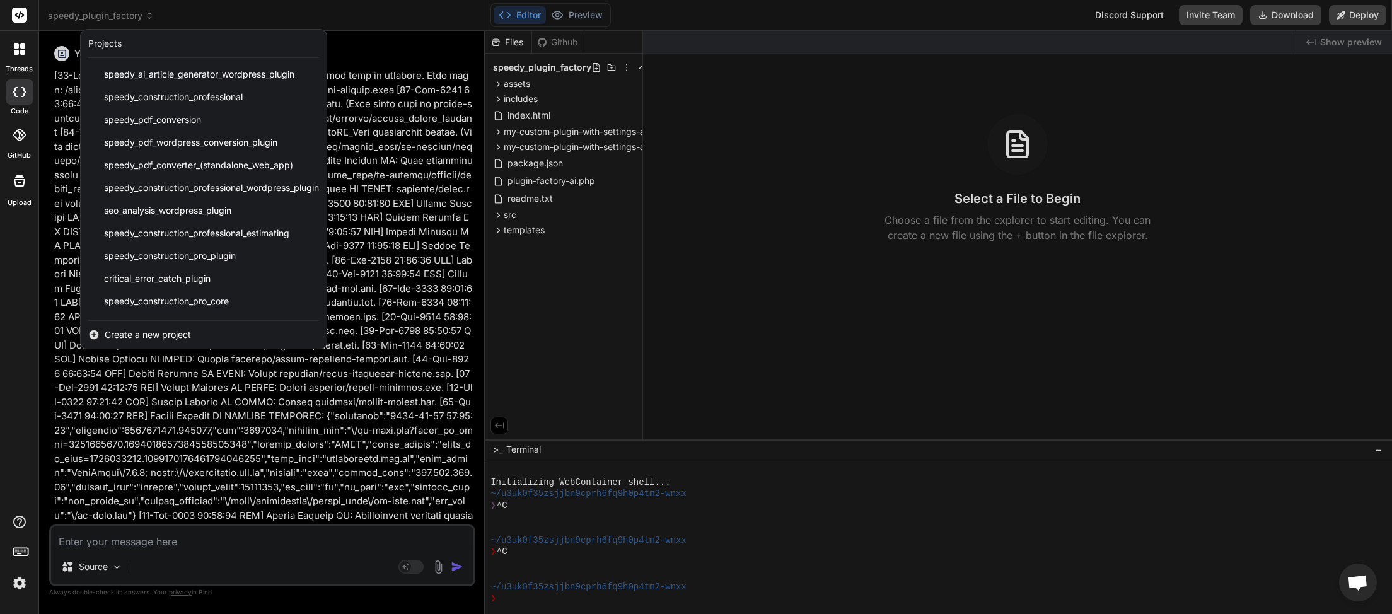
scroll to position [315, 0]
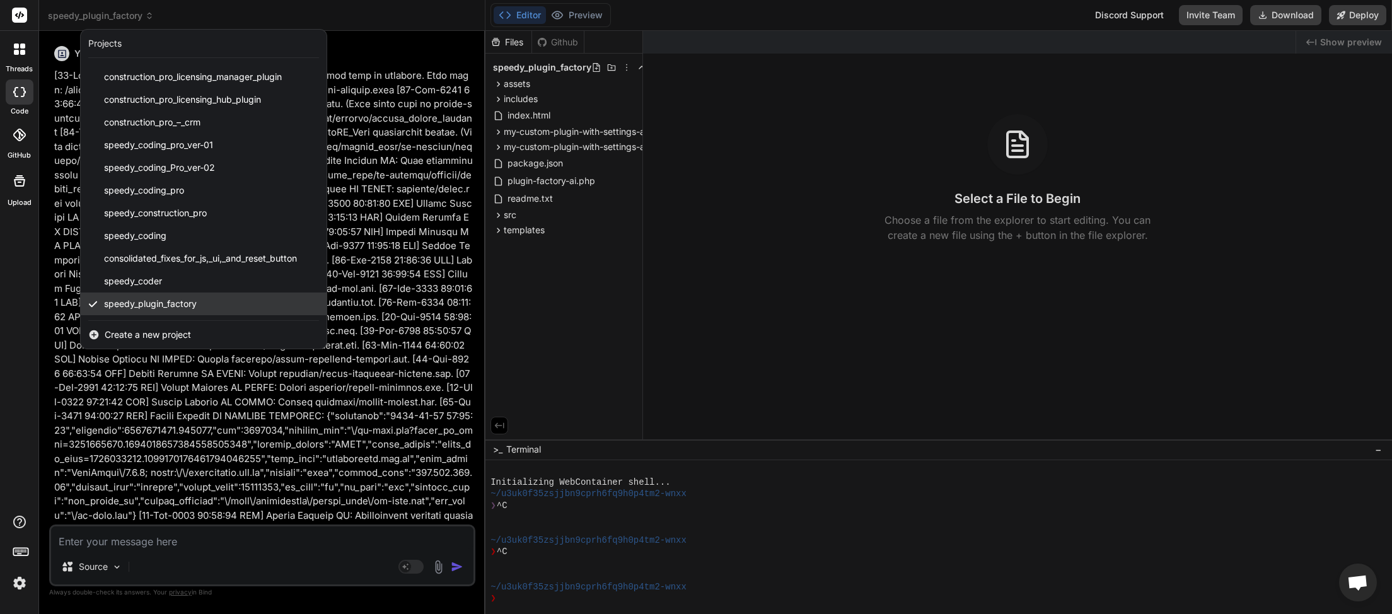
click at [139, 299] on span "speedy_plugin_factory" at bounding box center [150, 304] width 93 height 13
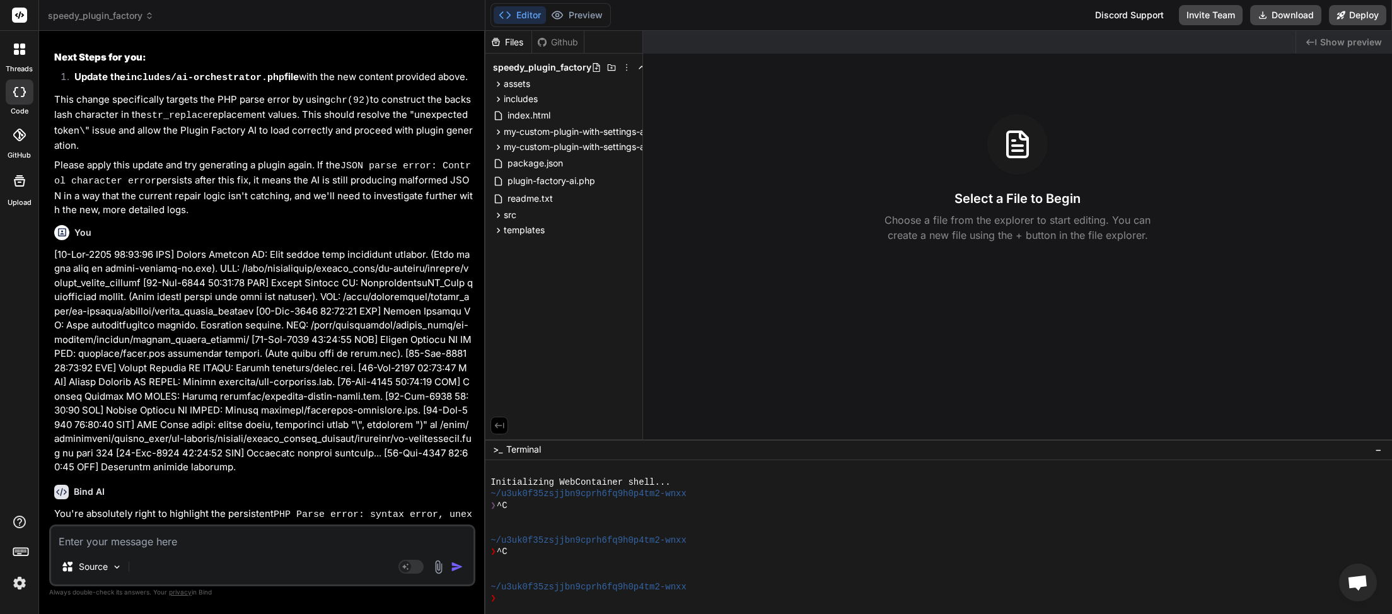
scroll to position [26792, 0]
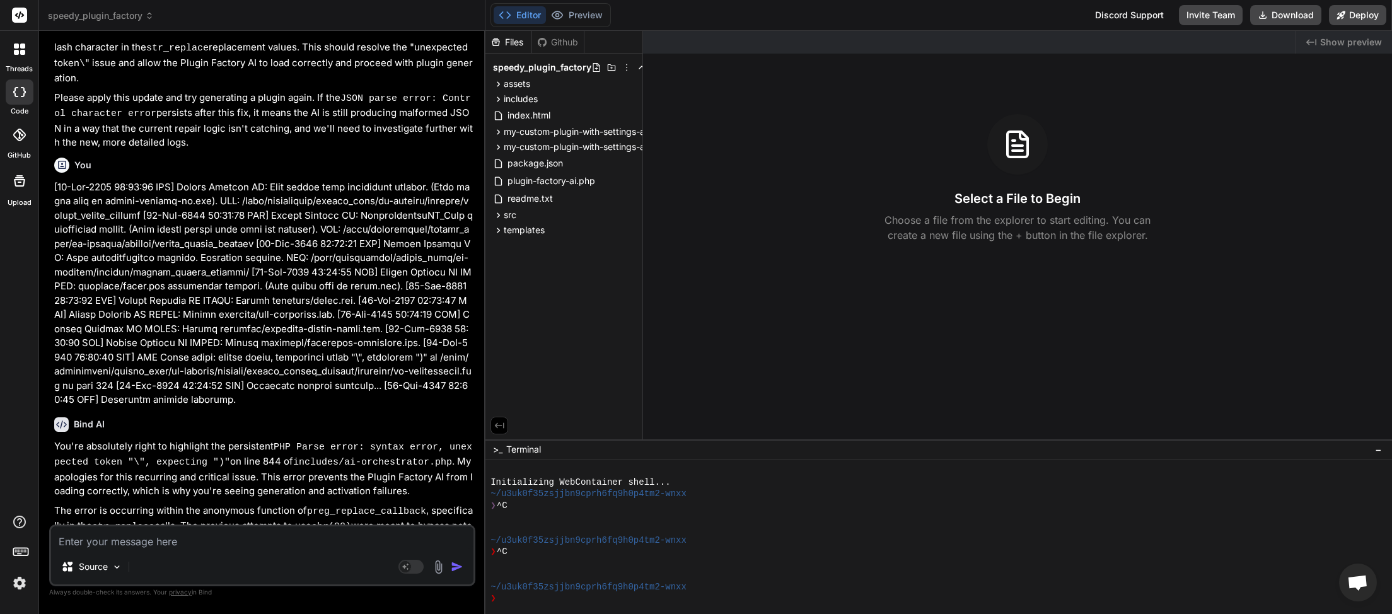
click at [110, 549] on textarea at bounding box center [262, 537] width 422 height 23
paste textarea "[26-Sep-2025 19:57:21 UTC] Plugin Factory AI: Released process lock on shutdown…"
type textarea "[26-Sep-2025 19:57:21 UTC] Plugin Factory AI: Released process lock on shutdown…"
type textarea "x"
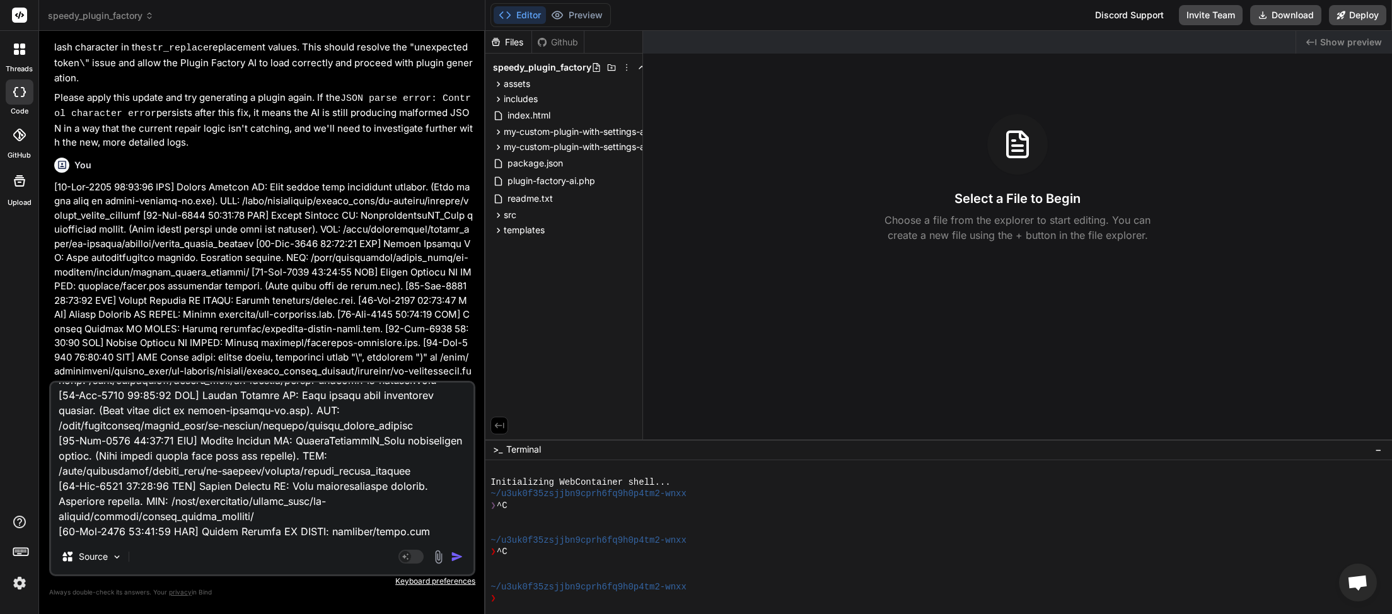
scroll to position [52715, 0]
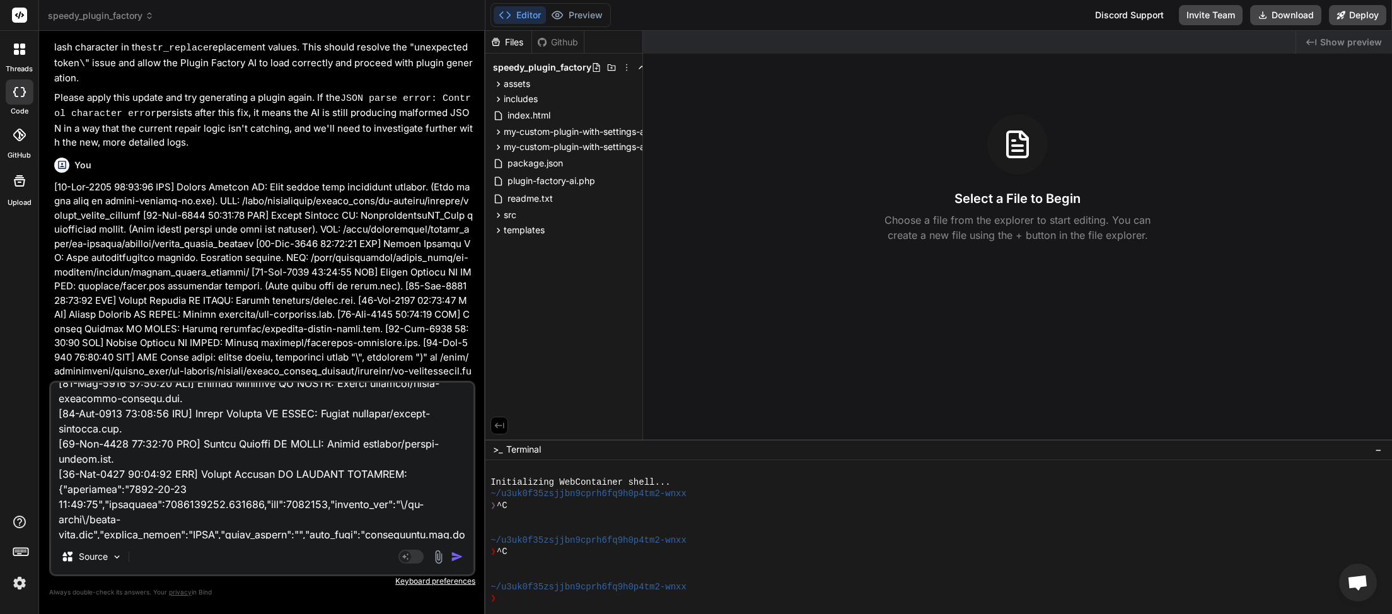
type textarea "[26-Sep-2025 19:57:21 UTC] Plugin Factory AI: Released process lock on shutdown…"
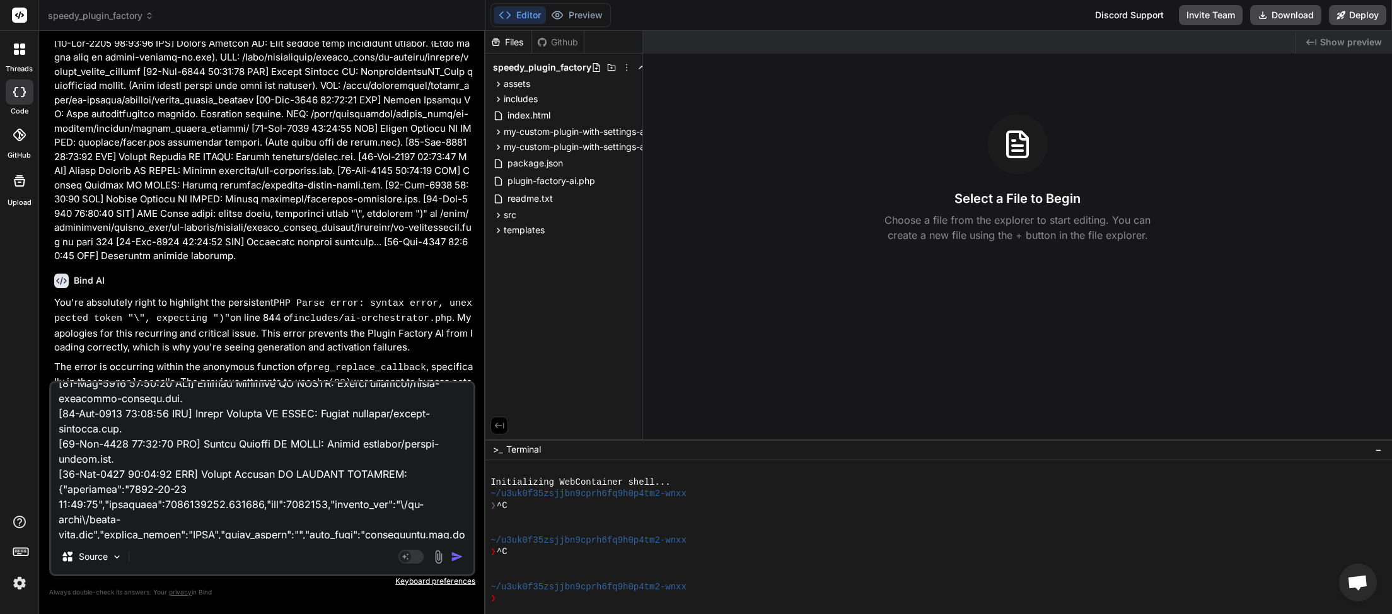
scroll to position [53202, 0]
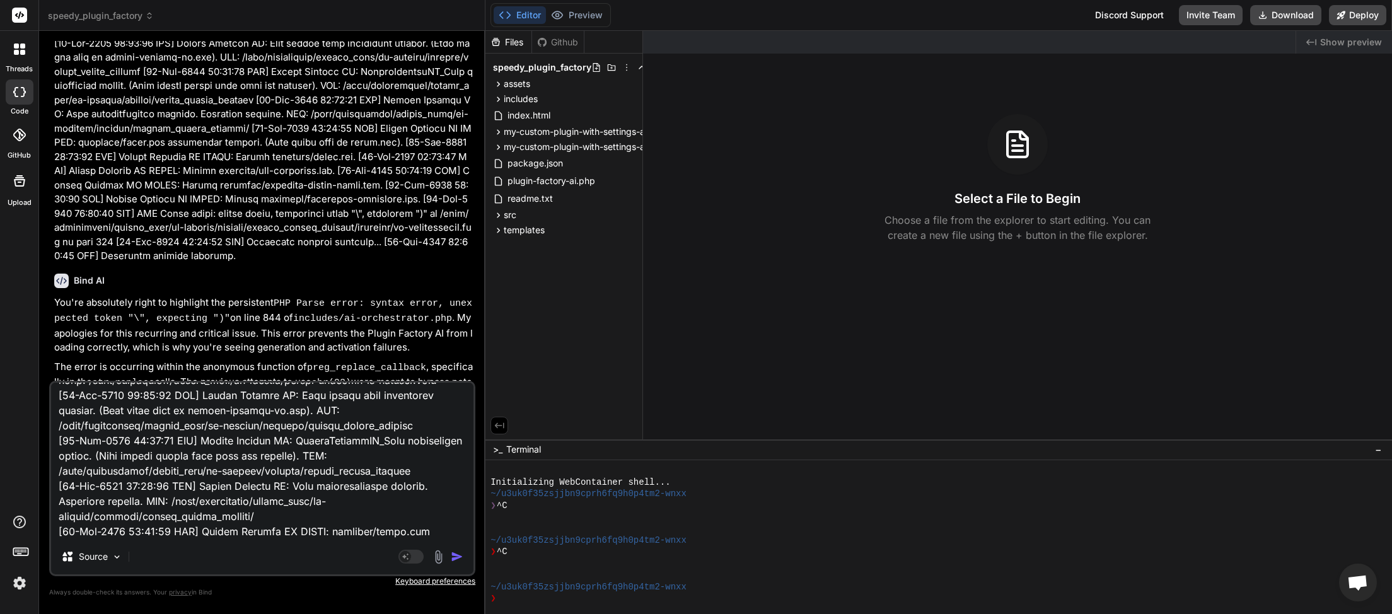
click at [453, 557] on img "button" at bounding box center [457, 556] width 13 height 13
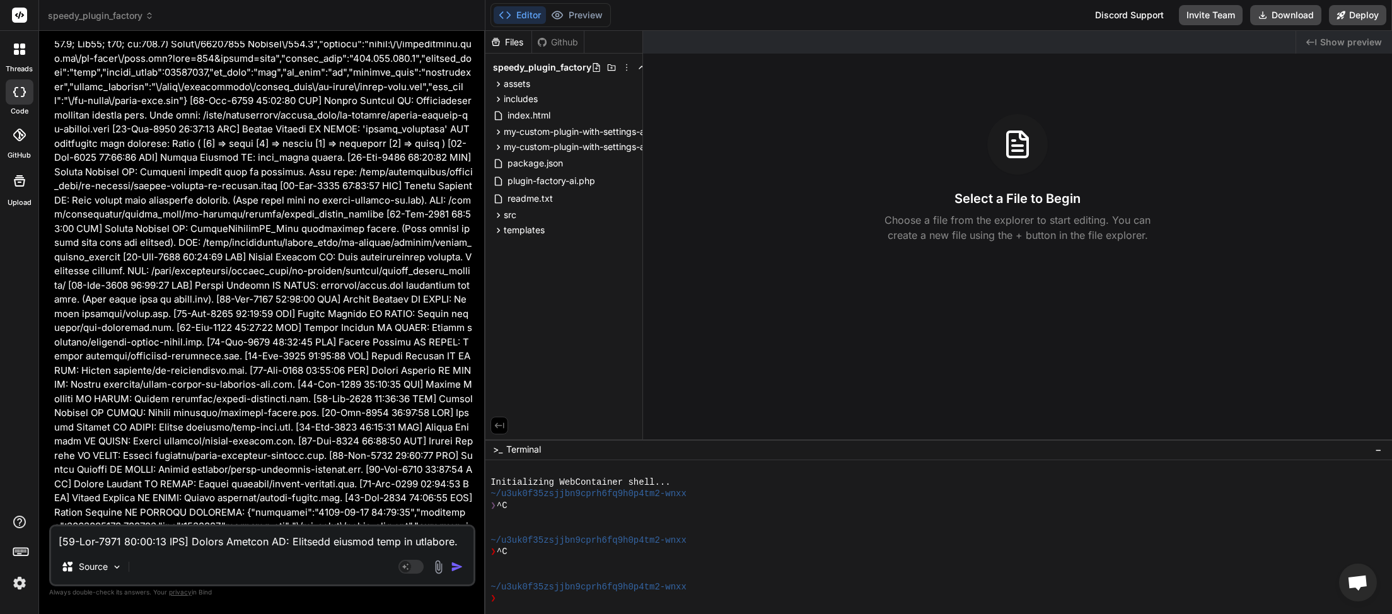
scroll to position [55379, 0]
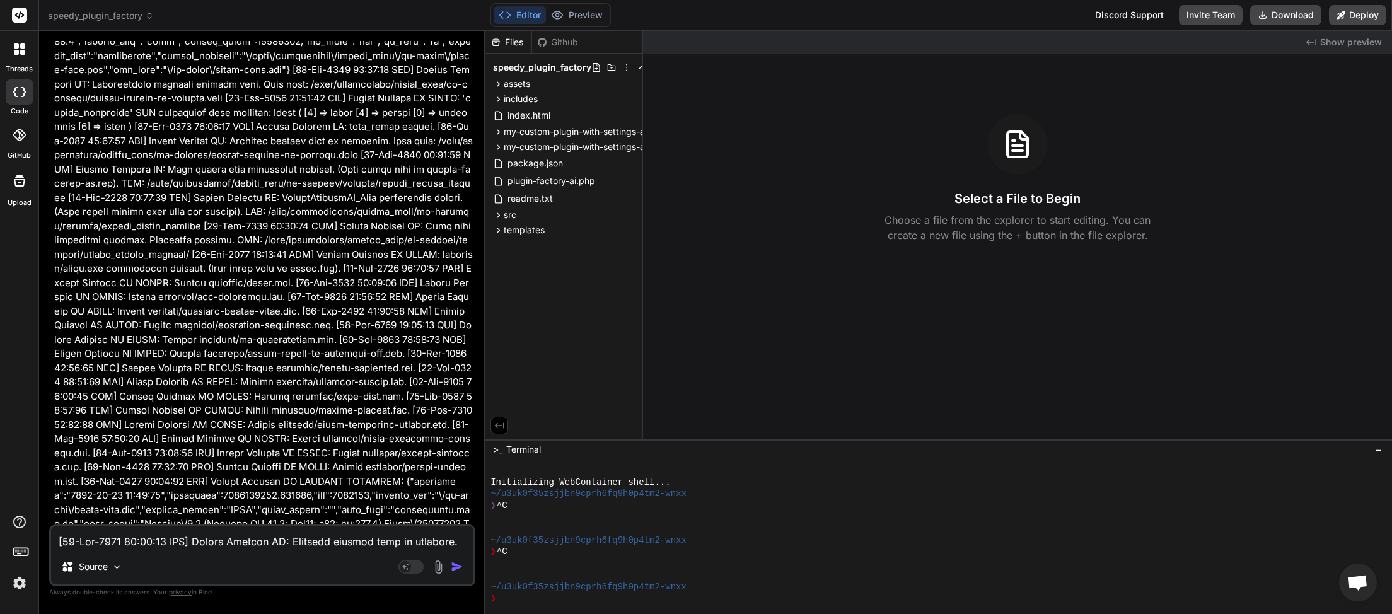
click at [170, 546] on textarea at bounding box center [262, 537] width 422 height 23
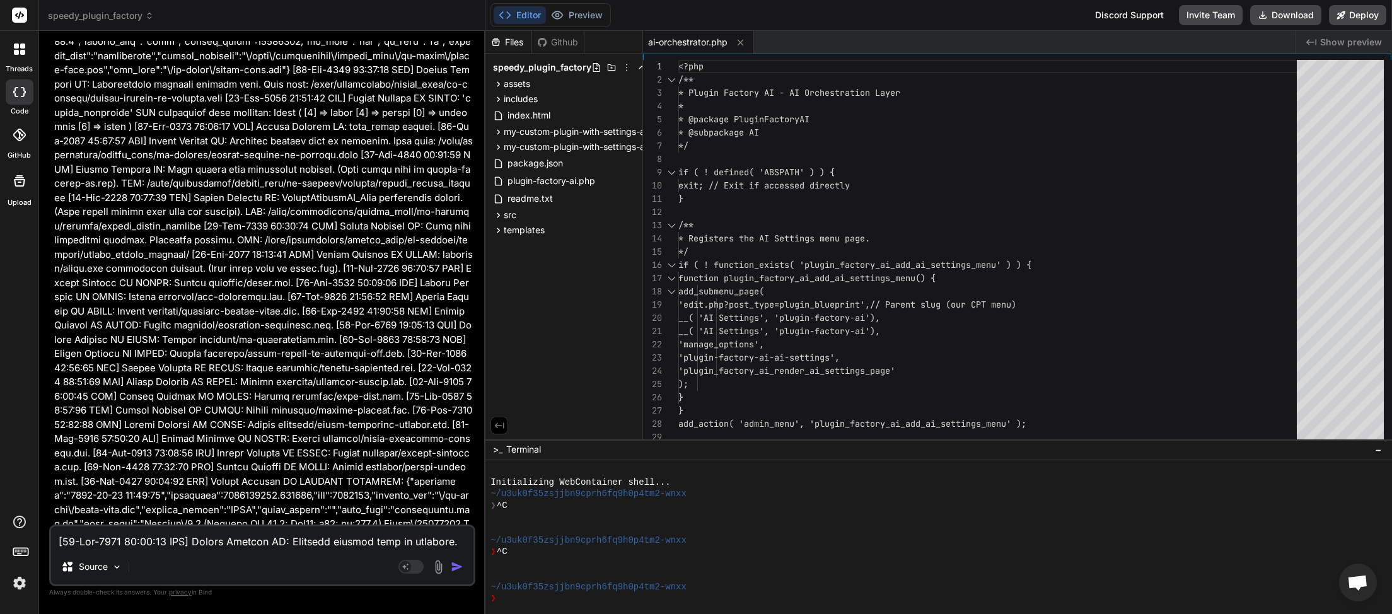
scroll to position [55798, 0]
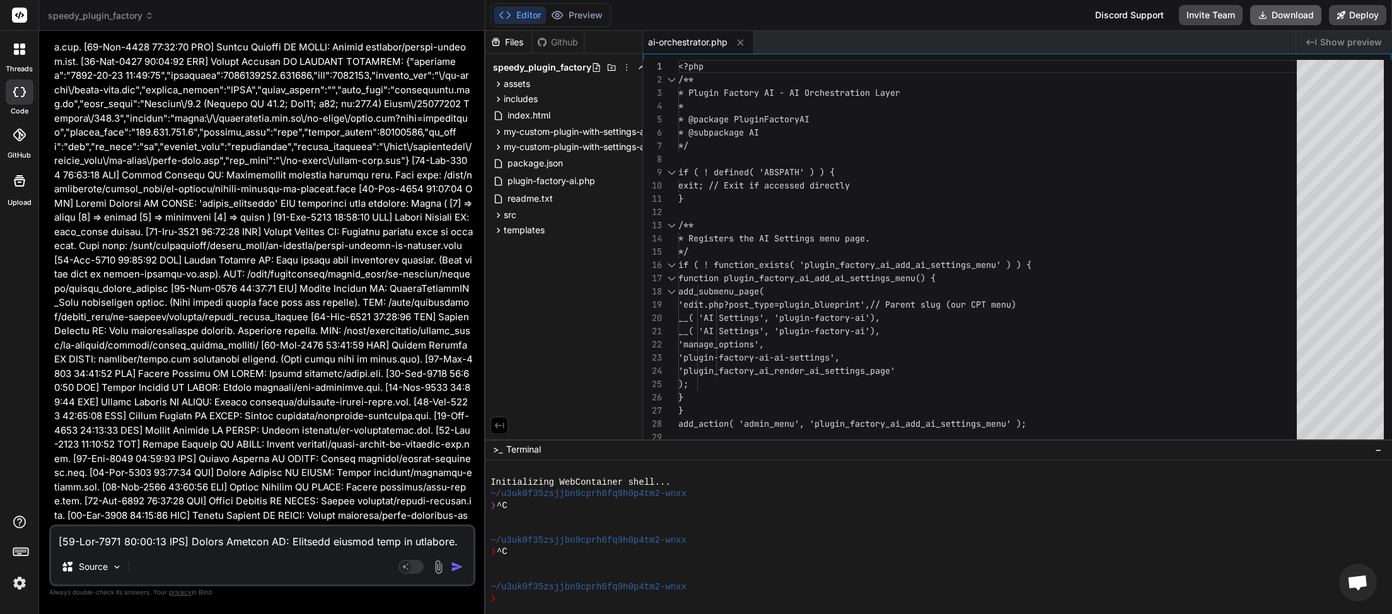
click at [1282, 16] on button "Download" at bounding box center [1285, 15] width 71 height 20
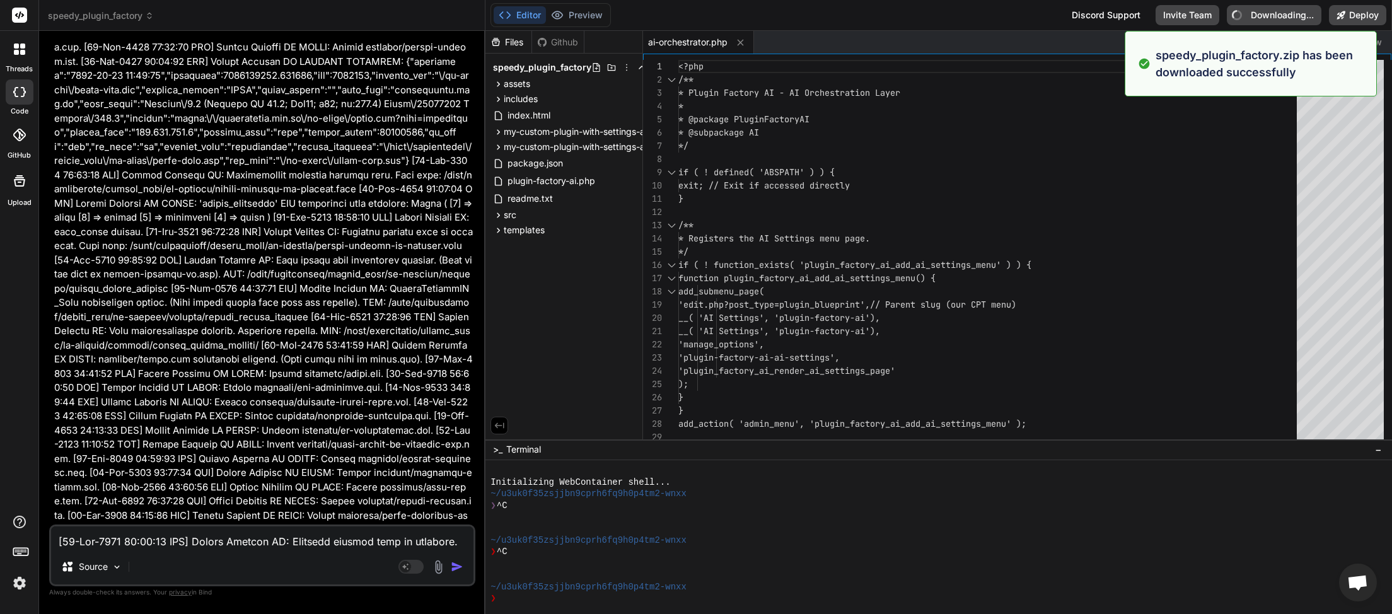
type textarea "x"
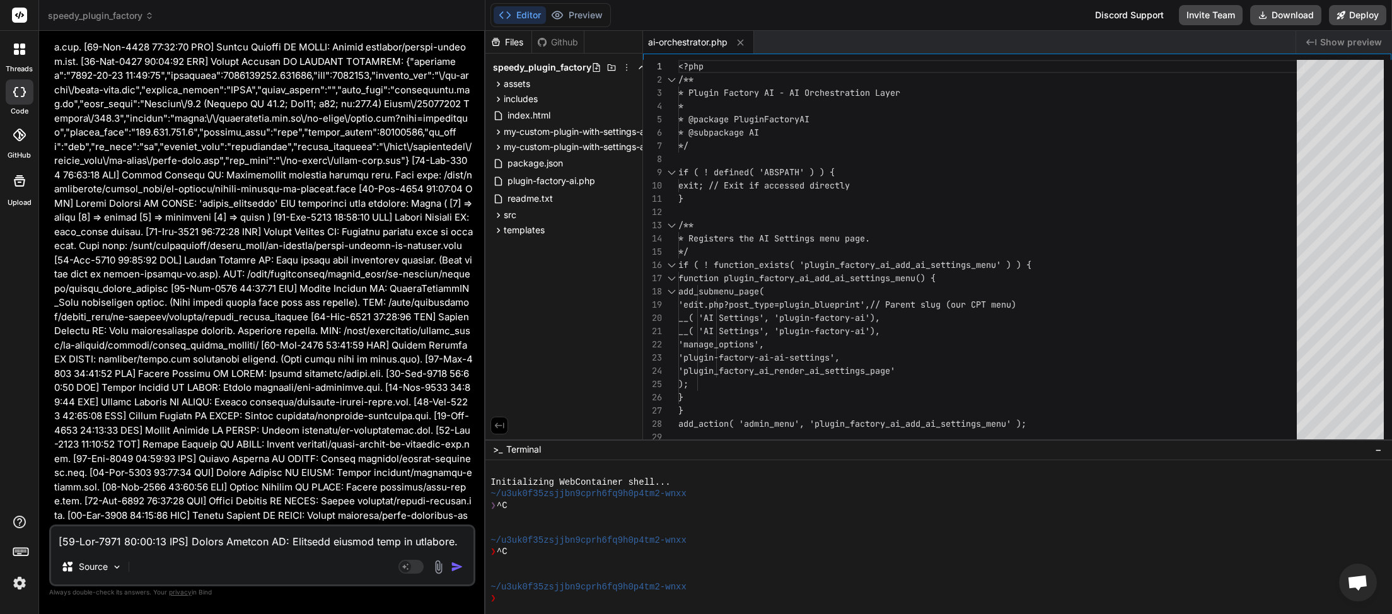
scroll to position [396, 0]
drag, startPoint x: 144, startPoint y: 546, endPoint x: 146, endPoint y: 536, distance: 10.2
click at [145, 546] on textarea at bounding box center [262, 537] width 422 height 23
type textarea "w"
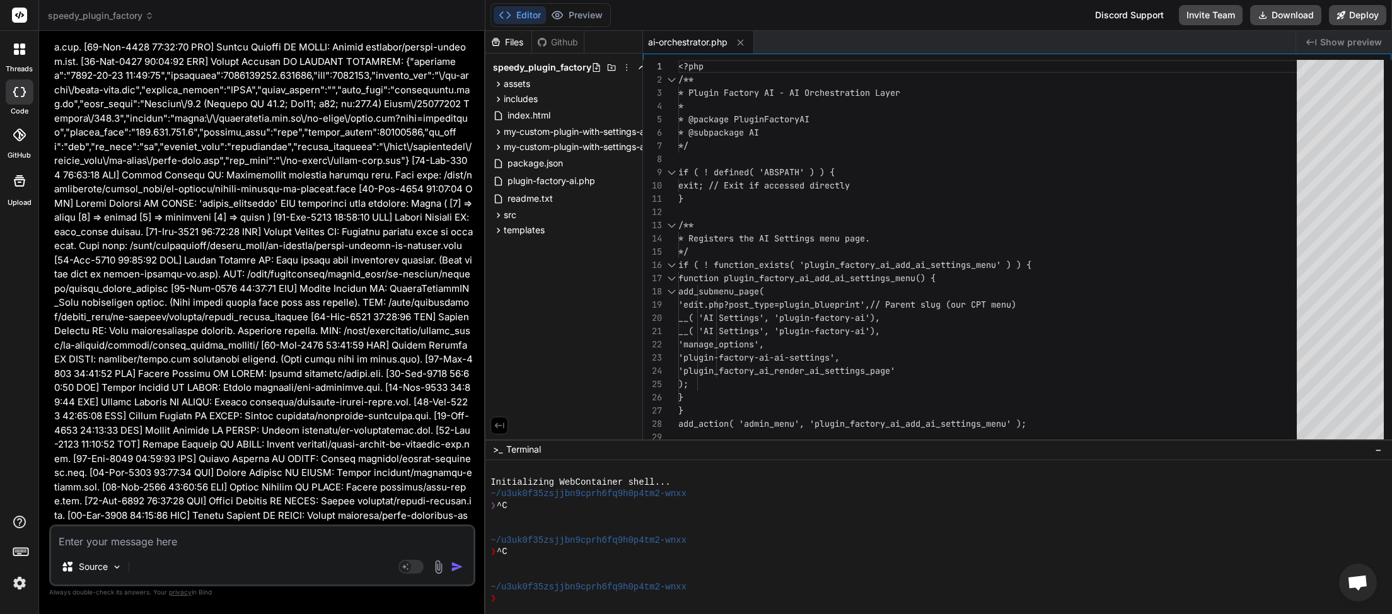
type textarea "x"
type textarea "we"
type textarea "x"
type textarea "we"
type textarea "x"
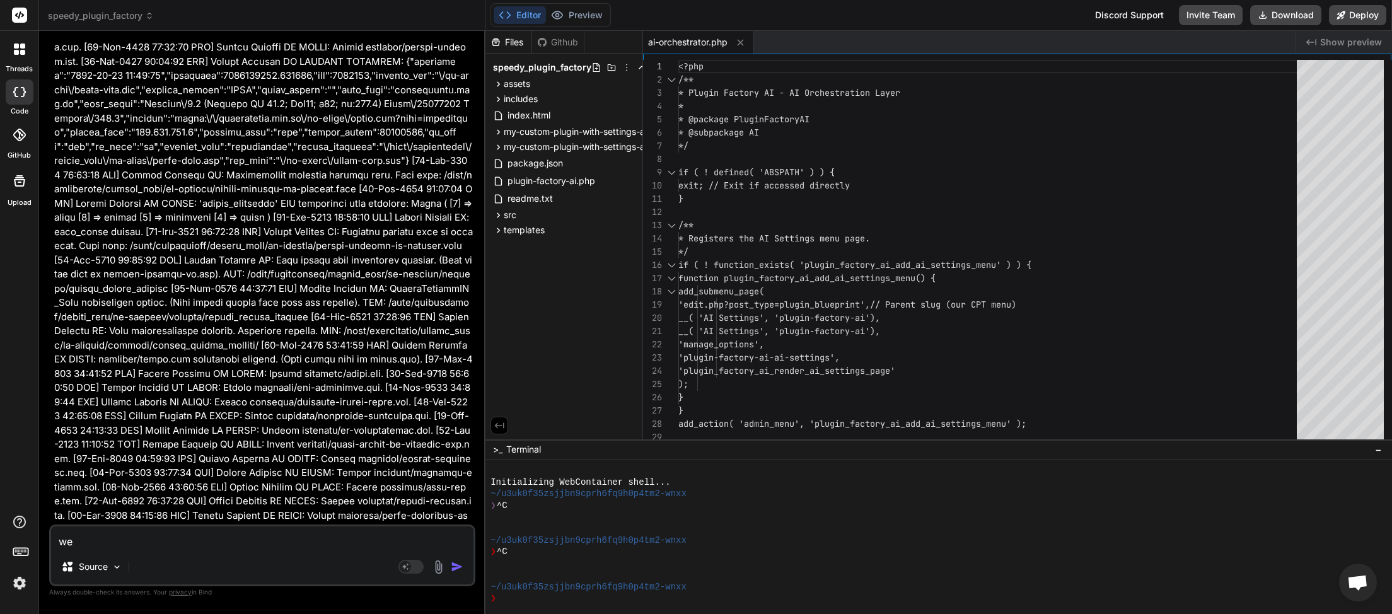
type textarea "we h"
type textarea "x"
type textarea "we ha"
type textarea "x"
type textarea "we hav"
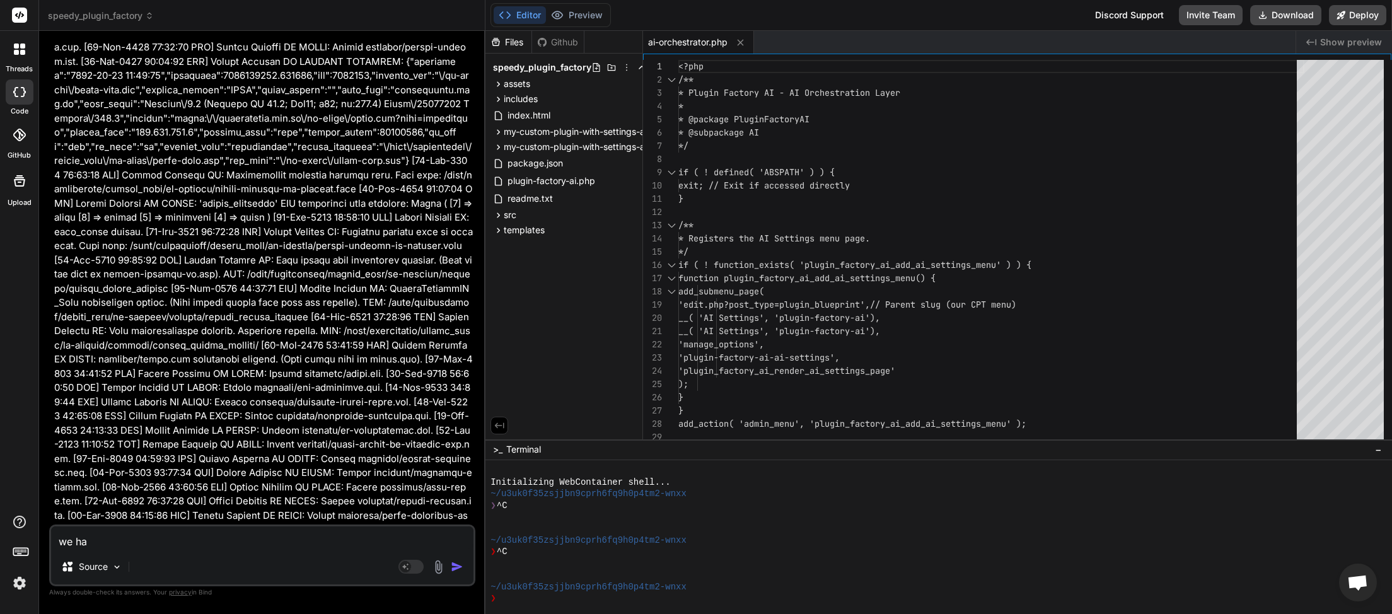
type textarea "x"
type textarea "we have"
type textarea "x"
type textarea "we have"
type textarea "x"
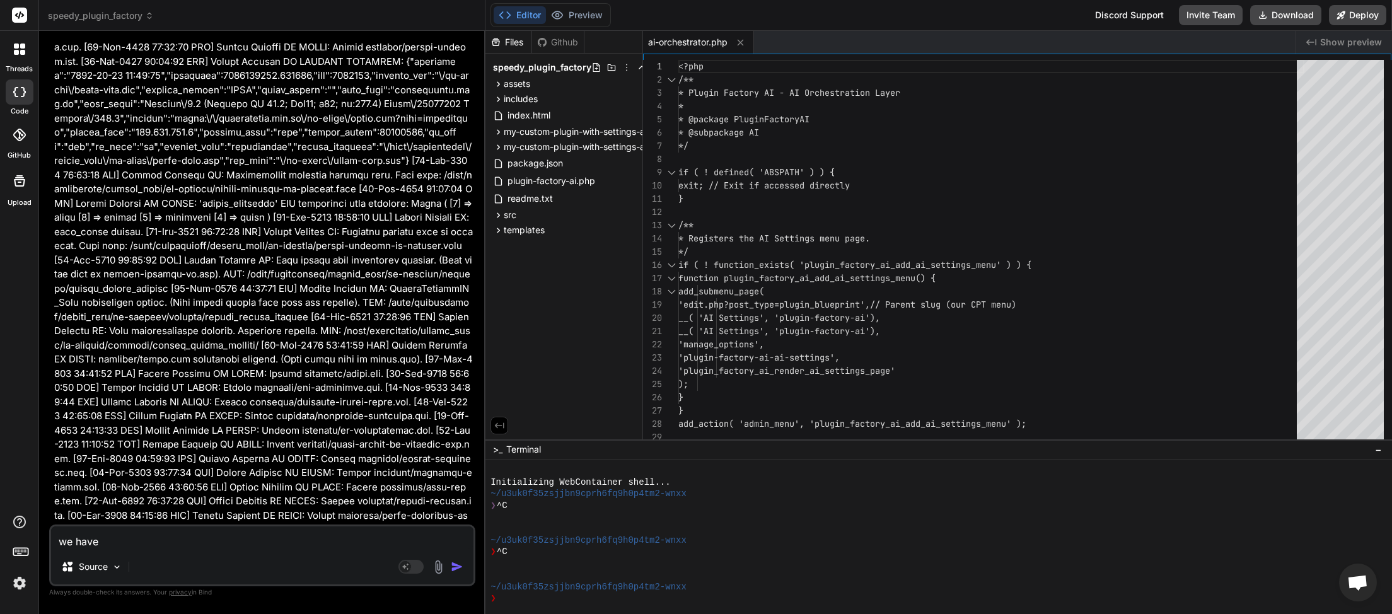
type textarea "we have r"
type textarea "x"
type textarea "we have re"
type textarea "x"
type textarea "we have rea"
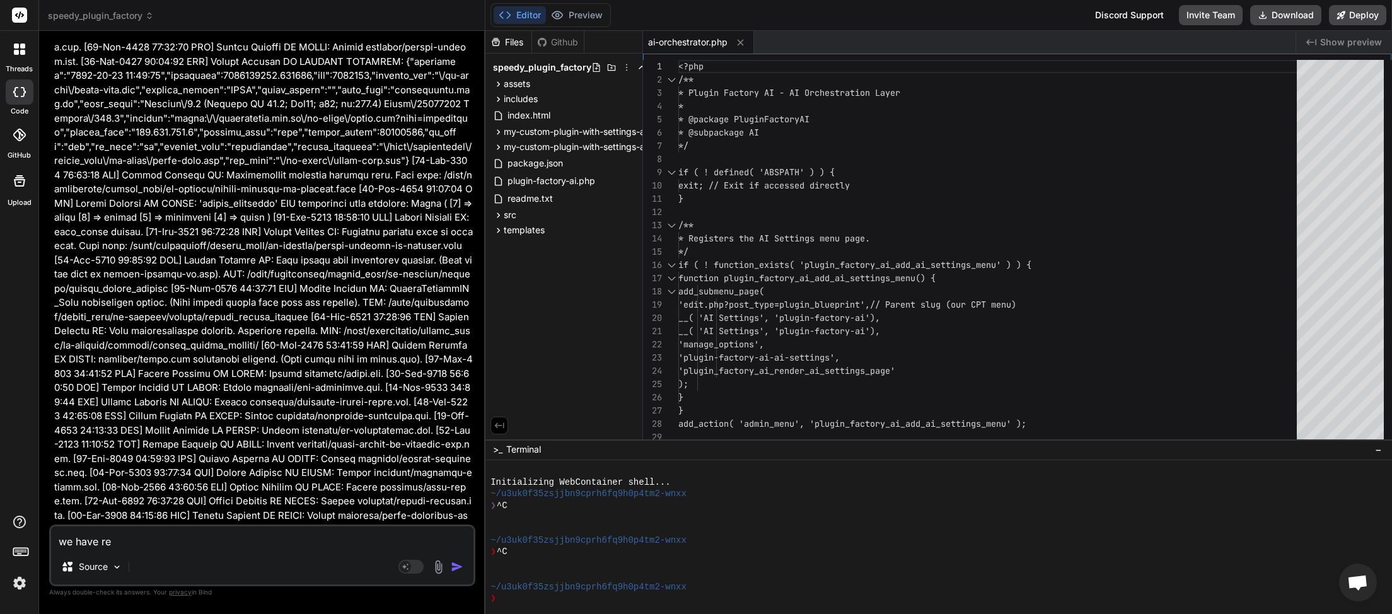
type textarea "x"
type textarea "we have reac"
type textarea "x"
type textarea "we have reach"
type textarea "x"
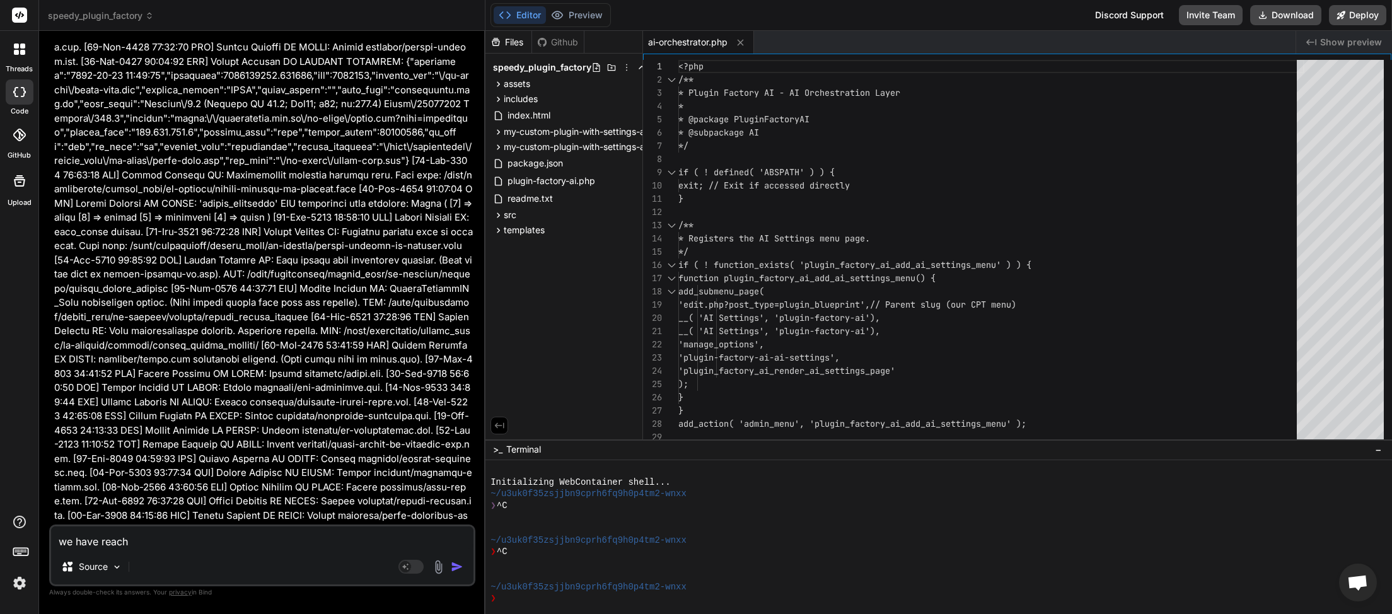
type textarea "we have reache"
type textarea "x"
type textarea "we have reached"
type textarea "x"
type textarea "we have reached"
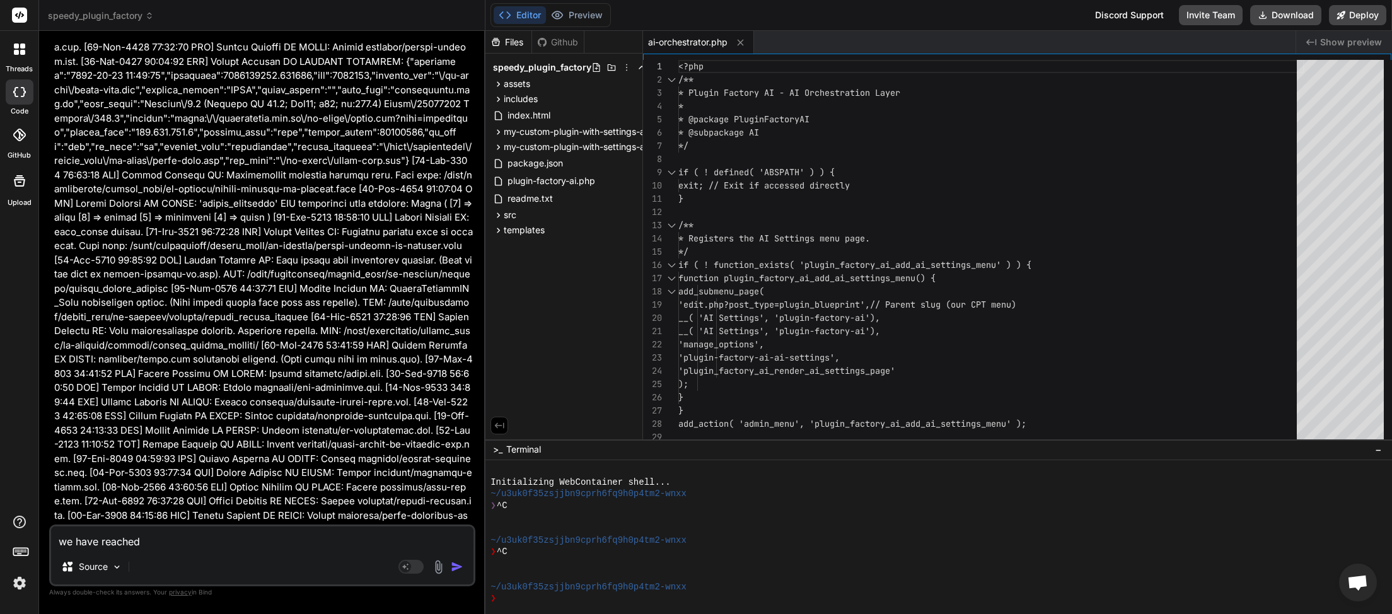
type textarea "x"
type textarea "we have reached t"
type textarea "x"
type textarea "we have reached th"
type textarea "x"
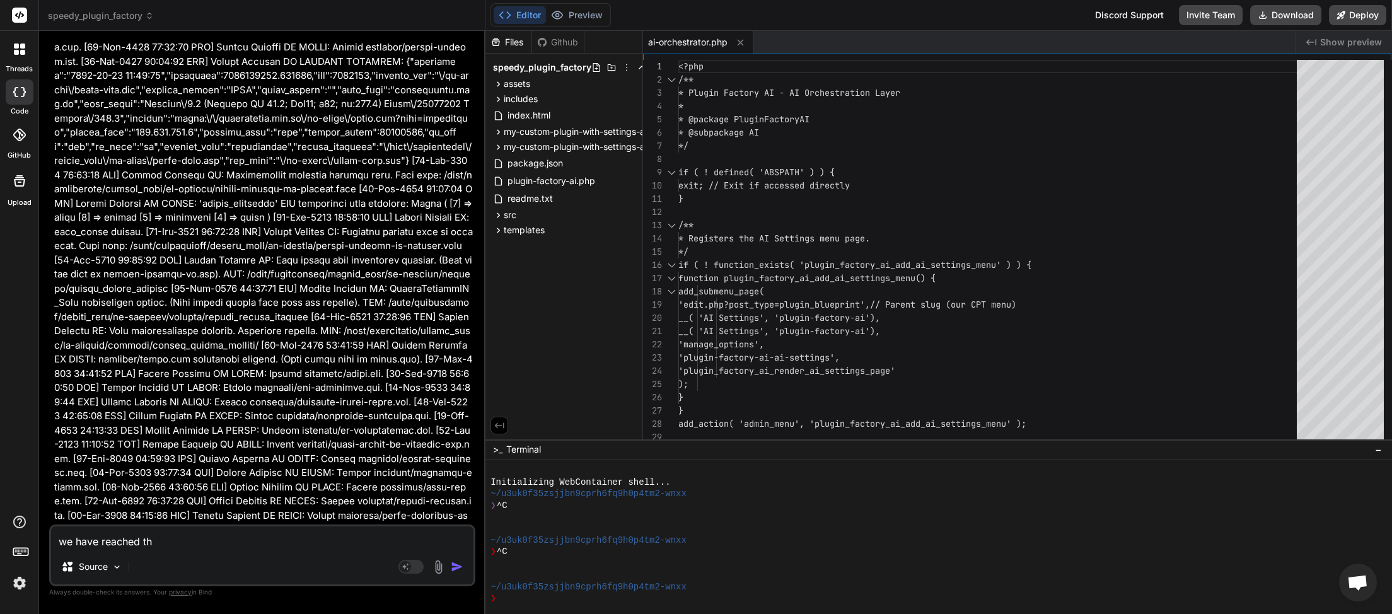
type textarea "we have reached the"
type textarea "x"
type textarea "we have reached the"
type textarea "x"
type textarea "we have reached the p"
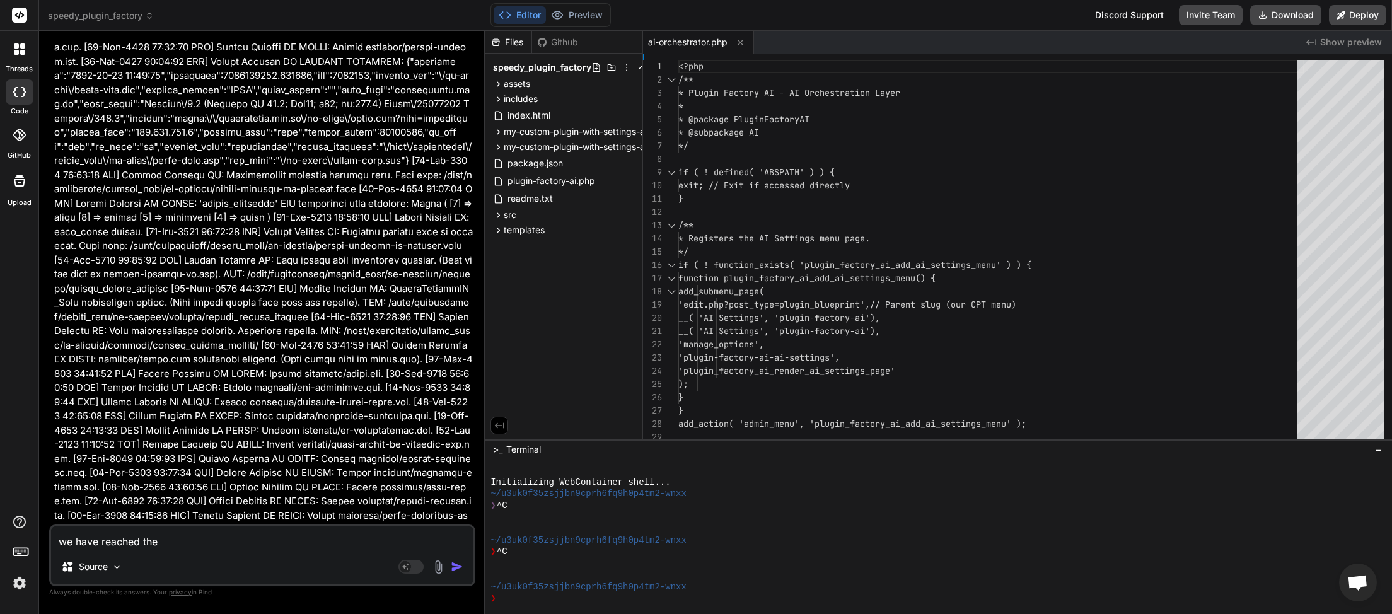
type textarea "x"
type textarea "we have reached the po"
type textarea "x"
type textarea "we have reached the poi"
type textarea "x"
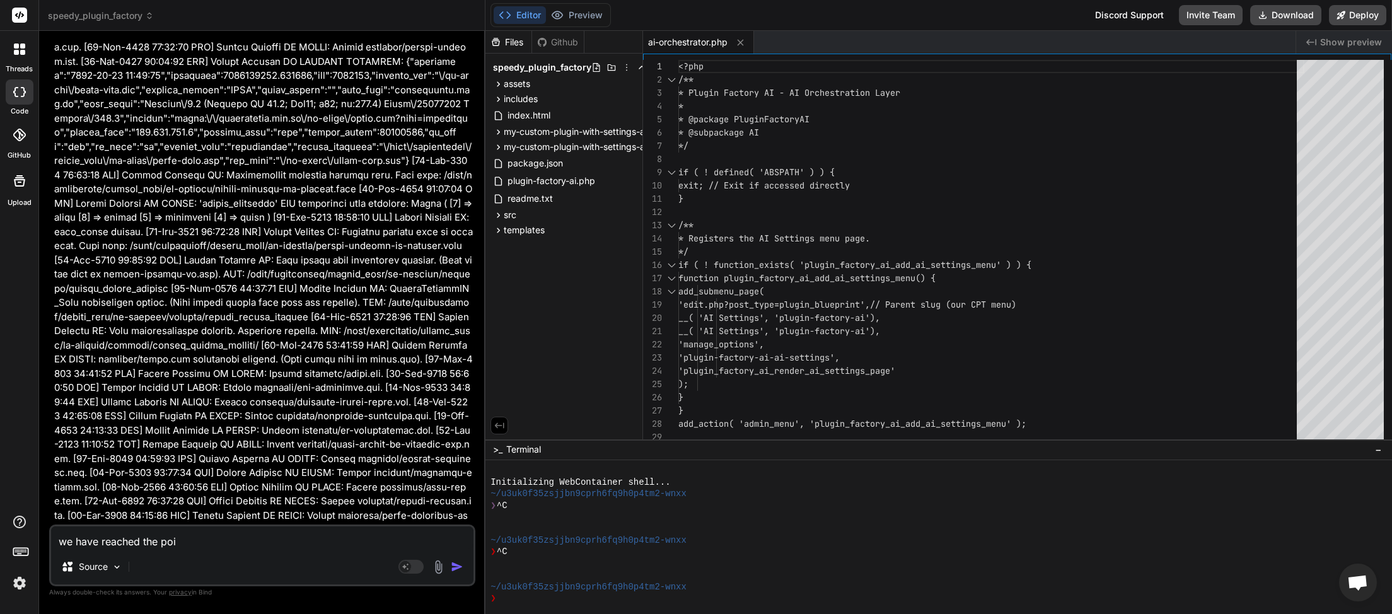
type textarea "we have reached the poin"
type textarea "x"
type textarea "we have reached the point"
type textarea "x"
type textarea "we have reached the point"
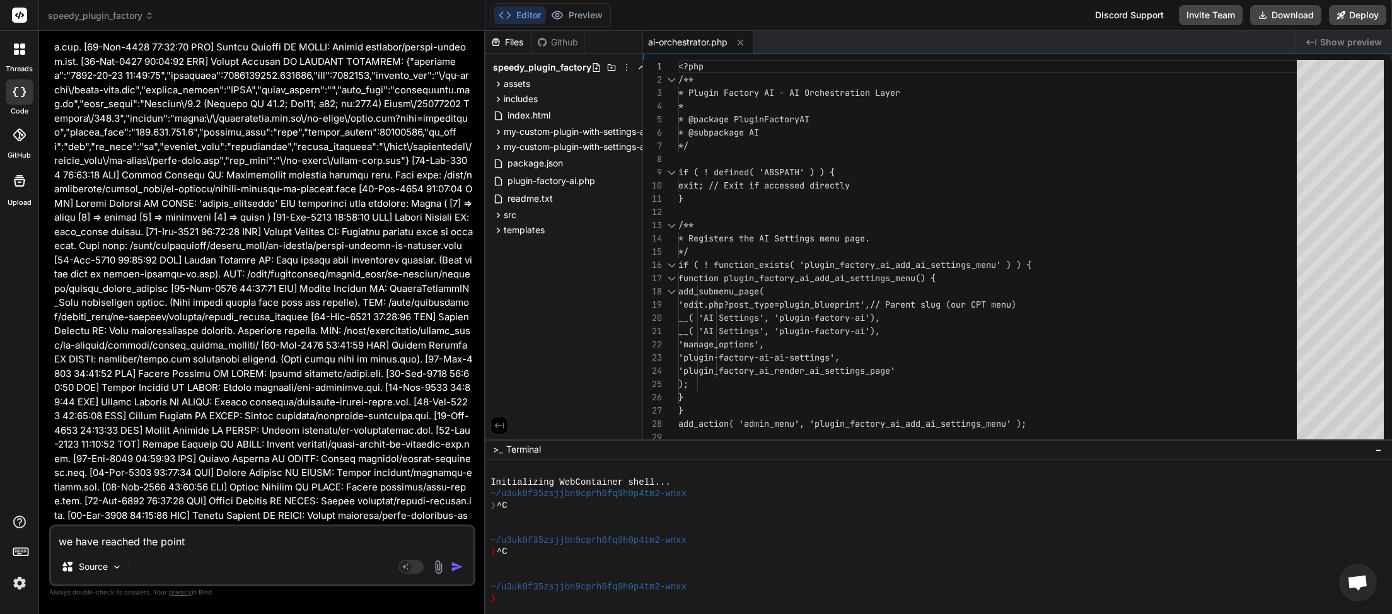
type textarea "x"
type textarea "we have reached the point w"
type textarea "x"
type textarea "we have reached the point wh"
type textarea "x"
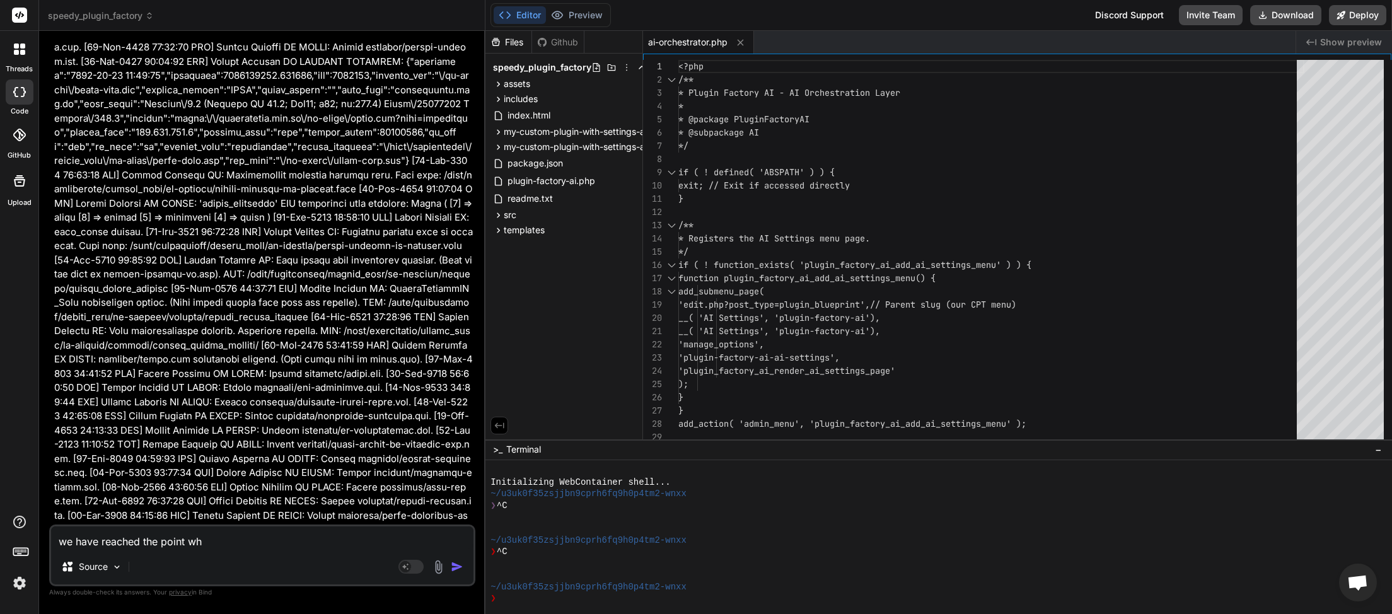
type textarea "we have reached the point whe"
type textarea "x"
type textarea "we have reached the point wher"
type textarea "x"
type textarea "we have reached the point where"
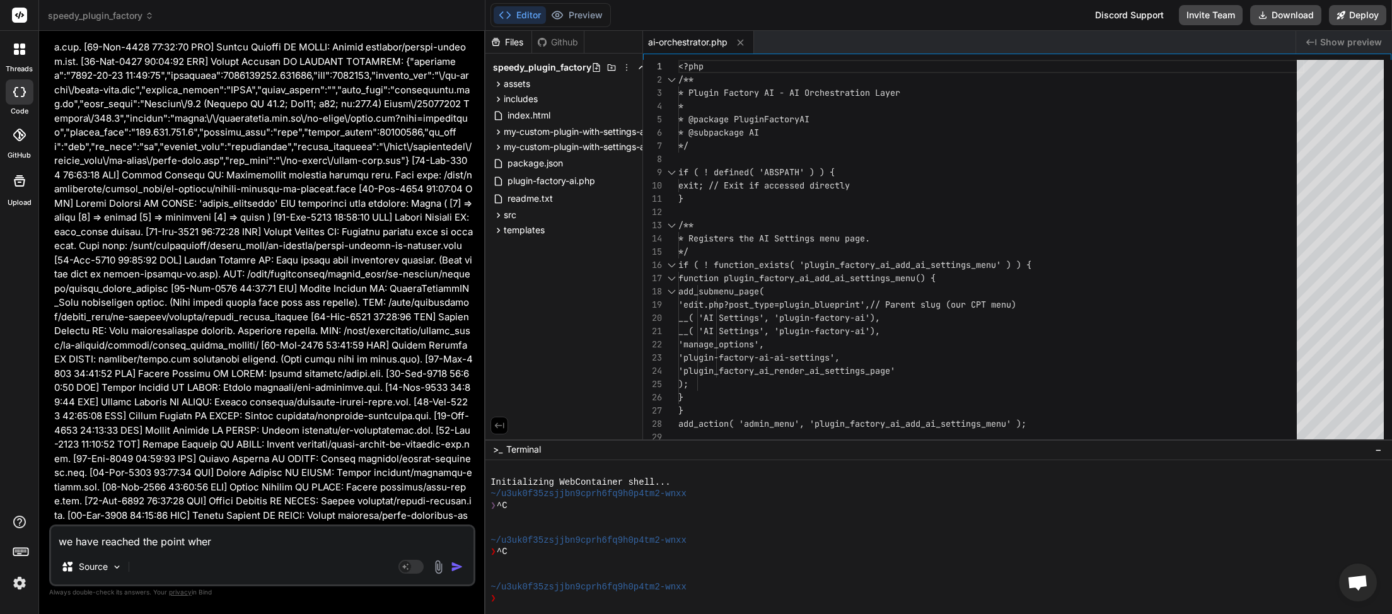
type textarea "x"
type textarea "we have reached the point where"
type textarea "x"
type textarea "we have reached the point where n"
type textarea "x"
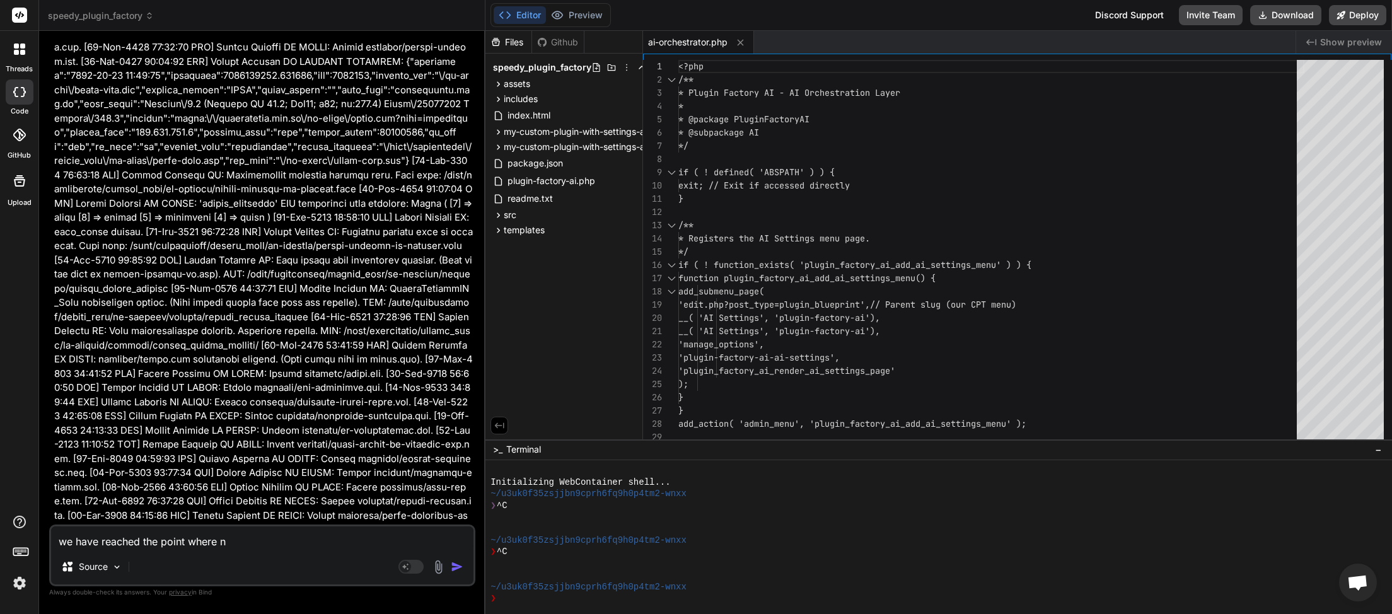
type textarea "we have reached the point where no"
type textarea "x"
type textarea "we have reached the point where no"
type textarea "x"
type textarea "we have reached the point where no m"
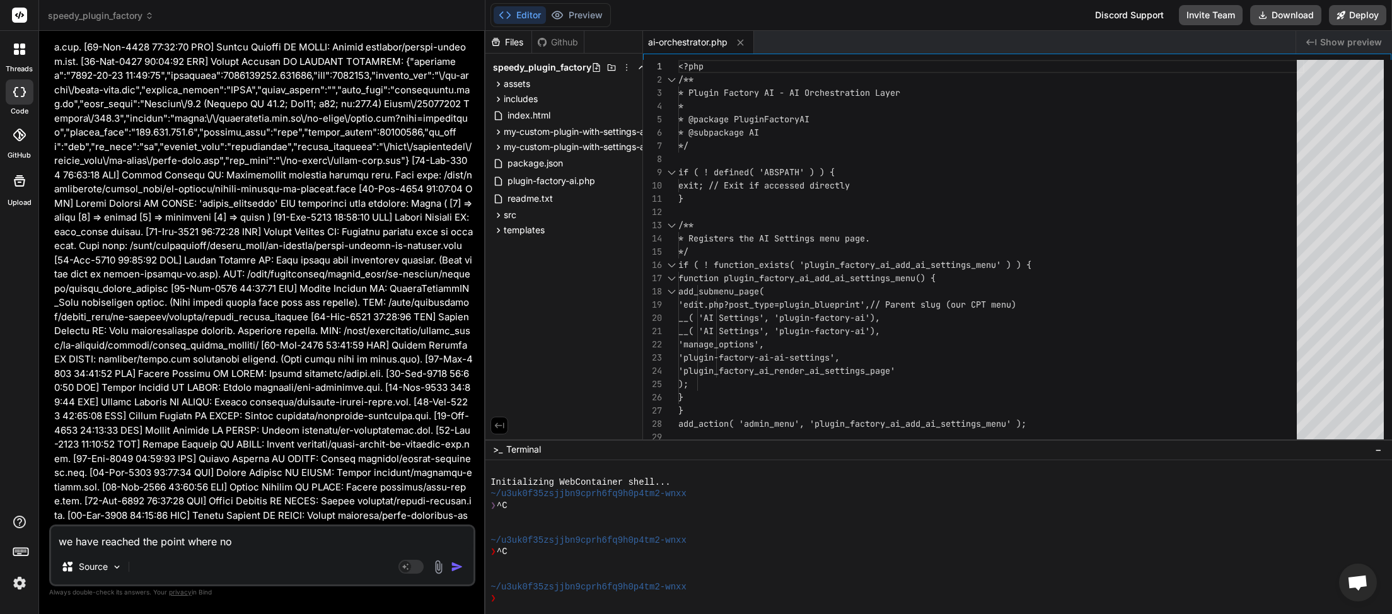
type textarea "x"
type textarea "we have reached the point where no ma"
type textarea "x"
type textarea "we have reached the point where no mat"
type textarea "x"
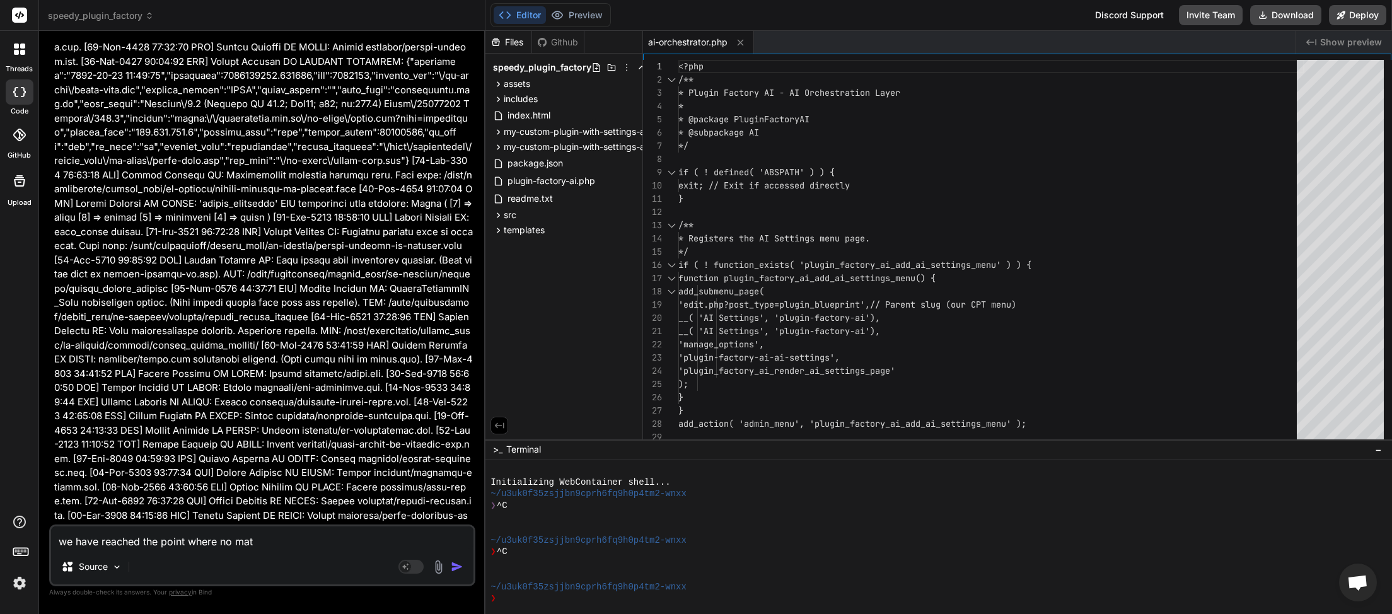
type textarea "we have reached the point where no mate"
type textarea "x"
type textarea "we have reached the point where no mater"
type textarea "x"
type textarea "we have reached the point where no mater"
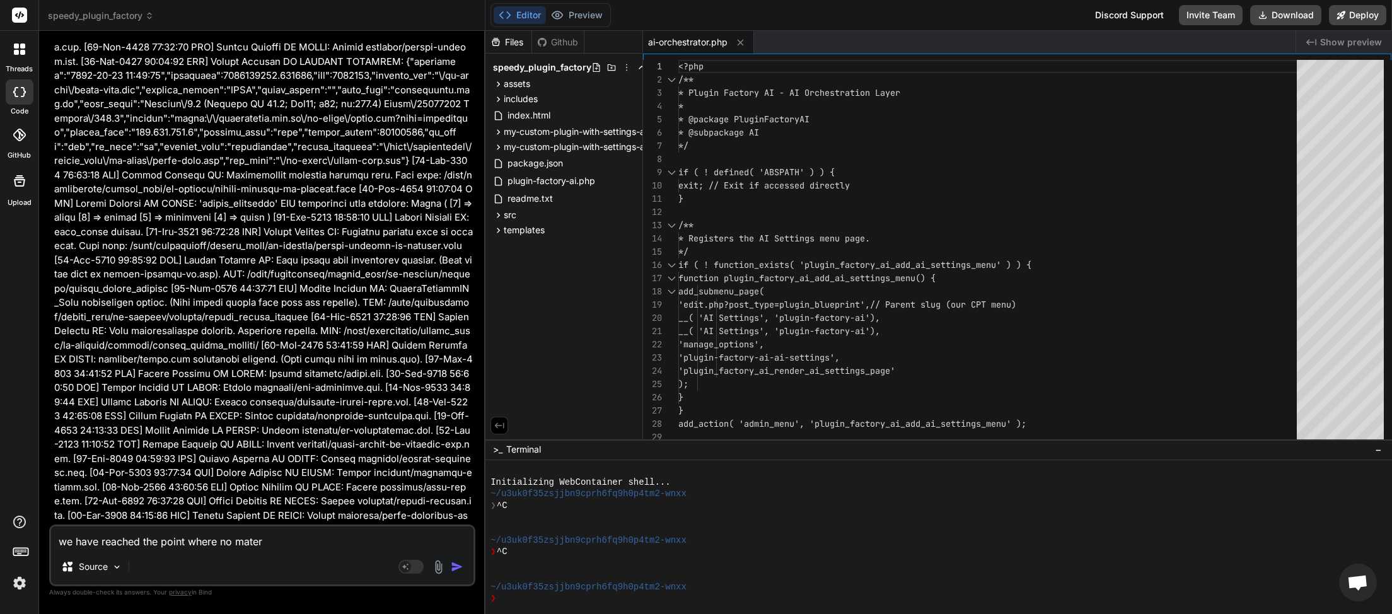
type textarea "x"
type textarea "we have reached the point where no mater w"
type textarea "x"
type textarea "we have reached the point where no mater wh"
type textarea "x"
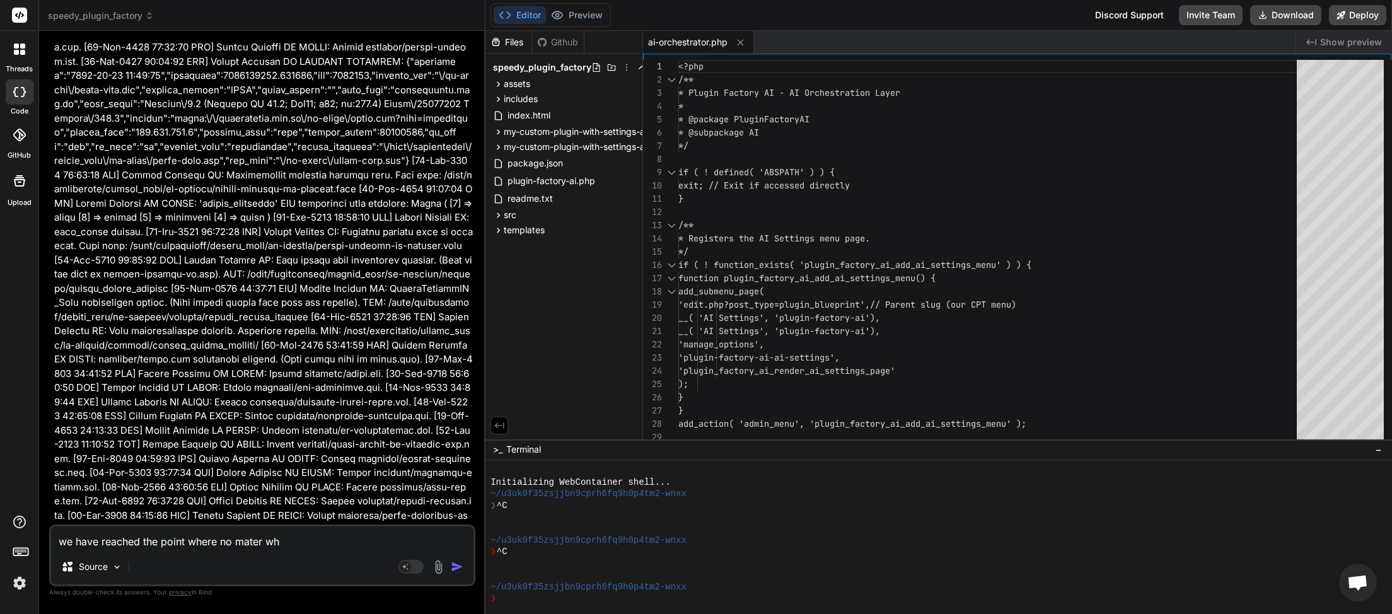
type textarea "we have reached the point where no mater wha"
type textarea "x"
type textarea "we have reached the point where no mater what"
type textarea "x"
type textarea "we have reached the point where no mater what"
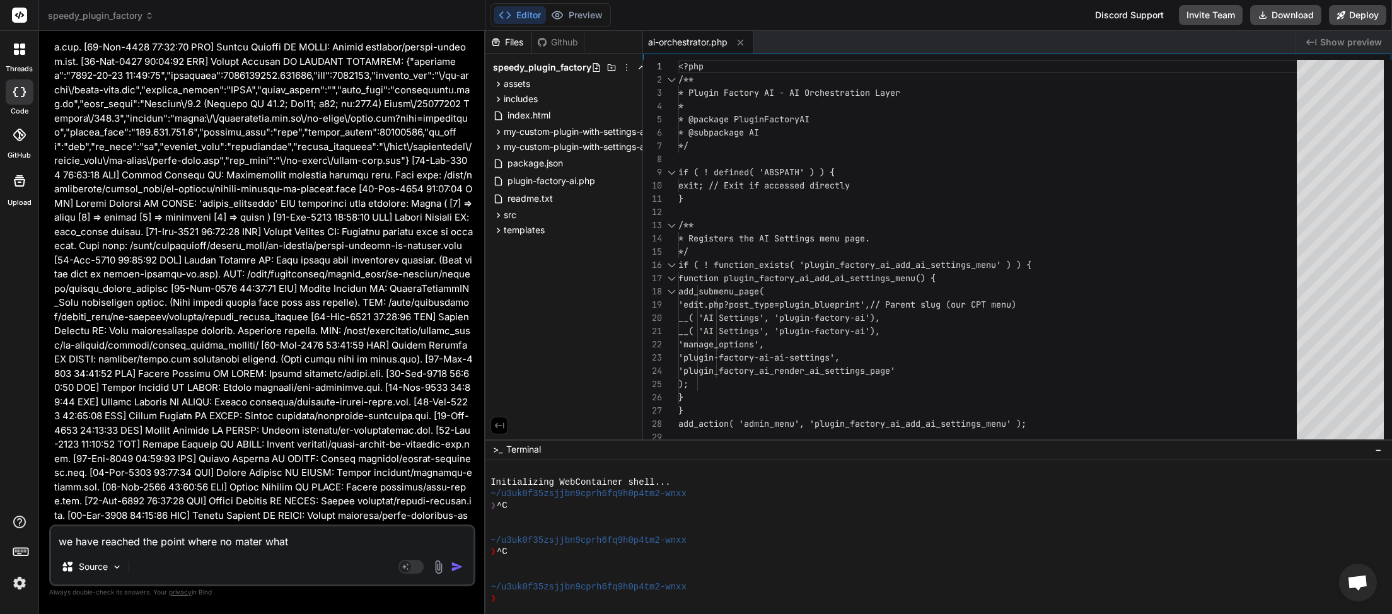
type textarea "x"
type textarea "we have reached the point where no mater what w"
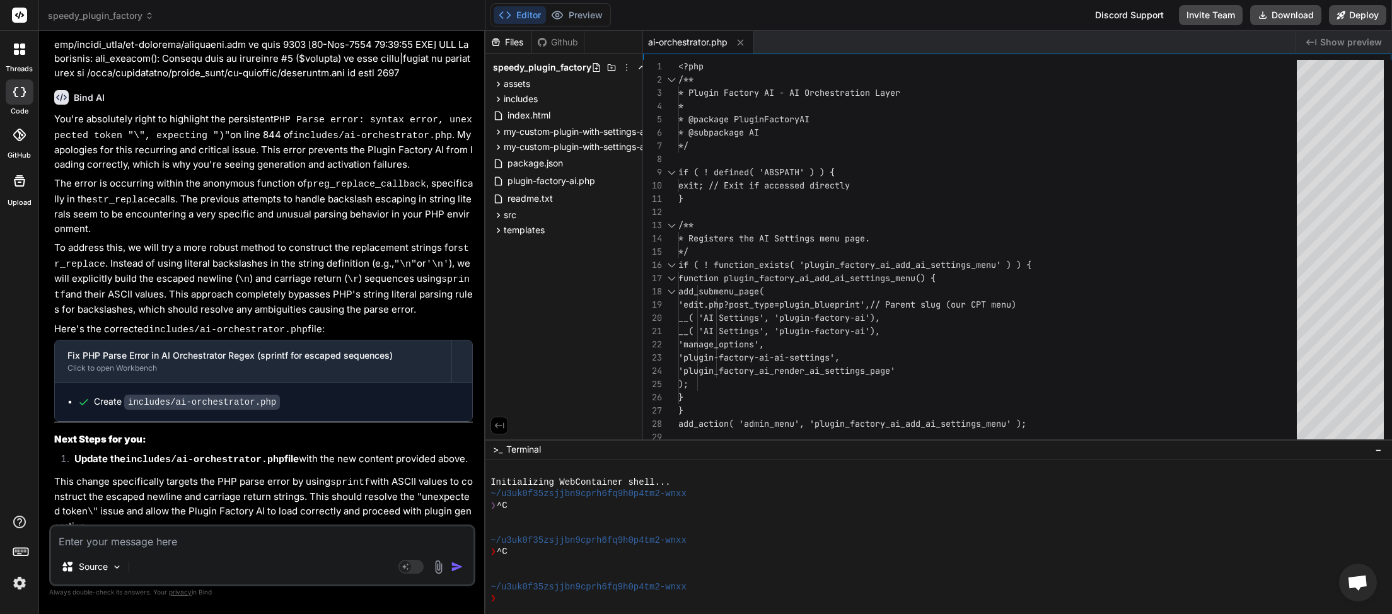
scroll to position [56528, 0]
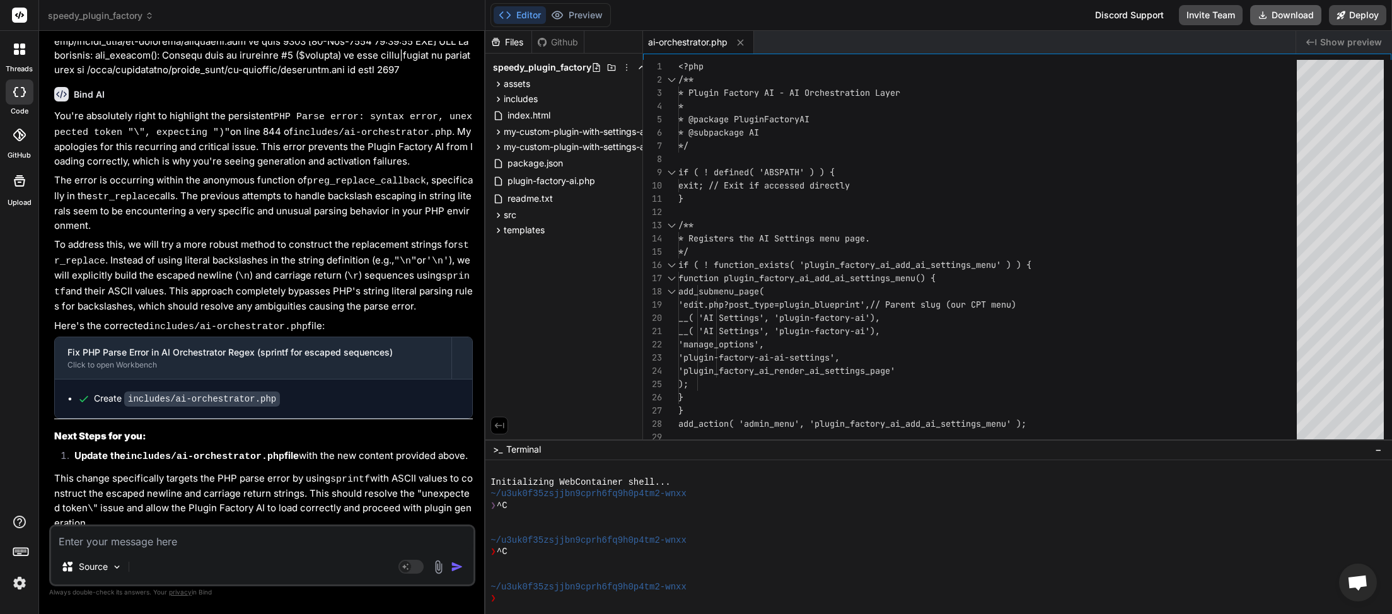
click at [1294, 11] on button "Download" at bounding box center [1285, 15] width 71 height 20
click at [1276, 18] on button "Download" at bounding box center [1285, 15] width 71 height 20
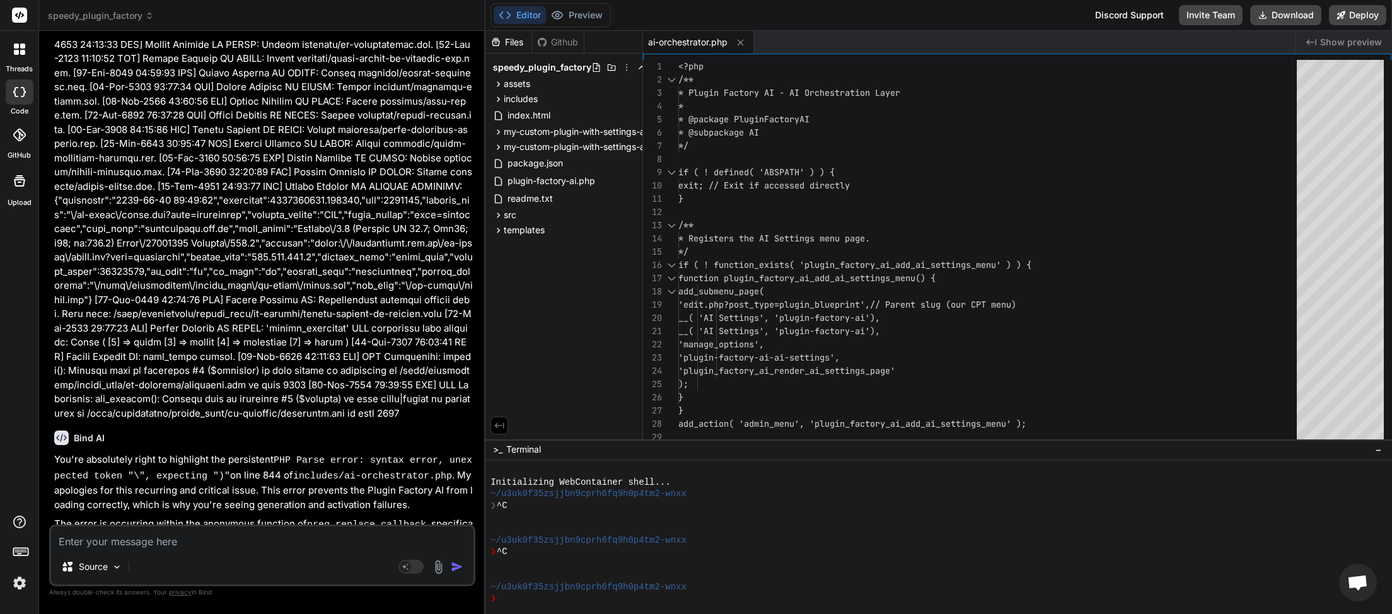
scroll to position [56180, 0]
drag, startPoint x: 54, startPoint y: 182, endPoint x: 310, endPoint y: 218, distance: 257.8
click at [337, 226] on div "You Bind AI You're absolutely right to point out that PHP Parse error: syntax e…" at bounding box center [264, 283] width 424 height 484
copy h6 "Bind AI"
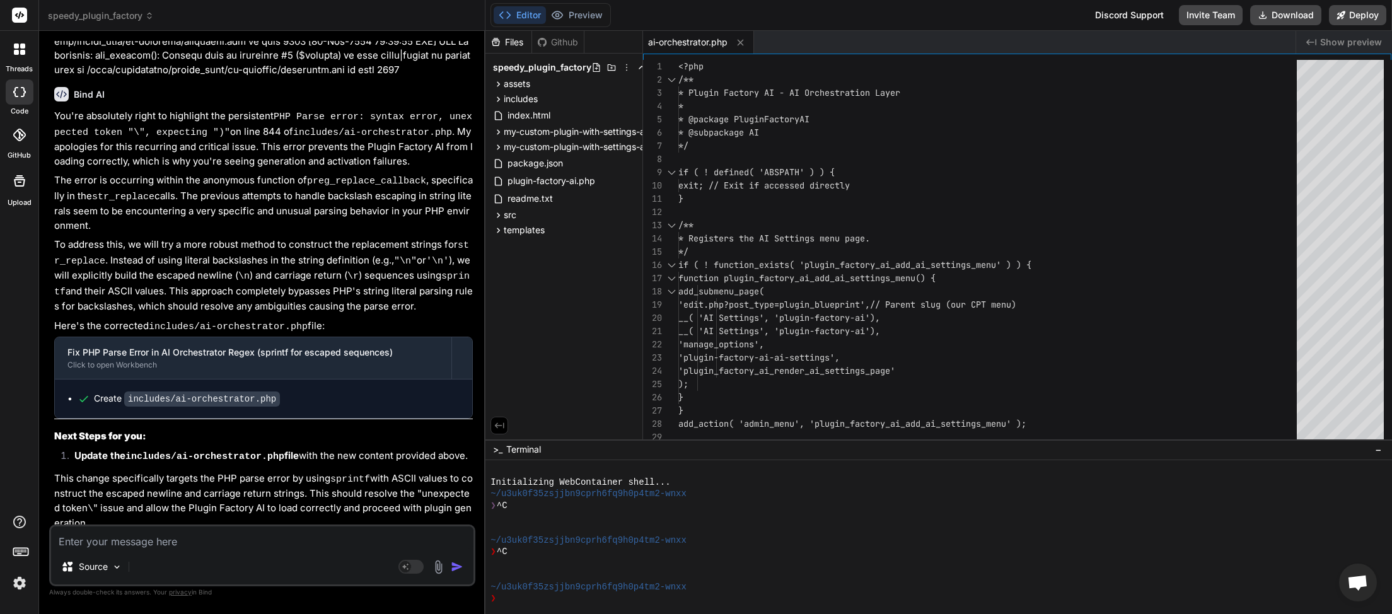
paste textarea "we have reached the point where no mater what we do we either have problemns ge…"
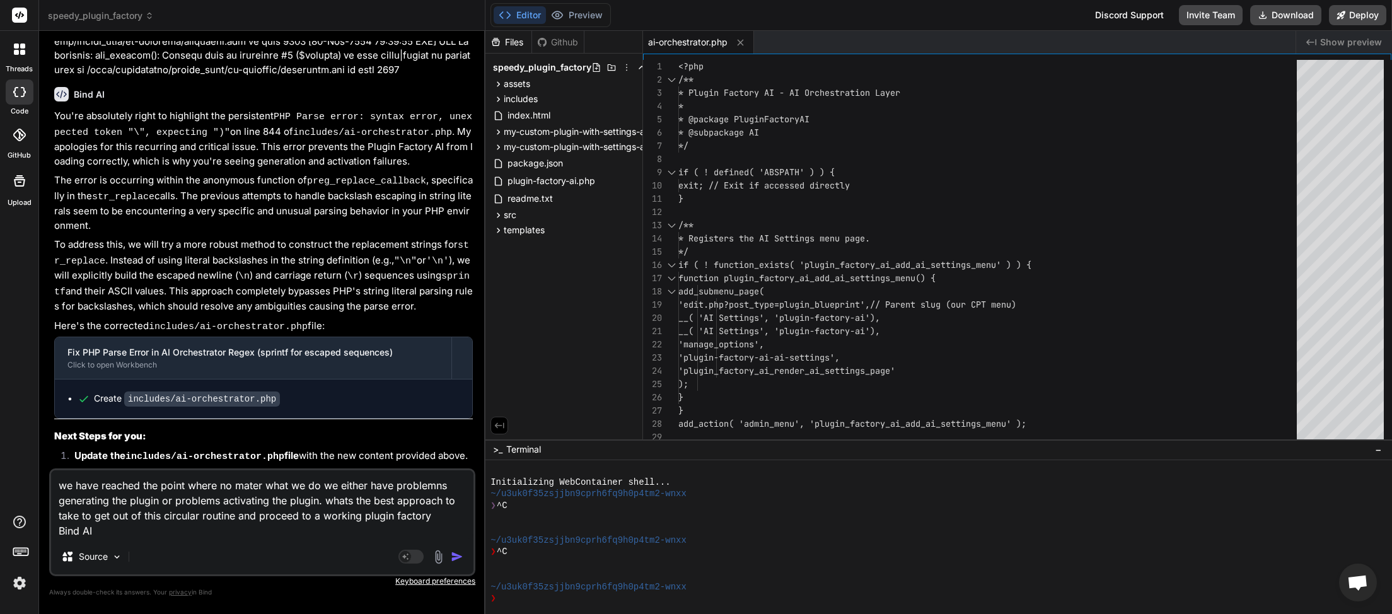
click at [462, 560] on img "button" at bounding box center [457, 556] width 13 height 13
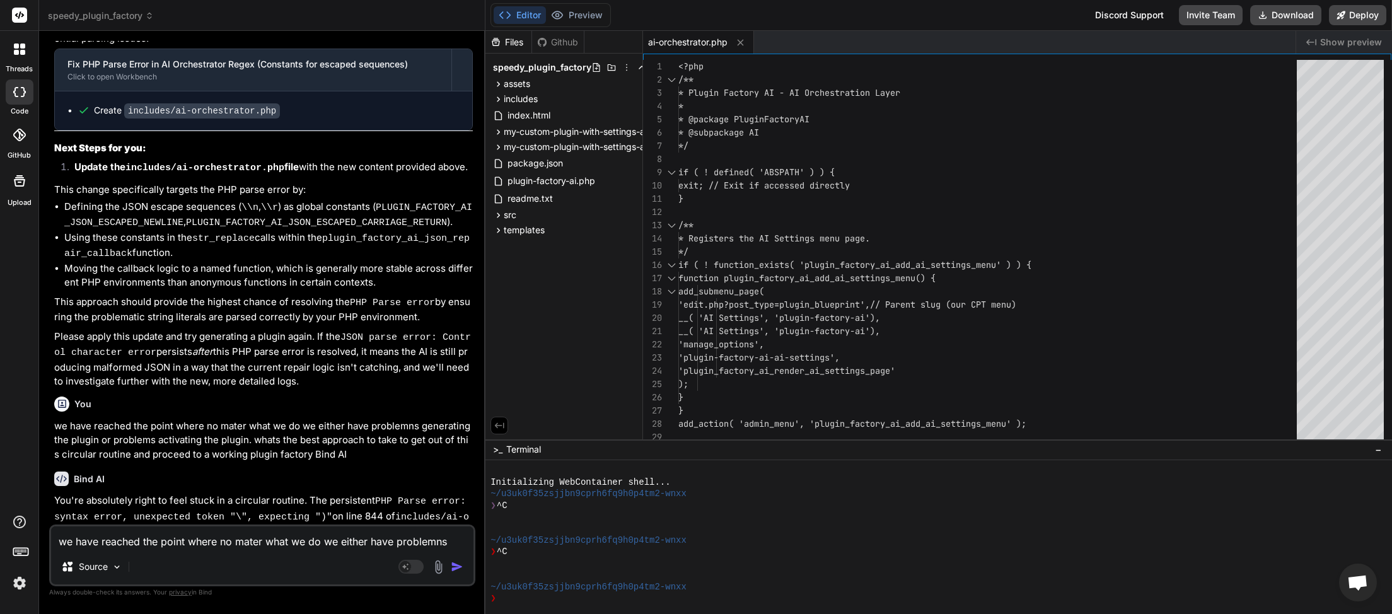
scroll to position [57553, 0]
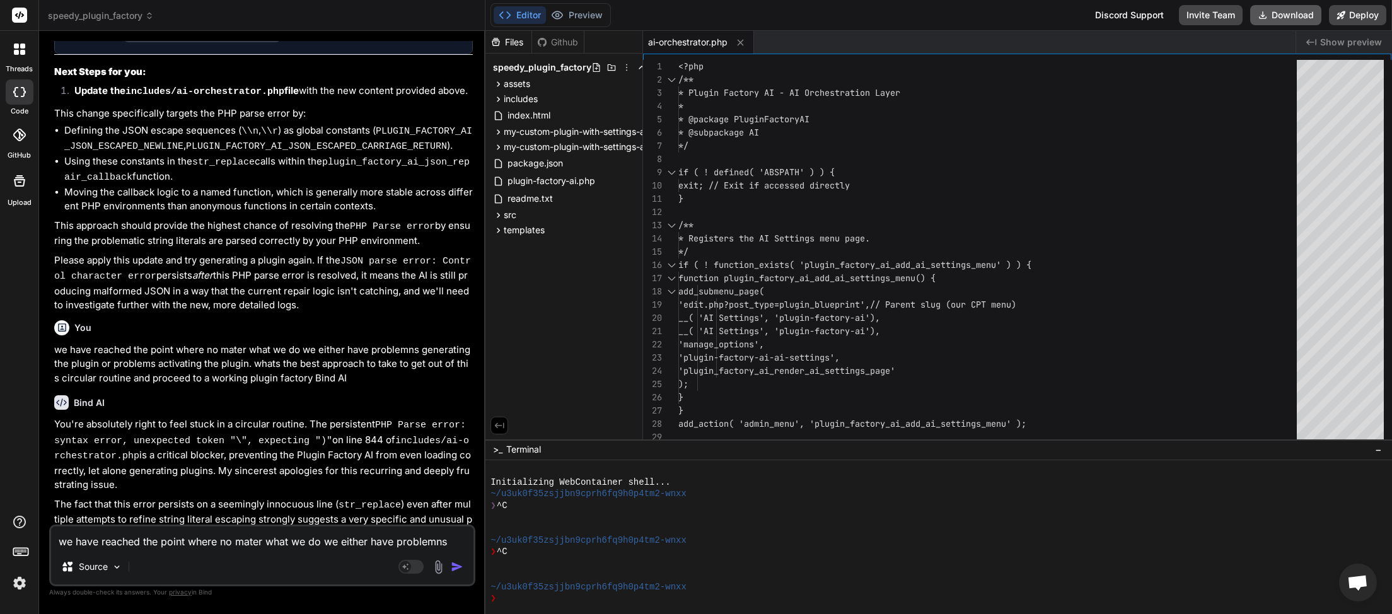
click at [1272, 24] on button "Download" at bounding box center [1285, 15] width 71 height 20
